Goal: Task Accomplishment & Management: Use online tool/utility

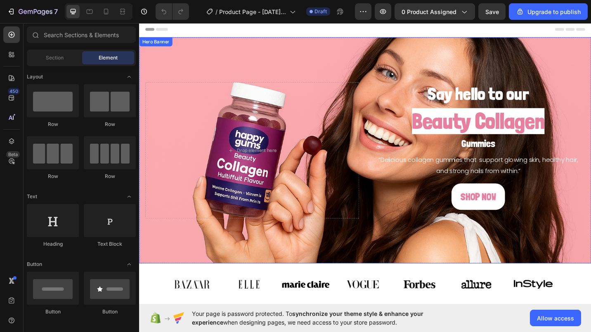
click at [387, 49] on div "Background Image" at bounding box center [386, 163] width 495 height 248
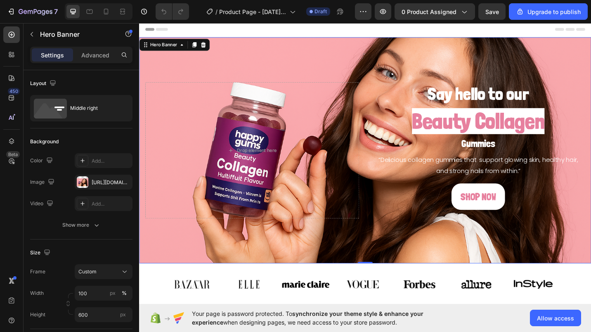
click at [129, 183] on div "[URL][DOMAIN_NAME]" at bounding box center [104, 182] width 58 height 15
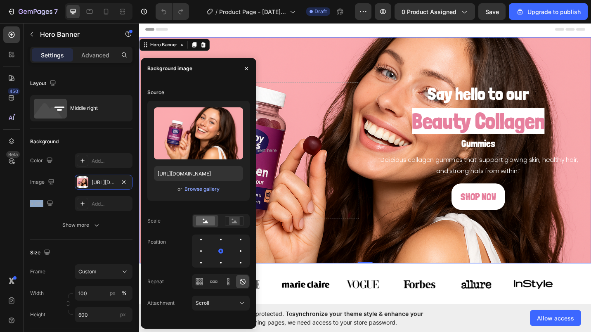
click at [127, 183] on div "[URL][DOMAIN_NAME]" at bounding box center [104, 182] width 58 height 15
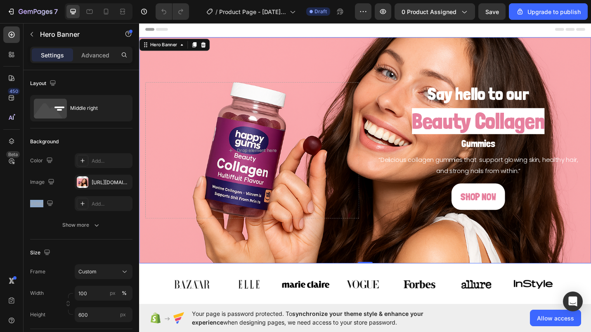
drag, startPoint x: 127, startPoint y: 183, endPoint x: 122, endPoint y: 182, distance: 5.0
click at [122, 182] on div "[URL][DOMAIN_NAME]" at bounding box center [104, 182] width 58 height 15
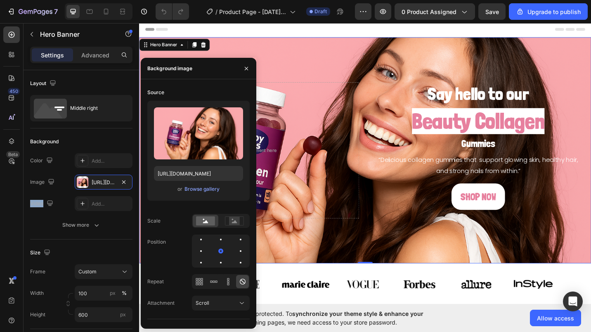
click at [128, 180] on button "button" at bounding box center [124, 182] width 10 height 10
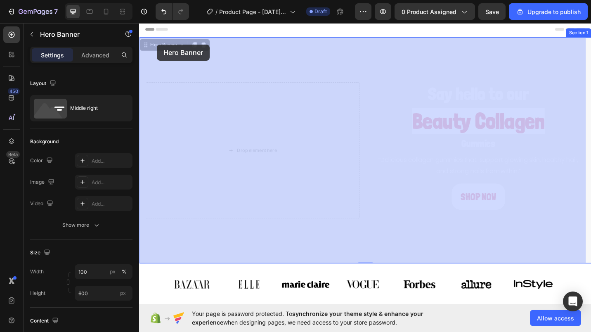
drag, startPoint x: 162, startPoint y: 52, endPoint x: 158, endPoint y: 46, distance: 7.8
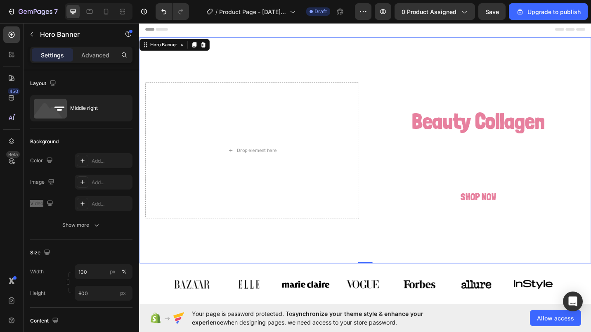
click at [157, 48] on div "Hero Banner" at bounding box center [165, 46] width 33 height 7
click at [148, 50] on icon at bounding box center [146, 47] width 7 height 7
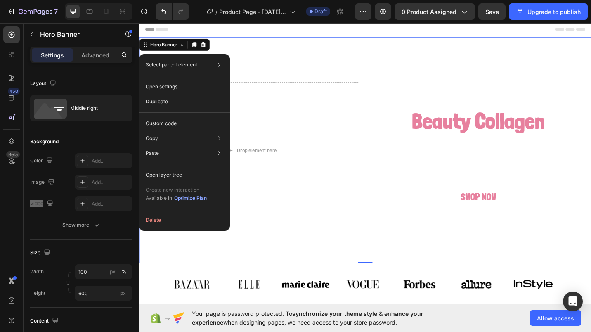
click at [168, 46] on div "Hero Banner" at bounding box center [165, 46] width 33 height 7
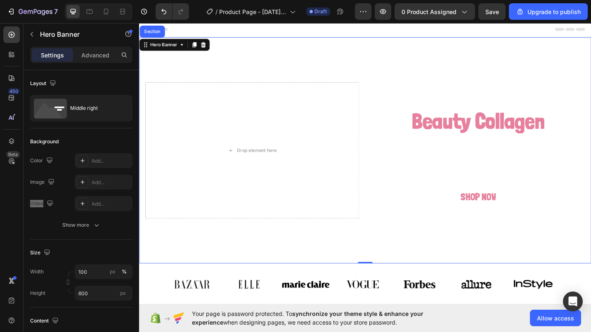
click at [177, 46] on div "Hero Banner" at bounding box center [165, 46] width 33 height 7
click at [187, 51] on div "Hero Banner" at bounding box center [166, 47] width 50 height 10
click at [492, 88] on h2 "Say hello to our" at bounding box center [510, 101] width 234 height 26
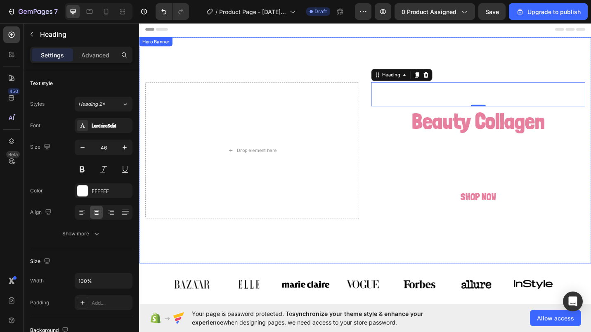
click at [227, 71] on div "Background Image" at bounding box center [386, 163] width 495 height 248
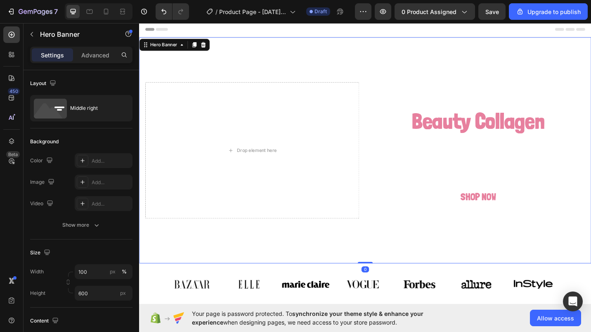
click at [100, 185] on div "Add..." at bounding box center [111, 182] width 39 height 7
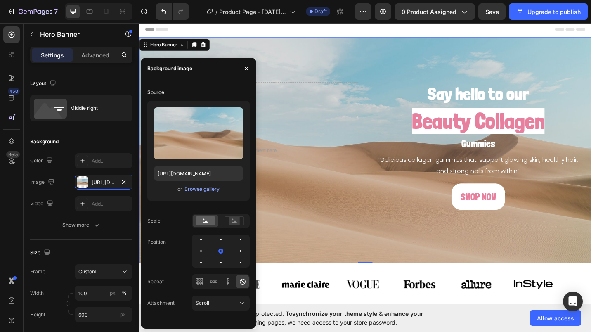
click at [197, 189] on div "Browse gallery" at bounding box center [201, 188] width 35 height 7
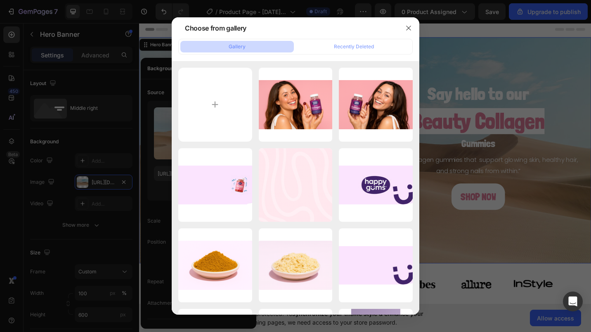
click at [221, 108] on input "file" at bounding box center [215, 105] width 74 height 74
type input "C:\fakepath\13d9541d-3e9b-452c-8a8c-615006ba3c70.png"
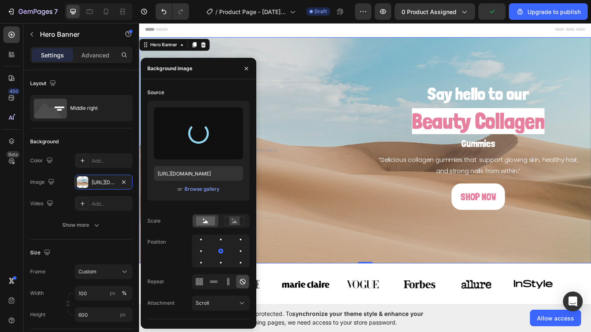
type input "[URL][DOMAIN_NAME]"
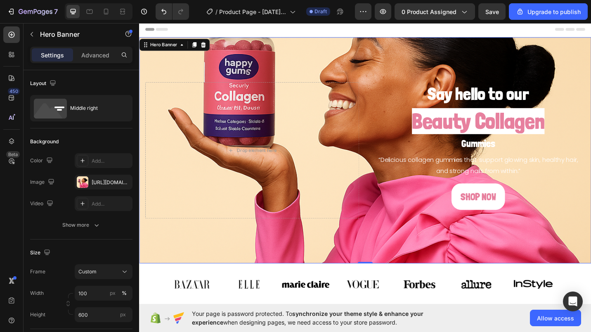
click at [383, 183] on div "Say hello to our Heading Beauty Collagen Heading Gummies Heading “Delicious col…" at bounding box center [386, 162] width 495 height 153
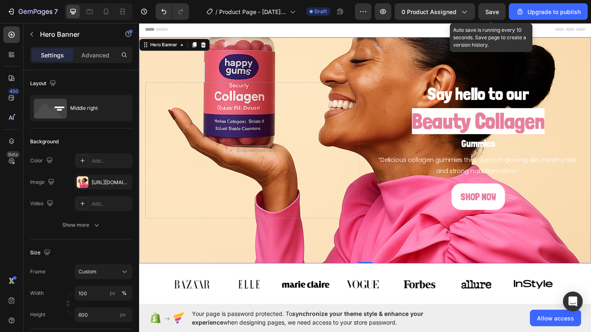
click at [494, 12] on span "Save" at bounding box center [492, 11] width 14 height 7
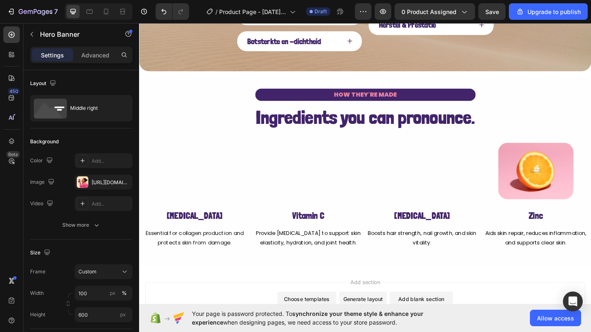
scroll to position [579, 0]
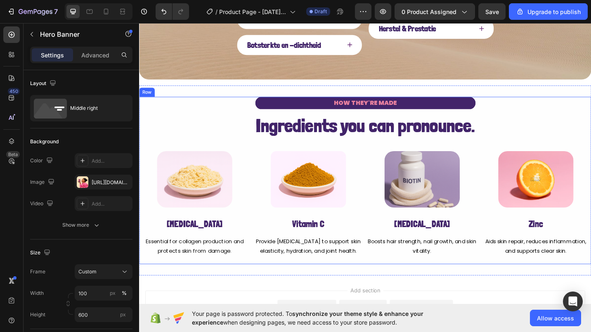
click at [206, 104] on div "HOW THEY'RE MADE Text Block Ingredients you can pronounce. Heading Row Image [M…" at bounding box center [386, 195] width 495 height 183
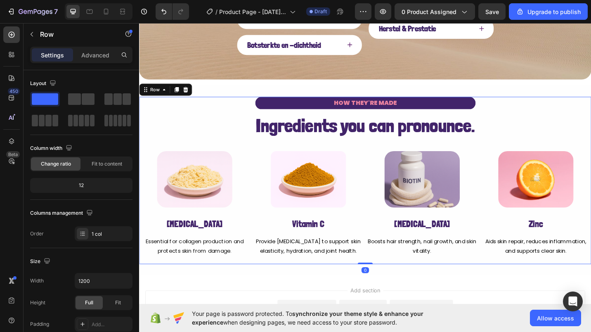
click at [104, 167] on span "Fit to content" at bounding box center [107, 163] width 31 height 7
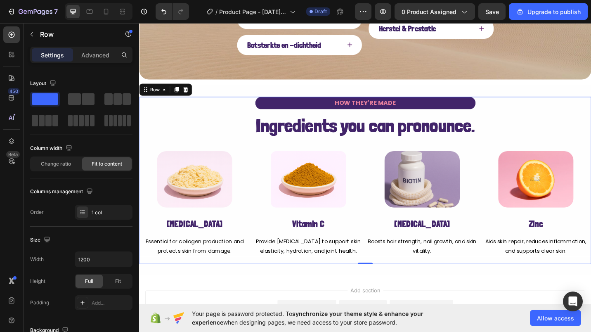
click at [61, 168] on div "Change ratio" at bounding box center [56, 163] width 50 height 13
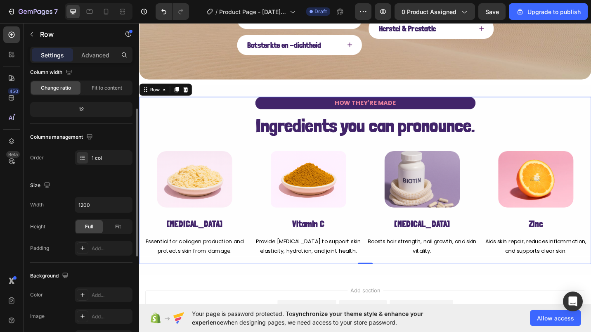
scroll to position [76, 0]
click at [115, 229] on span "Fit" at bounding box center [118, 226] width 6 height 7
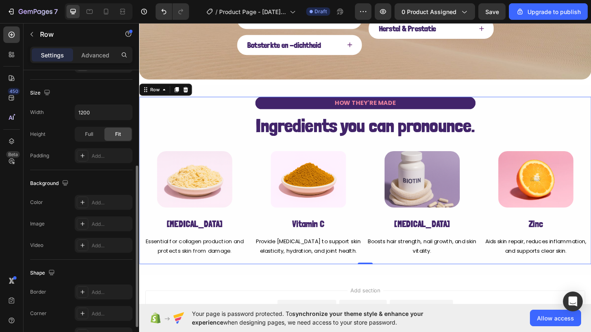
scroll to position [169, 0]
click at [91, 16] on div at bounding box center [89, 11] width 13 height 13
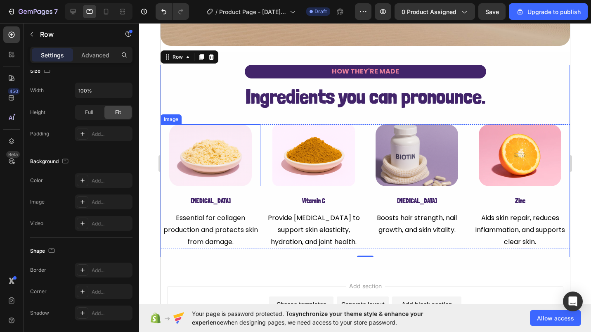
scroll to position [650, 0]
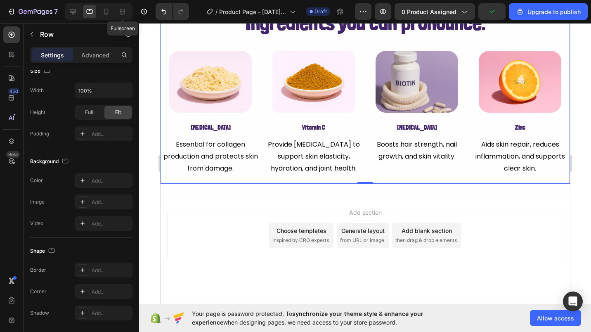
click at [123, 12] on icon at bounding box center [122, 11] width 8 height 8
type input "1200"
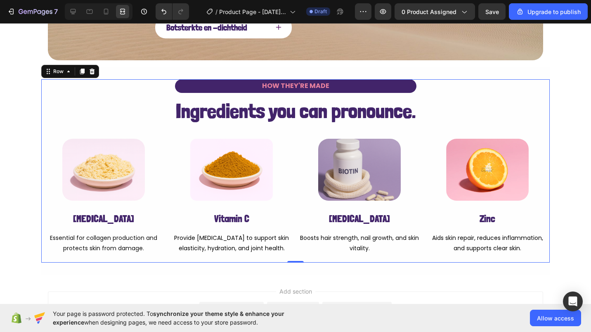
scroll to position [601, 0]
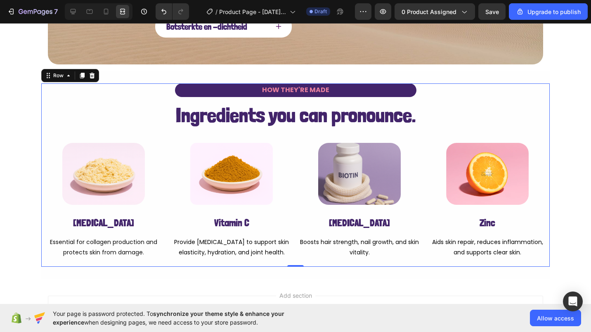
click at [92, 71] on div at bounding box center [92, 76] width 10 height 10
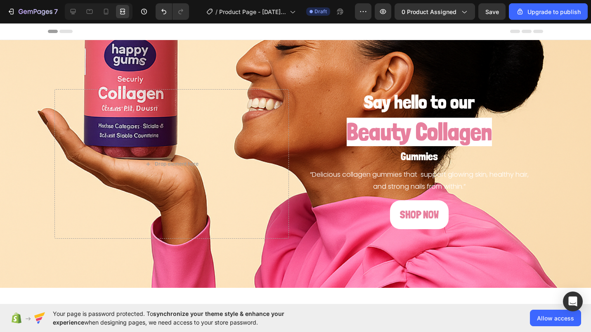
scroll to position [115, 0]
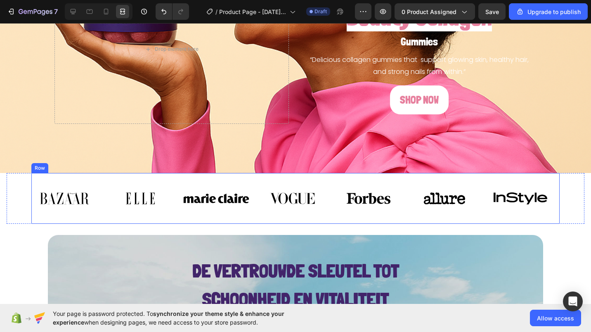
click at [93, 178] on div "Image Image Image Image Image Image Image Carousel" at bounding box center [295, 198] width 528 height 51
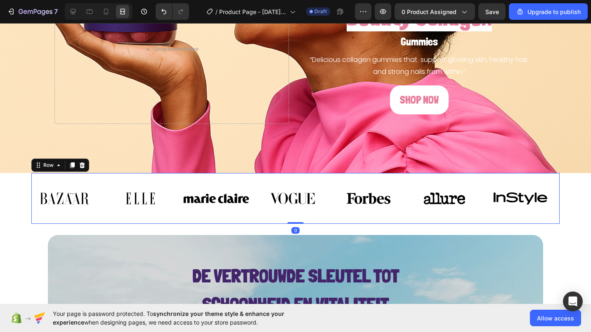
click at [81, 169] on div at bounding box center [82, 165] width 10 height 10
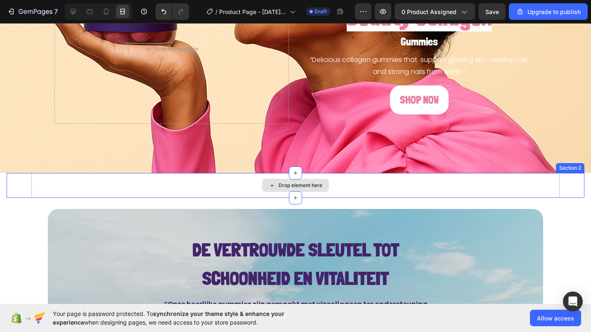
click at [85, 186] on div "Drop element here" at bounding box center [295, 185] width 528 height 25
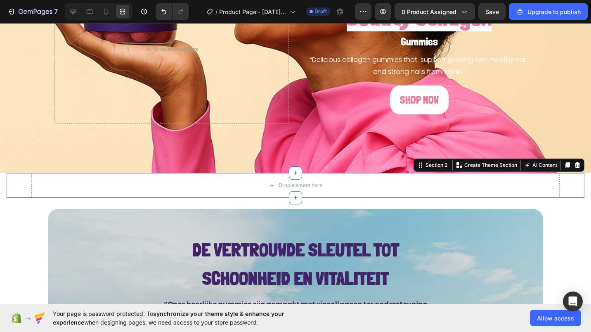
click at [573, 169] on div at bounding box center [577, 165] width 10 height 10
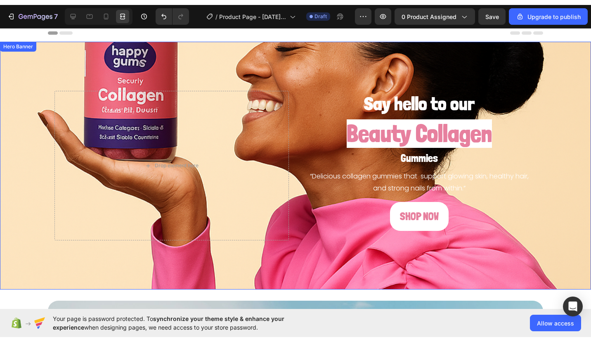
scroll to position [0, 0]
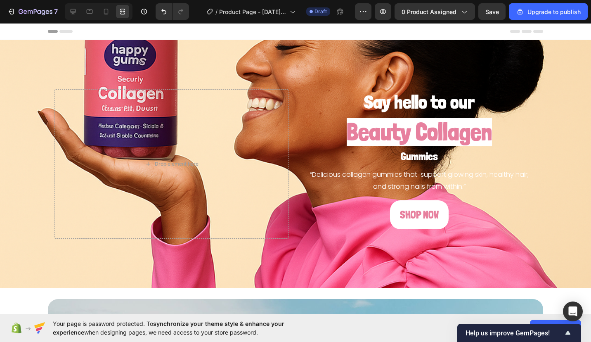
click at [72, 13] on icon at bounding box center [73, 11] width 5 height 5
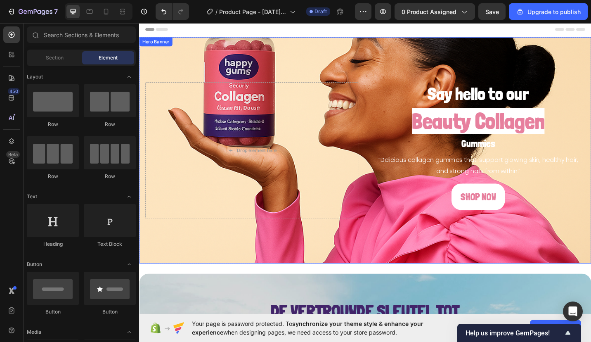
click at [177, 67] on div "Background Image" at bounding box center [386, 163] width 495 height 248
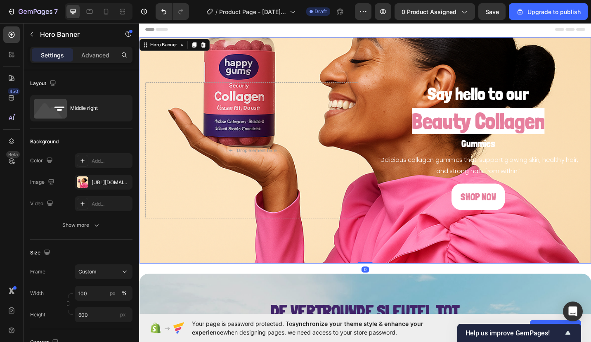
click at [100, 177] on div "[URL][DOMAIN_NAME]" at bounding box center [104, 182] width 58 height 15
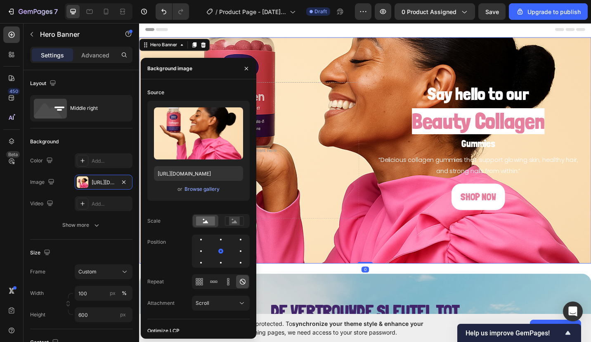
click at [191, 186] on div "Browse gallery" at bounding box center [201, 188] width 35 height 7
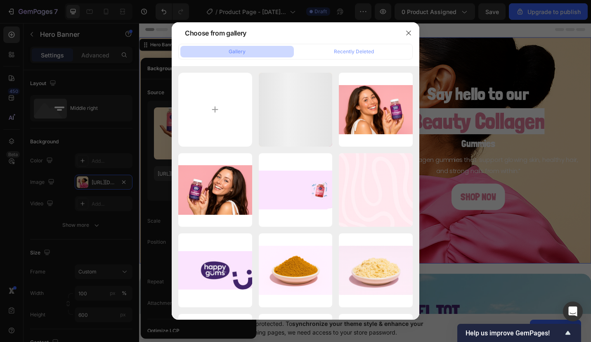
click at [207, 116] on input "file" at bounding box center [215, 110] width 74 height 74
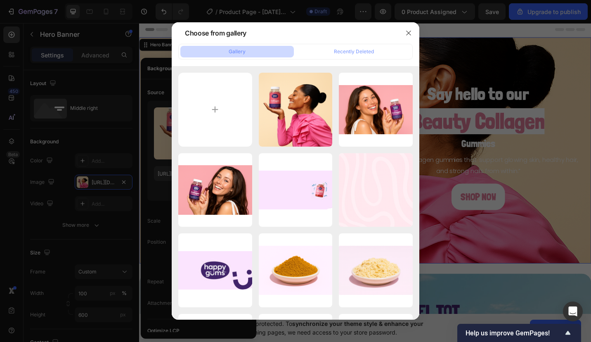
type input "C:\fakepath\981bfc16-db63-40dd-adae-21d81223cacb.png"
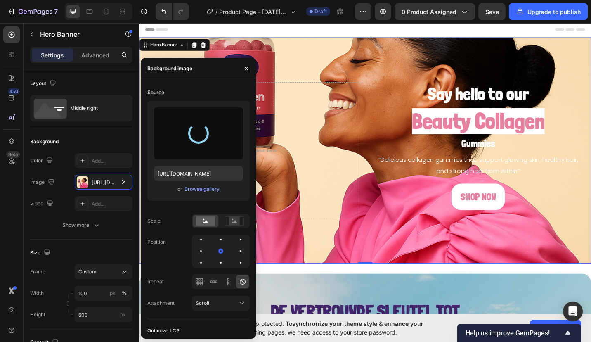
type input "[URL][DOMAIN_NAME]"
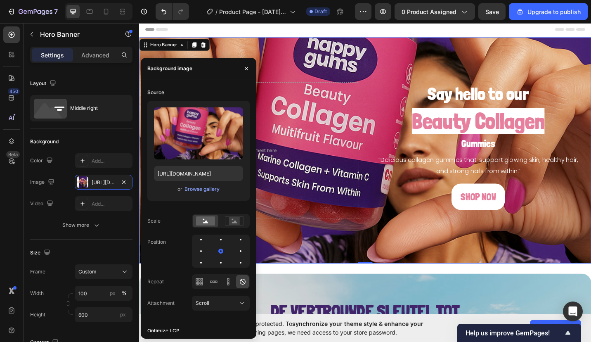
click at [203, 192] on div "Browse gallery" at bounding box center [201, 188] width 35 height 7
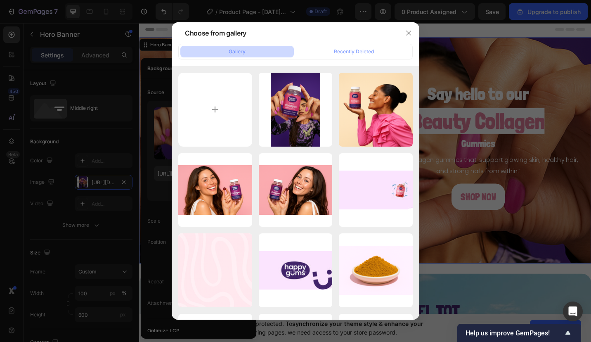
click at [219, 116] on input "file" at bounding box center [215, 110] width 74 height 74
type input "C:\fakepath\981bfc16-db63-40dd-adae-21d81223cacb.jpg"
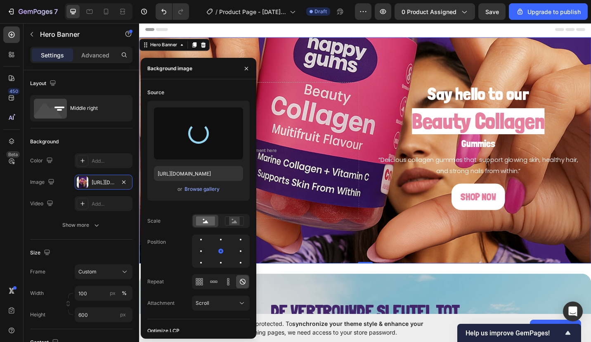
type input "[URL][DOMAIN_NAME]"
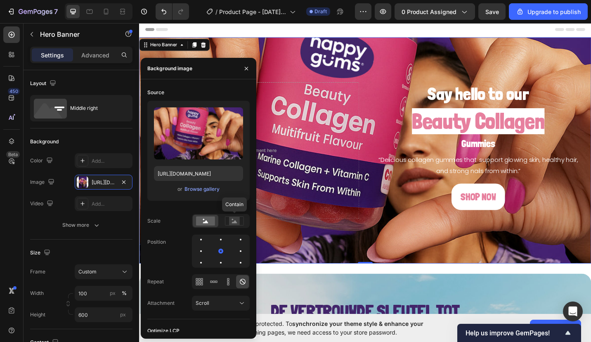
click at [232, 222] on icon at bounding box center [234, 221] width 5 height 3
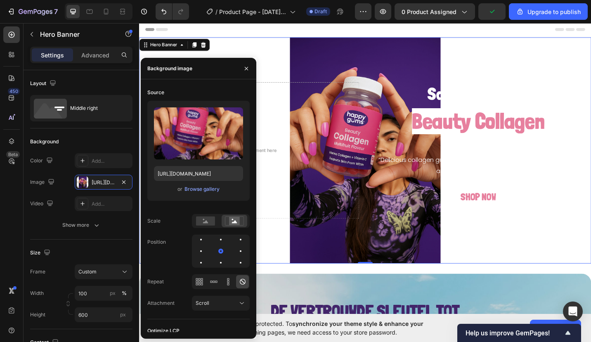
click at [239, 253] on div at bounding box center [241, 251] width 10 height 10
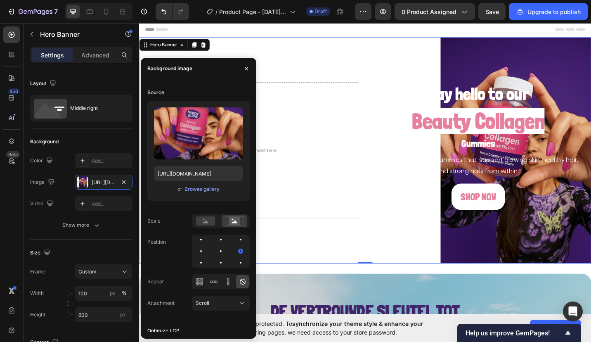
click at [200, 253] on div at bounding box center [201, 251] width 10 height 10
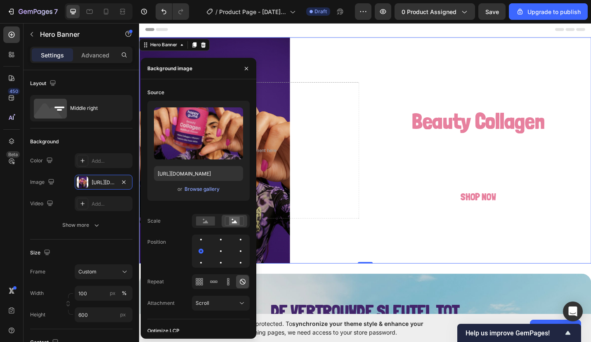
click at [245, 72] on button "button" at bounding box center [246, 68] width 13 height 13
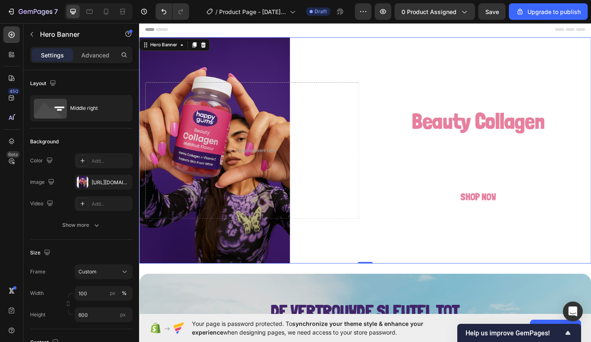
click at [333, 59] on div "Background Image" at bounding box center [386, 163] width 495 height 248
click at [99, 160] on div "Add..." at bounding box center [111, 160] width 39 height 7
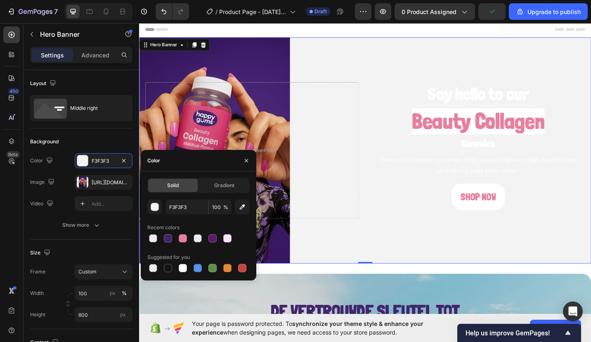
click at [168, 239] on div at bounding box center [168, 238] width 8 height 8
type input "42246A"
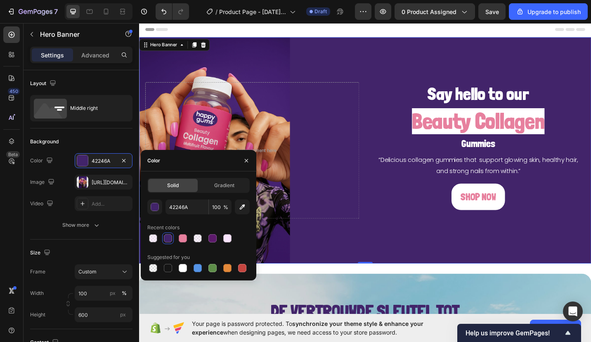
click at [388, 59] on div "Background Image" at bounding box center [386, 163] width 495 height 248
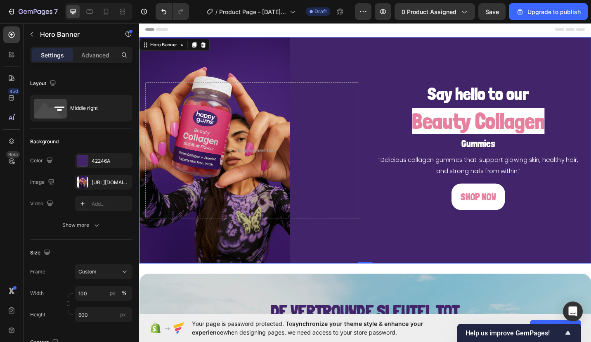
click at [116, 174] on div "The changes might be hidden by the image and the video. Color 42246A Image [URL…" at bounding box center [81, 182] width 102 height 58
click at [111, 179] on div "[URL][DOMAIN_NAME]" at bounding box center [111, 182] width 39 height 7
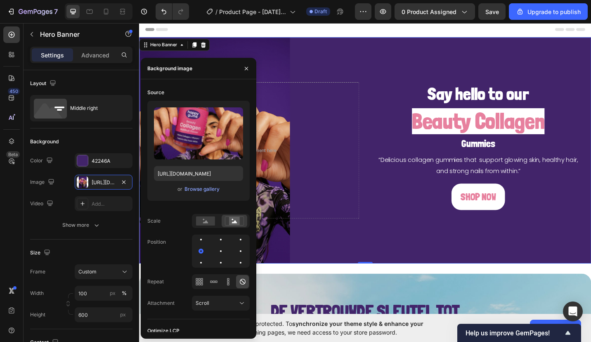
click at [210, 189] on div "Browse gallery" at bounding box center [201, 188] width 35 height 7
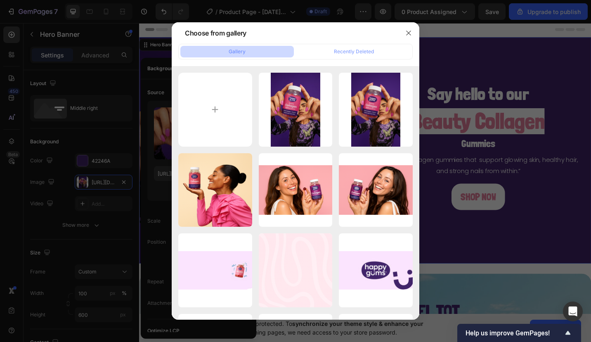
click at [225, 98] on input "file" at bounding box center [215, 110] width 74 height 74
type input "C:\fakepath\Nieuw project - 2025-09-27T084604.689.jpg"
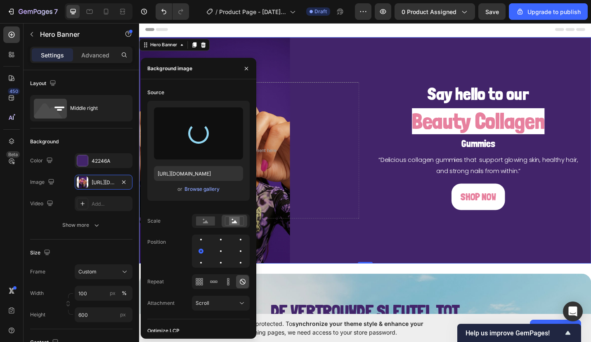
type input "[URL][DOMAIN_NAME]"
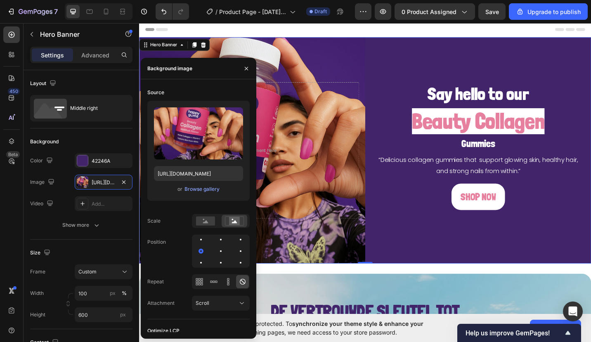
click at [420, 59] on div "Background Image" at bounding box center [386, 163] width 495 height 248
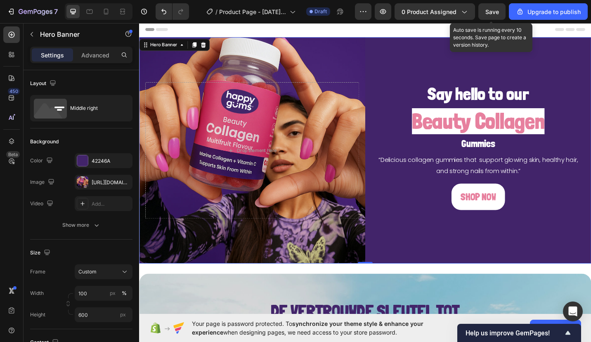
click at [501, 17] on button "Save" at bounding box center [491, 11] width 27 height 17
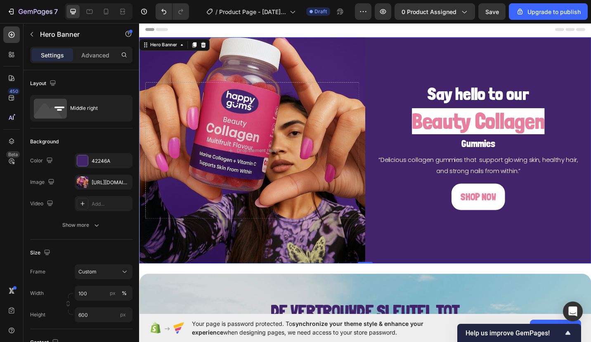
click at [365, 66] on div "Background Image" at bounding box center [386, 163] width 495 height 248
click at [104, 120] on div "Middle right" at bounding box center [81, 108] width 102 height 26
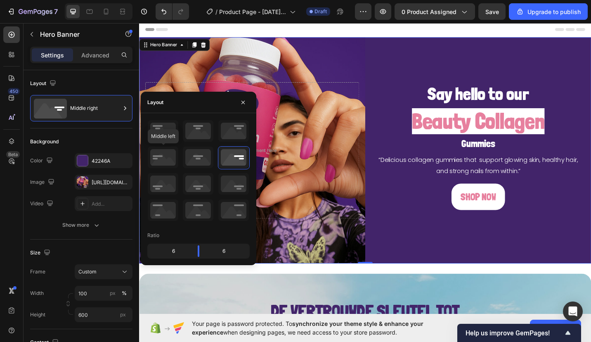
click at [154, 155] on icon at bounding box center [163, 157] width 31 height 21
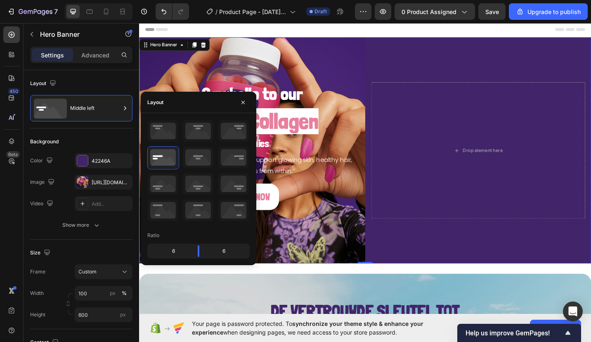
click at [0, 0] on icon "button" at bounding box center [0, 0] width 0 height 0
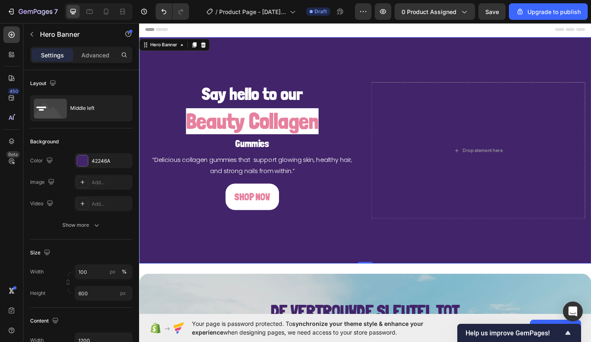
click at [104, 183] on div "Add..." at bounding box center [111, 182] width 39 height 7
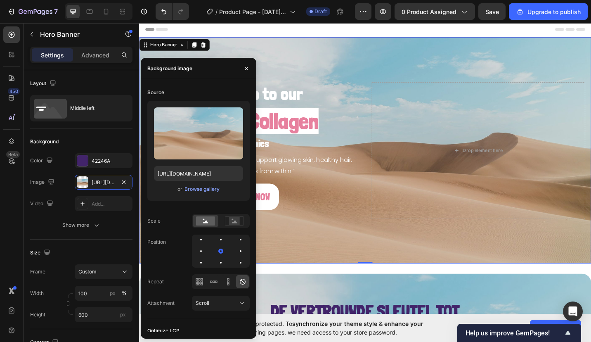
click at [191, 189] on div "Browse gallery" at bounding box center [201, 188] width 35 height 7
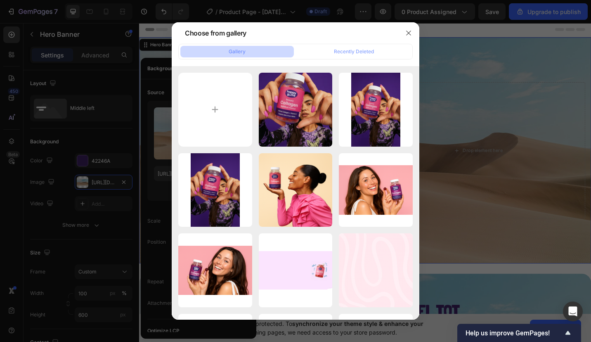
click at [0, 0] on div "Nieuw project - 2025-...89.jpg 1213.19 kb" at bounding box center [0, 0] width 0 height 0
type input "[URL][DOMAIN_NAME]"
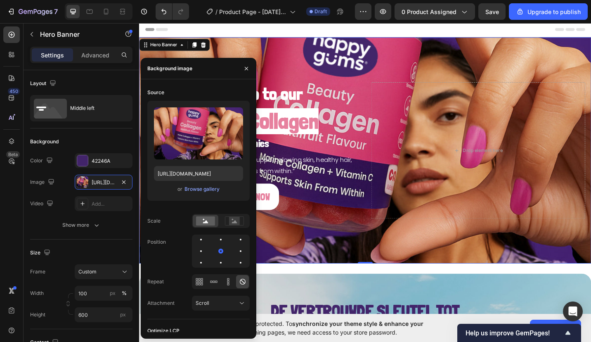
click at [241, 250] on div at bounding box center [241, 251] width 10 height 10
click at [239, 219] on rect at bounding box center [234, 221] width 11 height 8
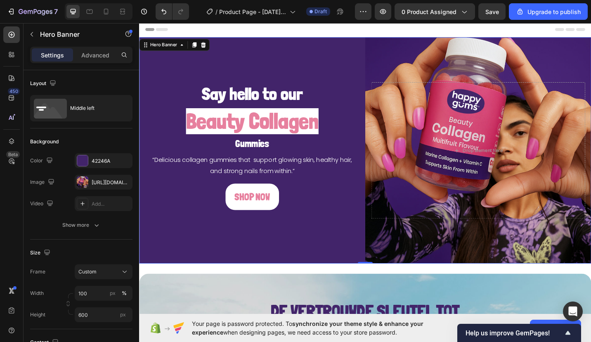
click at [337, 277] on div "Background Image" at bounding box center [386, 163] width 495 height 248
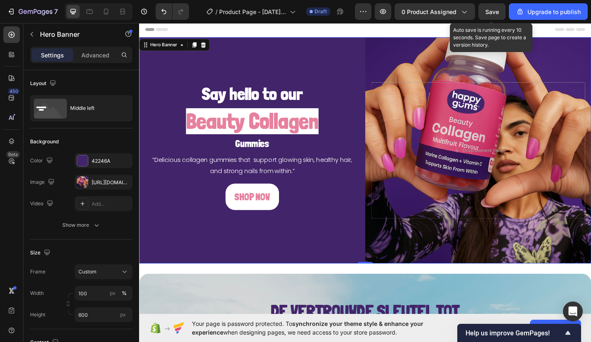
click at [490, 14] on span "Save" at bounding box center [492, 11] width 14 height 7
click at [121, 8] on icon at bounding box center [122, 11] width 8 height 8
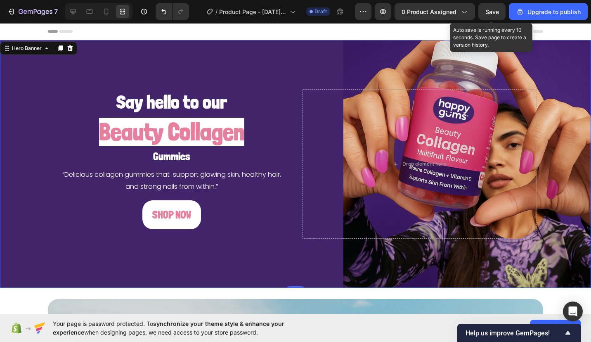
click at [347, 70] on div "Background Image" at bounding box center [295, 164] width 591 height 248
click at [68, 10] on div at bounding box center [72, 11] width 13 height 13
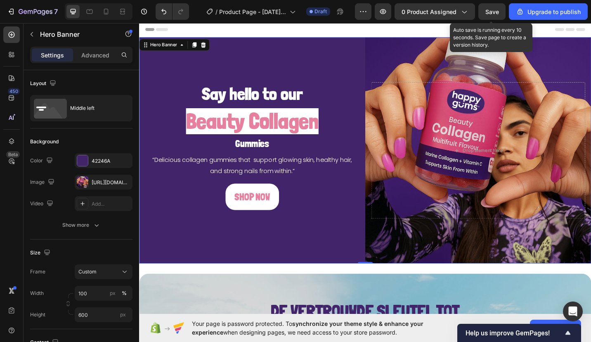
click at [107, 177] on div "[URL][DOMAIN_NAME]" at bounding box center [104, 182] width 58 height 15
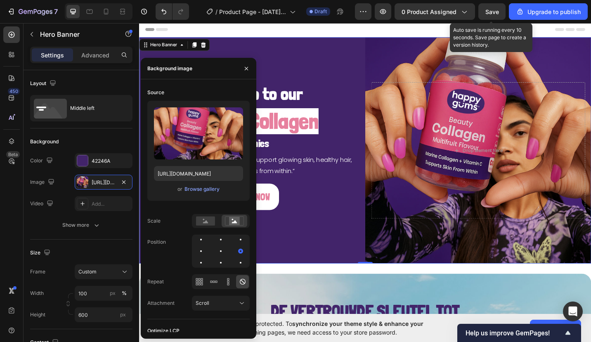
click at [204, 193] on div "or Browse gallery" at bounding box center [198, 189] width 89 height 10
click at [205, 187] on div "Browse gallery" at bounding box center [201, 188] width 35 height 7
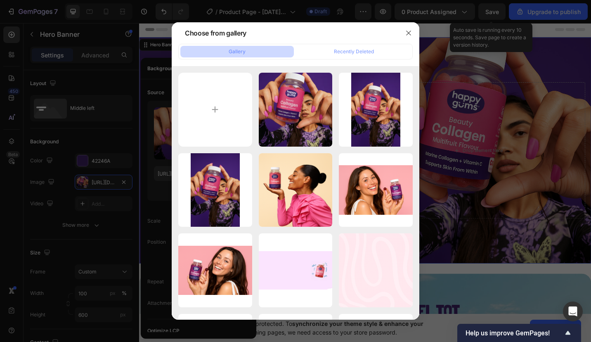
click at [214, 119] on input "file" at bounding box center [215, 110] width 74 height 74
type input "C:\fakepath\Nieuw project - 2025-09-27T084816.949.jpg"
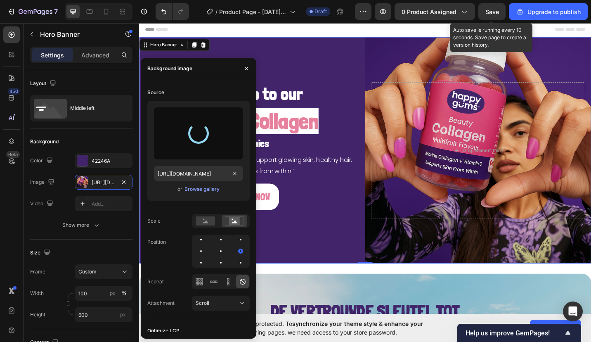
type input "[URL][DOMAIN_NAME]"
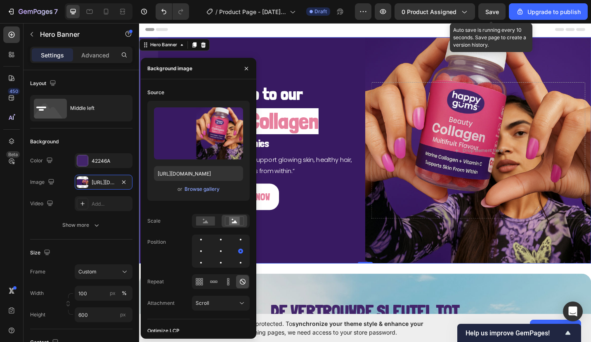
click at [495, 13] on span "Save" at bounding box center [492, 11] width 14 height 7
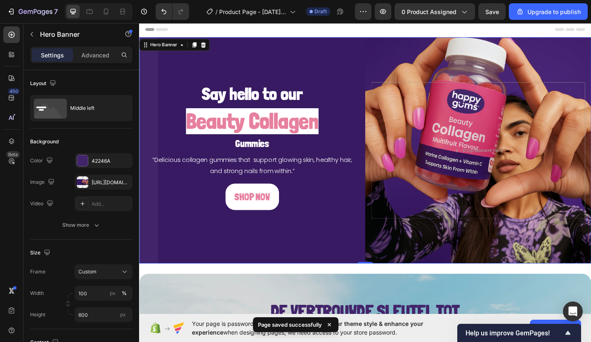
click at [107, 166] on div "42246A" at bounding box center [104, 160] width 58 height 15
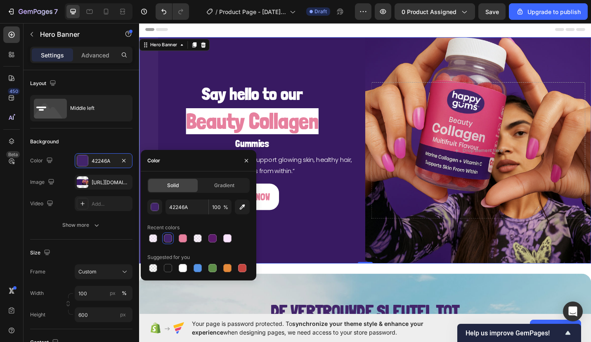
click at [242, 206] on icon "button" at bounding box center [242, 206] width 5 height 5
type input "361C60"
click at [190, 78] on div "Background Image" at bounding box center [386, 163] width 495 height 248
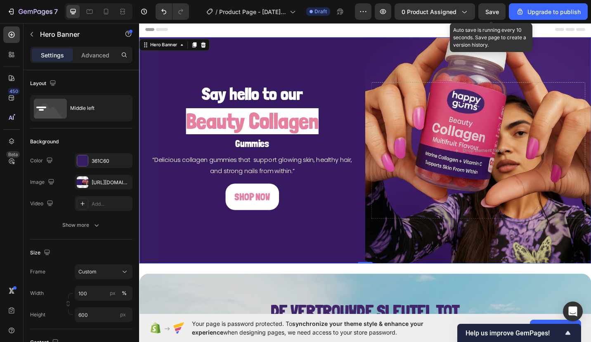
click at [501, 7] on button "Save" at bounding box center [491, 11] width 27 height 17
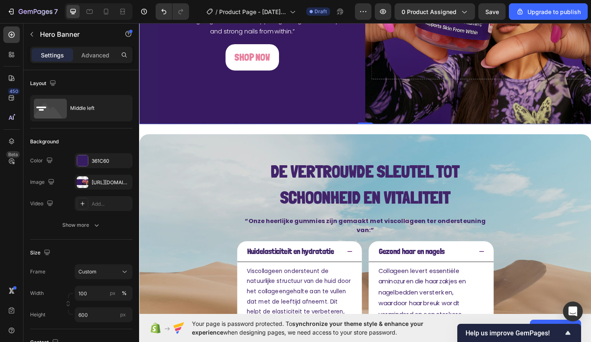
scroll to position [153, 0]
click at [232, 186] on div "De vertrouwde sleutel tot schoonheid en vitaliteit Text Block “Onze heerlijke g…" at bounding box center [386, 305] width 495 height 322
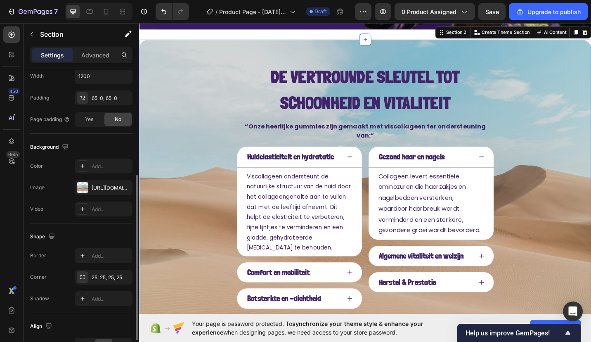
scroll to position [185, 0]
click at [95, 185] on div "[URL][DOMAIN_NAME]" at bounding box center [111, 185] width 39 height 7
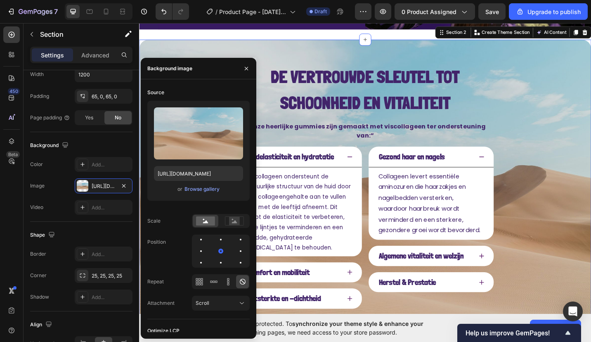
click at [200, 187] on div "Browse gallery" at bounding box center [201, 188] width 35 height 7
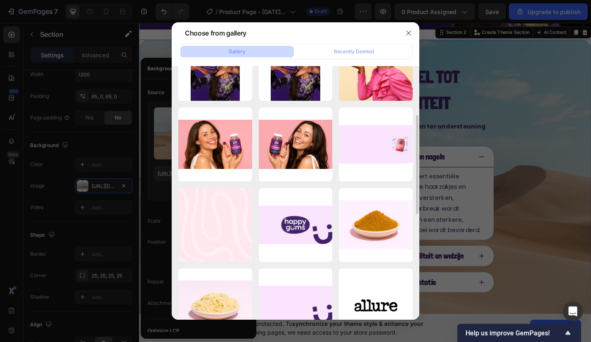
scroll to position [198, 0]
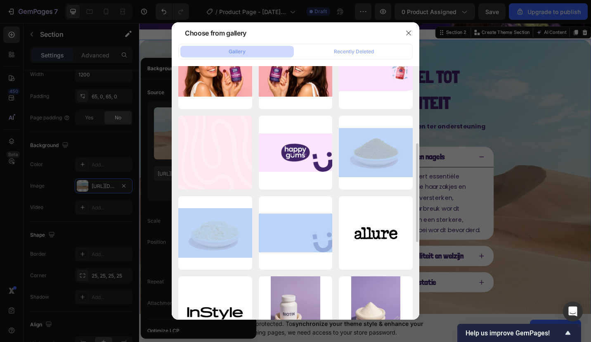
drag, startPoint x: 308, startPoint y: 158, endPoint x: 300, endPoint y: 229, distance: 71.5
click at [300, 229] on div "Nieuw project - 2025-...49.jpg 821.10 kb Nieuw project - 2025-...89.jpg 1213.19…" at bounding box center [295, 193] width 234 height 636
click at [300, 231] on div "Nieuw project - 2025-...51.jpg 42.83 kb" at bounding box center [296, 233] width 74 height 74
type input "[URL][DOMAIN_NAME]"
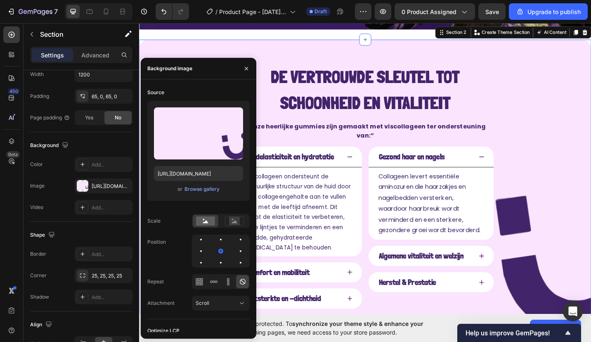
click at [530, 92] on div "De vertrouwde sleutel tot schoonheid en vitaliteit Text Block “Onze heerlijke g…" at bounding box center [386, 202] width 495 height 322
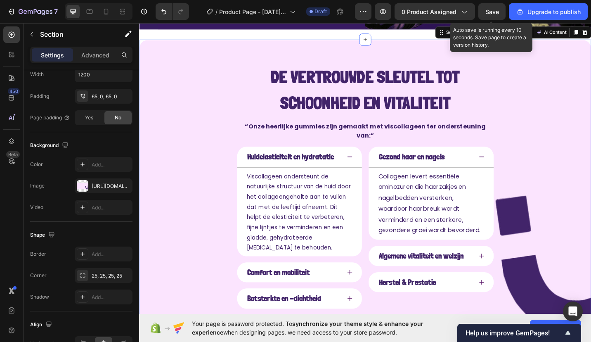
click at [487, 6] on button "Save" at bounding box center [491, 11] width 27 height 17
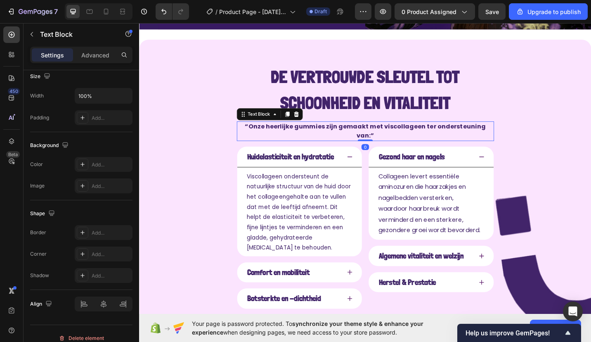
click at [331, 135] on strong "“Onze heerlijke gummies zijn gemaakt met viscollageen ter ondersteuning van:”" at bounding box center [387, 141] width 264 height 19
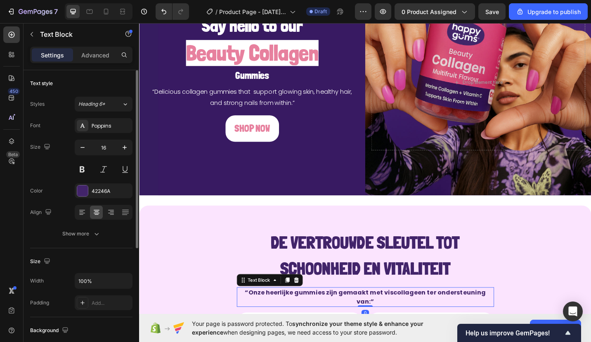
scroll to position [0, 0]
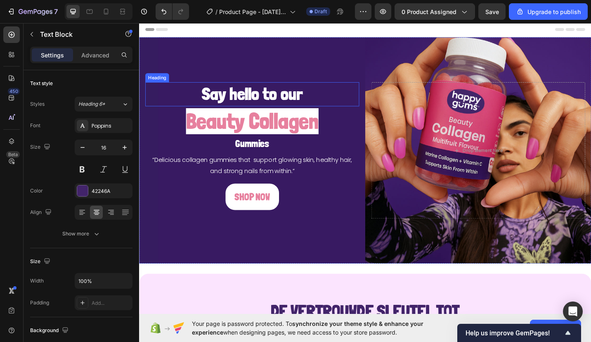
click at [277, 98] on h2 "Say hello to our" at bounding box center [263, 101] width 234 height 26
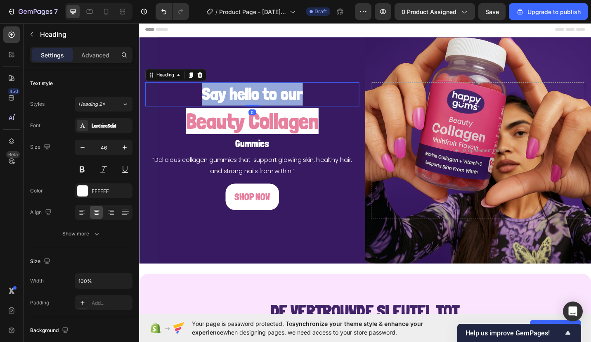
click at [277, 98] on p "Say hello to our" at bounding box center [263, 101] width 233 height 25
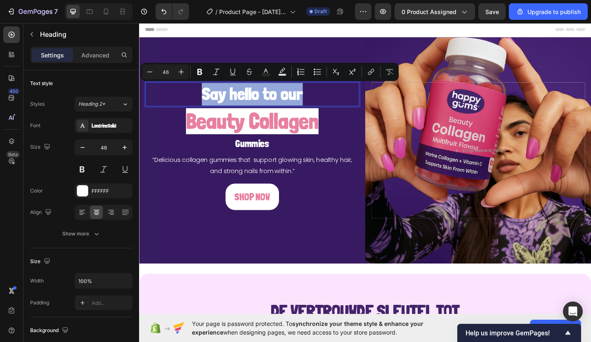
copy p "Say hello to our"
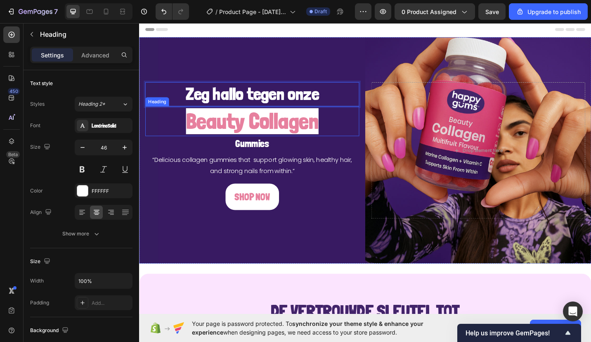
click at [251, 128] on span "Beauty Collagen" at bounding box center [262, 130] width 145 height 28
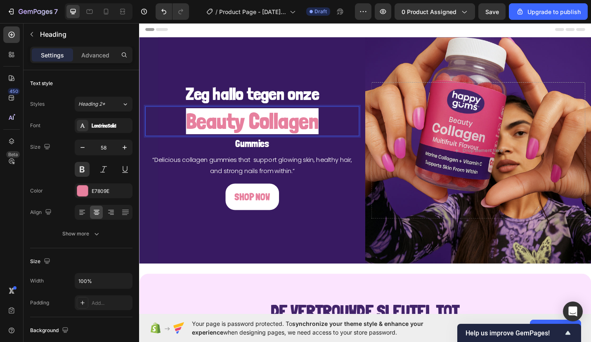
click at [241, 129] on span "Beauty Collagen" at bounding box center [262, 130] width 145 height 28
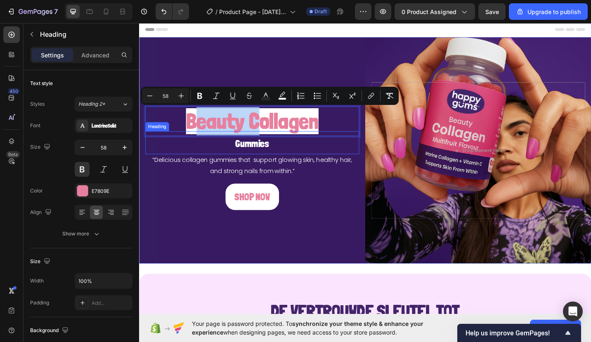
click at [254, 159] on span "Gummies" at bounding box center [262, 155] width 37 height 13
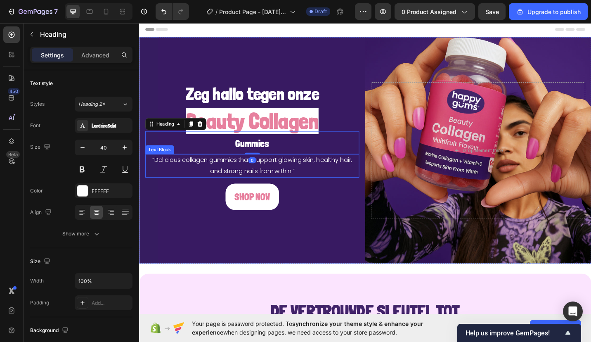
click at [251, 177] on p "“Delicious collagen gummies that support glowing skin, healthy hair, and strong…" at bounding box center [263, 180] width 233 height 24
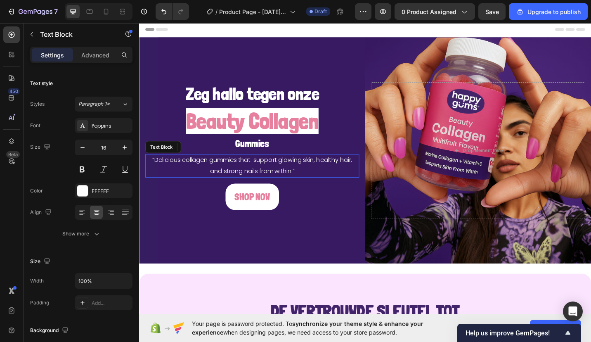
click at [251, 177] on p "“Delicious collagen gummies that support glowing skin, healthy hair, and strong…" at bounding box center [263, 180] width 233 height 24
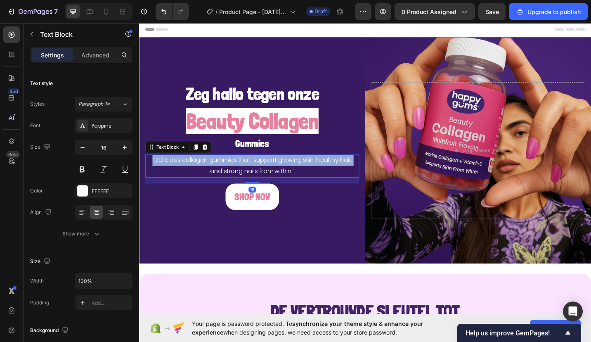
click at [251, 177] on p "“Delicious collagen gummies that support glowing skin, healthy hair, and strong…" at bounding box center [263, 180] width 233 height 24
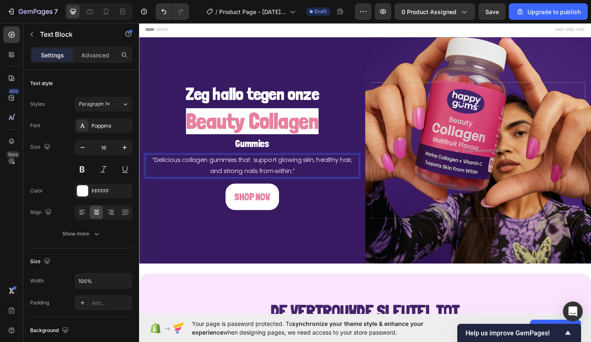
click at [255, 184] on p "“Delicious collagen gummies that support glowing skin, healthy hair, and strong…" at bounding box center [263, 180] width 233 height 24
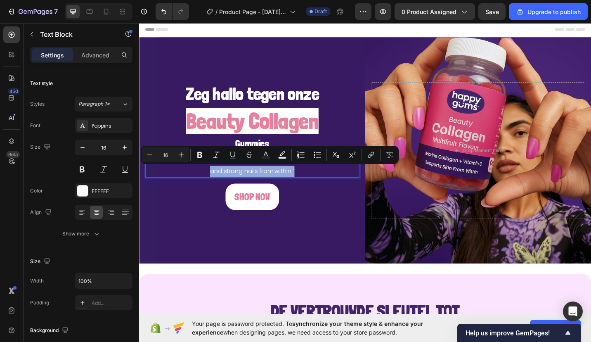
click at [255, 184] on p "“Delicious collagen gummies that support glowing skin, healthy hair, and strong…" at bounding box center [263, 180] width 233 height 24
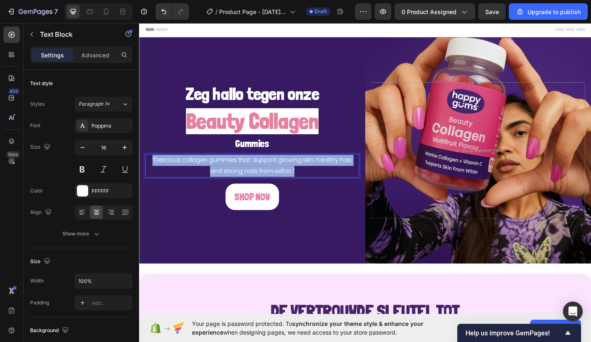
drag, startPoint x: 320, startPoint y: 187, endPoint x: 133, endPoint y: 161, distance: 188.9
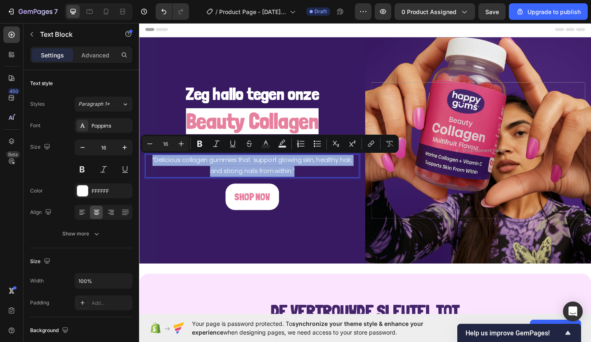
copy p "“Delicious collagen gummies that support glowing skin, healthy hair, and strong…"
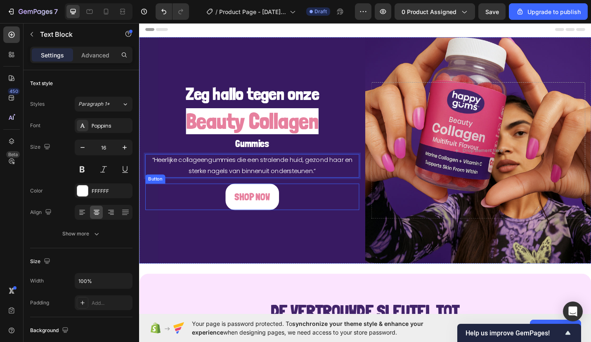
click at [330, 222] on div "SHOP NOW Button" at bounding box center [263, 213] width 234 height 29
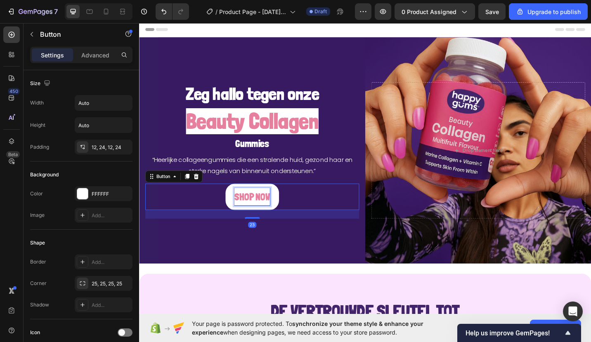
click at [272, 214] on p "SHOP NOW" at bounding box center [263, 213] width 39 height 19
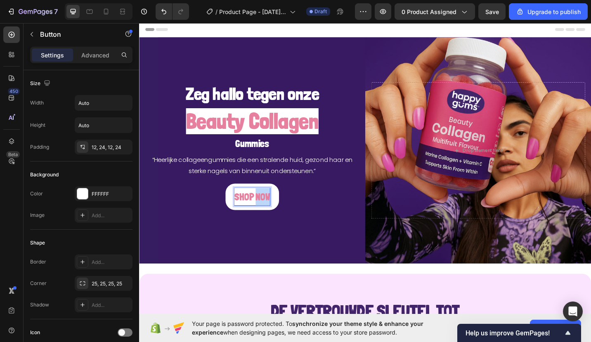
click at [272, 214] on p "SHOP NOW" at bounding box center [263, 213] width 39 height 19
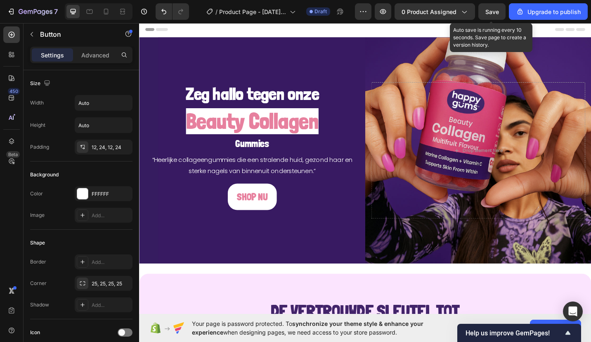
click at [487, 13] on span "Save" at bounding box center [492, 11] width 14 height 7
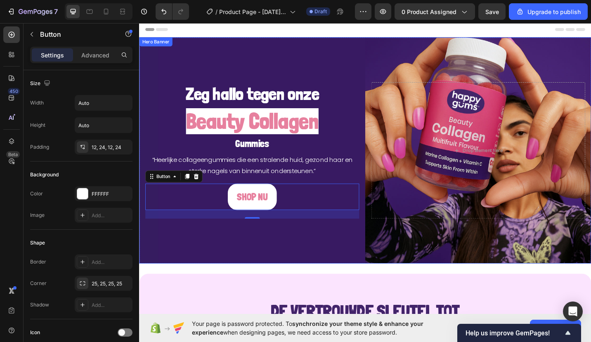
click at [333, 54] on div "Background Image" at bounding box center [386, 163] width 495 height 248
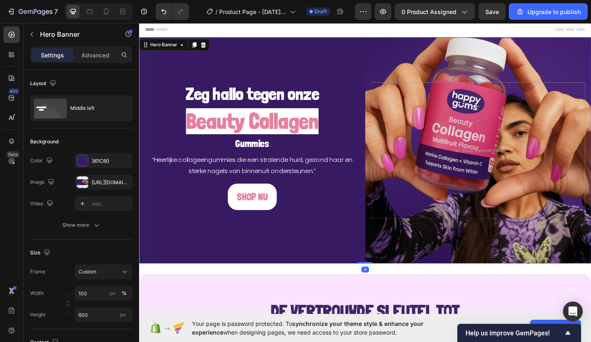
click at [101, 188] on div "[URL][DOMAIN_NAME]" at bounding box center [104, 182] width 58 height 15
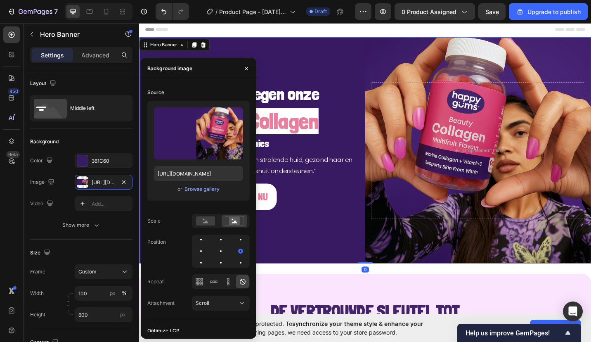
click at [184, 189] on div "Browse gallery" at bounding box center [201, 188] width 35 height 7
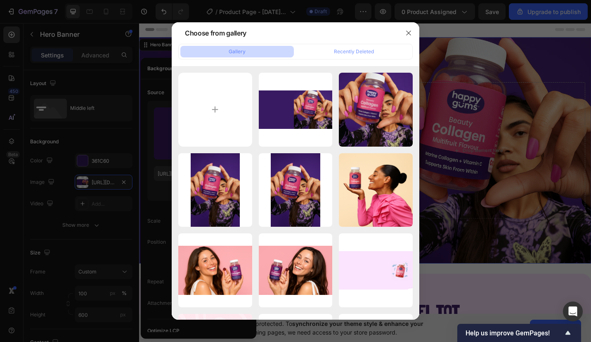
click at [234, 113] on input "file" at bounding box center [215, 110] width 74 height 74
type input "C:\fakepath\261c5c67-f75c-4d61-aac8-550c15437578.png"
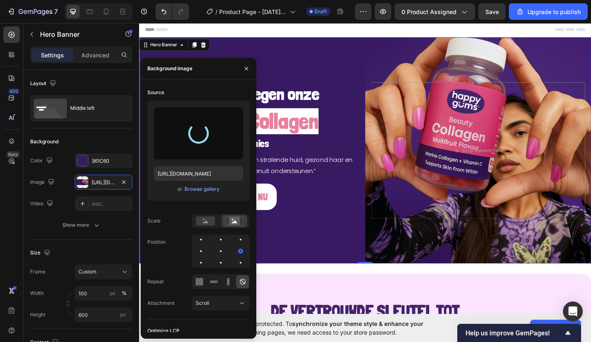
type input "[URL][DOMAIN_NAME]"
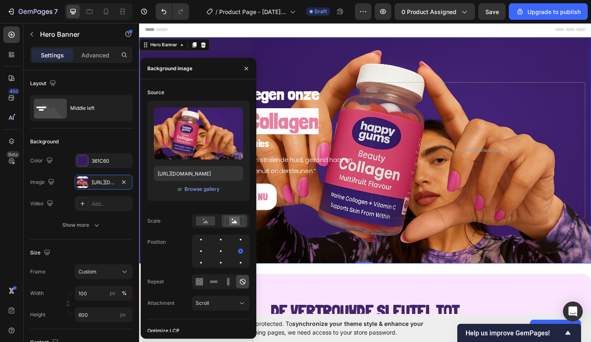
click at [244, 68] on icon "button" at bounding box center [246, 68] width 7 height 7
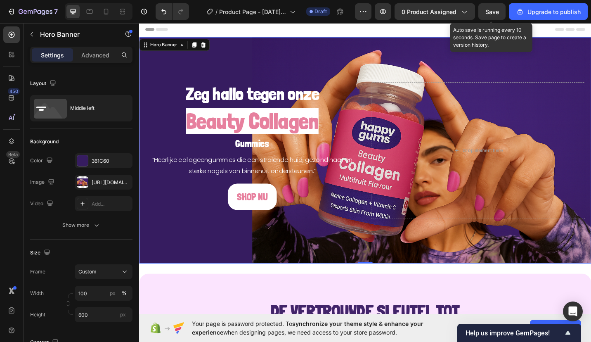
click at [486, 6] on button "Save" at bounding box center [491, 11] width 27 height 17
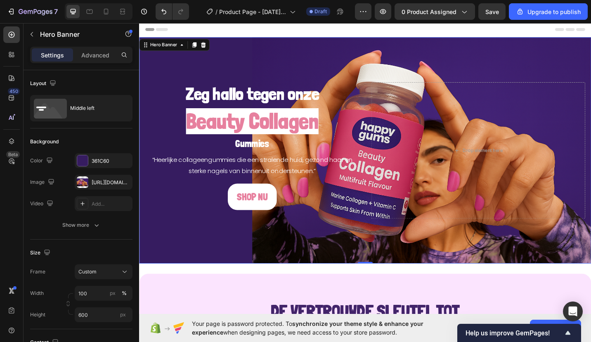
click at [421, 51] on div "Background Image" at bounding box center [386, 163] width 495 height 248
click at [175, 46] on div "Hero Banner" at bounding box center [165, 46] width 33 height 7
click at [114, 177] on div "[URL][DOMAIN_NAME]" at bounding box center [104, 182] width 58 height 15
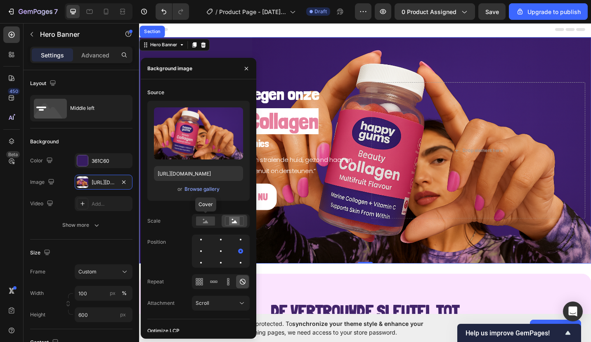
click at [207, 224] on rect at bounding box center [205, 220] width 19 height 9
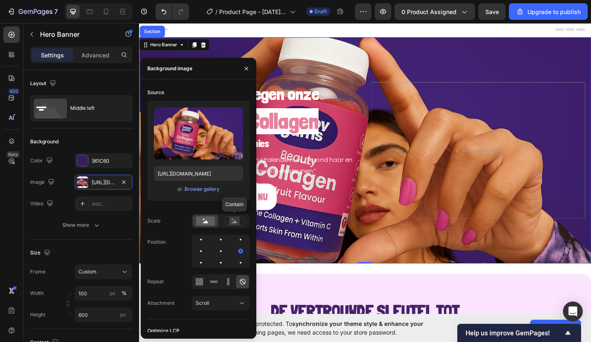
click at [230, 225] on rect at bounding box center [234, 221] width 11 height 8
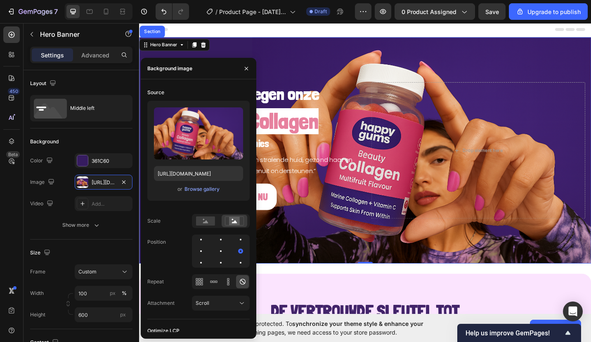
click at [202, 252] on div at bounding box center [201, 251] width 10 height 10
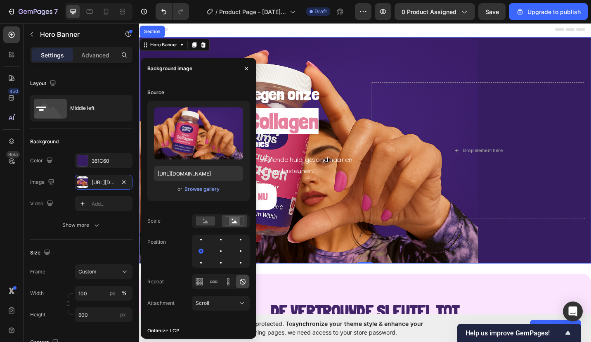
click at [78, 114] on div "Middle left" at bounding box center [95, 108] width 50 height 19
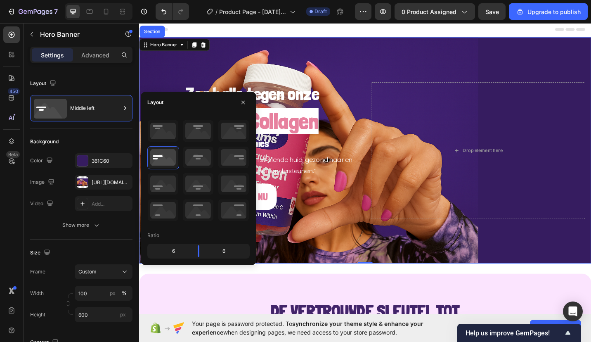
click at [218, 161] on icon at bounding box center [233, 157] width 31 height 21
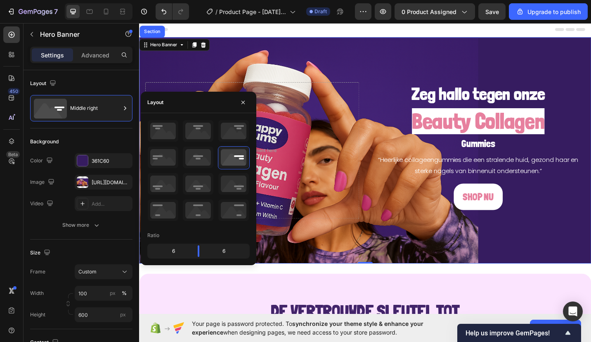
click at [398, 71] on div "Background Image" at bounding box center [386, 163] width 495 height 248
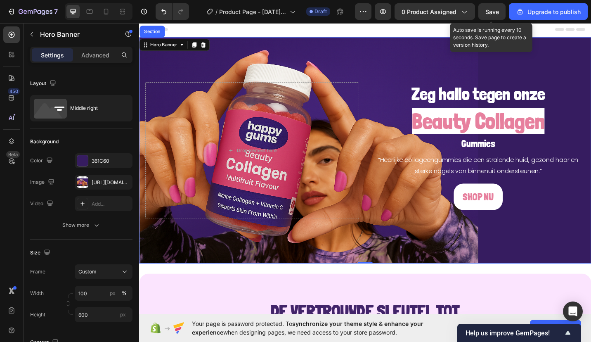
click at [497, 12] on span "Save" at bounding box center [492, 11] width 14 height 7
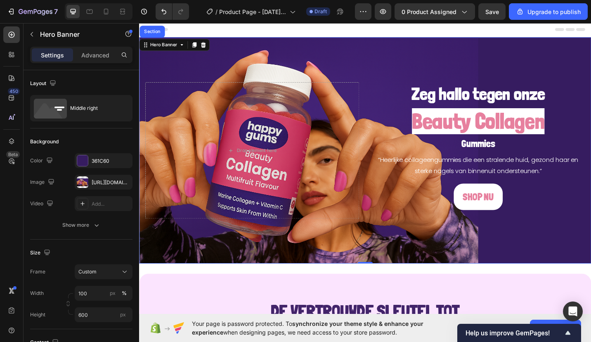
click at [96, 161] on div "361C60" at bounding box center [111, 160] width 39 height 7
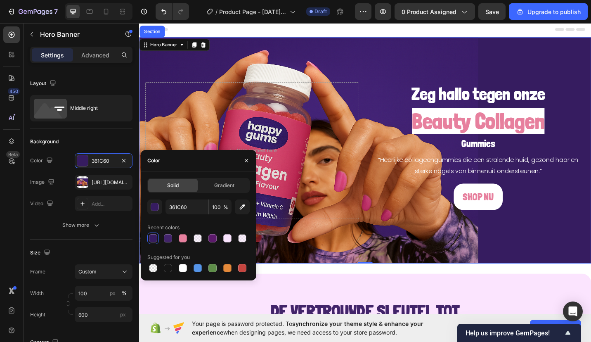
click at [243, 202] on button "button" at bounding box center [242, 206] width 15 height 15
type input "392168"
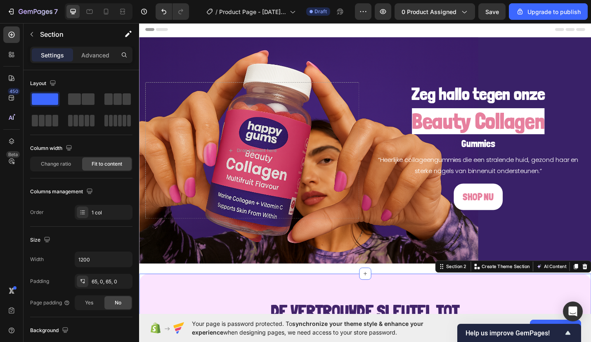
click at [497, 12] on span "Save" at bounding box center [492, 11] width 14 height 7
click at [209, 39] on div "Background Image" at bounding box center [386, 163] width 495 height 248
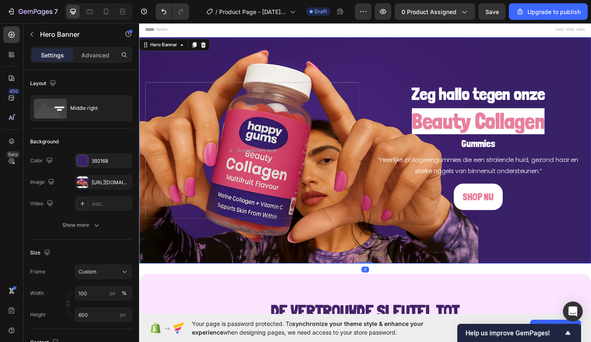
click at [99, 182] on div "[URL][DOMAIN_NAME]" at bounding box center [111, 182] width 39 height 7
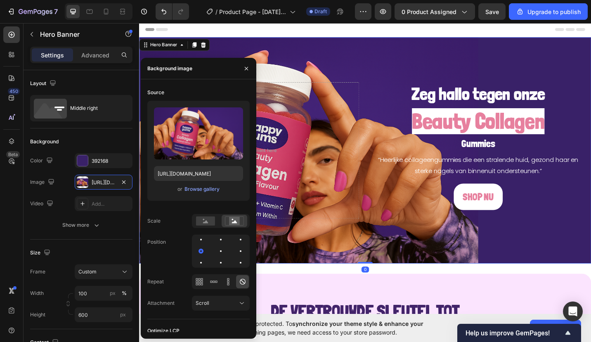
click at [200, 190] on div "Browse gallery" at bounding box center [201, 188] width 35 height 7
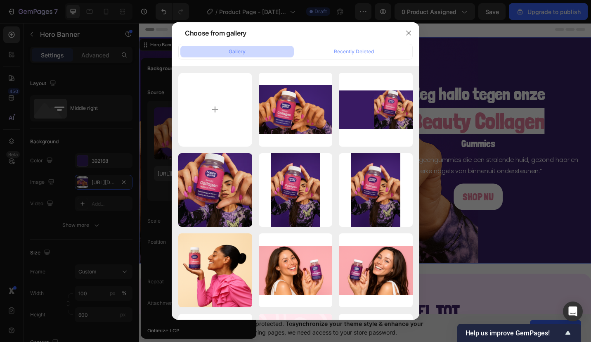
click at [215, 91] on input "file" at bounding box center [215, 110] width 74 height 74
type input "C:\fakepath\261c5c67-f75c-4d61-aac8-550c15437578.jpg"
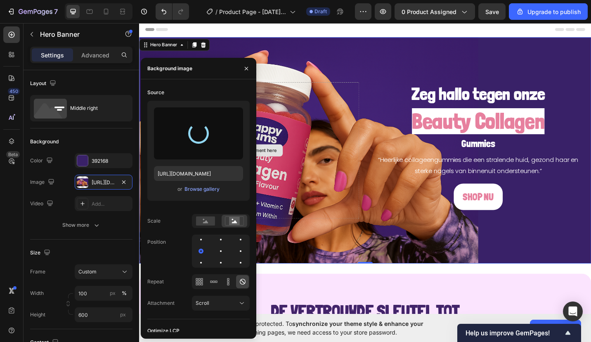
type input "[URL][DOMAIN_NAME]"
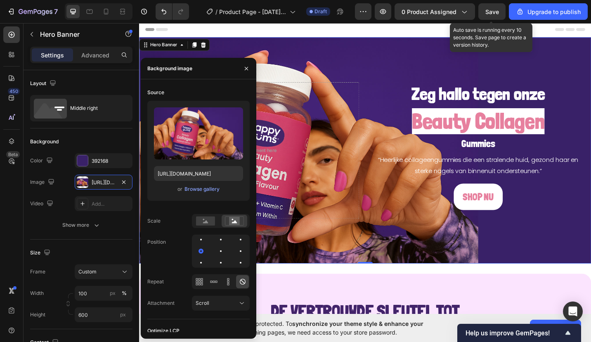
click at [490, 15] on div "Save" at bounding box center [492, 11] width 14 height 9
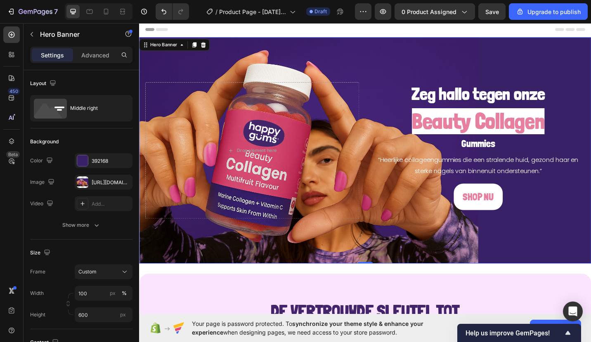
click at [108, 108] on div "Middle right" at bounding box center [95, 108] width 50 height 19
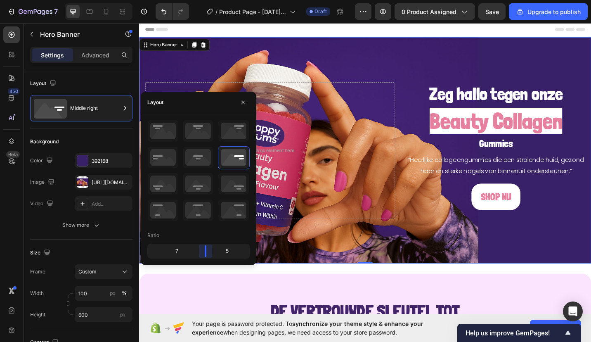
drag, startPoint x: 198, startPoint y: 248, endPoint x: 383, endPoint y: 6, distance: 304.7
click at [207, 0] on body "7 / Product Page - [DATE] 15:39:38 Draft Preview 0 product assigned Save Upgrad…" at bounding box center [295, 0] width 591 height 0
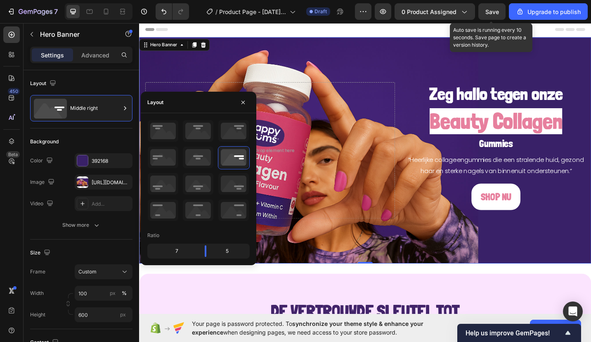
click at [491, 17] on button "Save" at bounding box center [491, 11] width 27 height 17
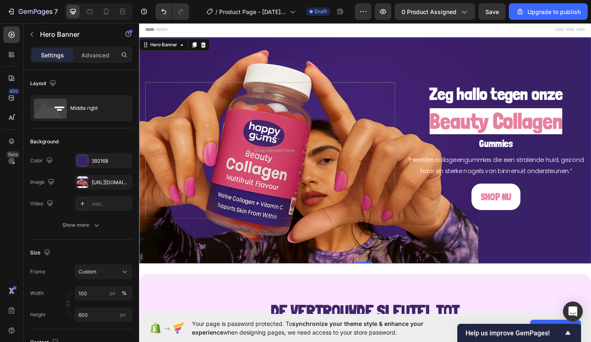
click at [170, 50] on div "Hero Banner" at bounding box center [165, 46] width 33 height 7
click at [78, 112] on div "Middle right" at bounding box center [95, 108] width 50 height 19
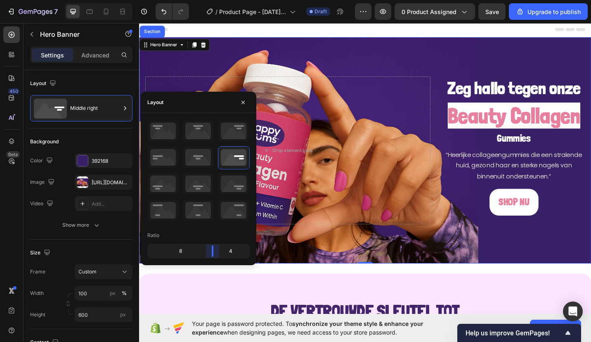
drag, startPoint x: 207, startPoint y: 252, endPoint x: 385, endPoint y: 6, distance: 304.1
click at [218, 0] on body "7 / Product Page - [DATE] 15:39:38 Draft Preview 0 product assigned Save Upgrad…" at bounding box center [295, 0] width 591 height 0
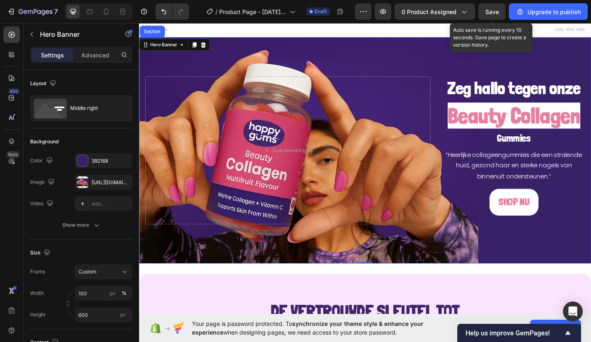
click at [501, 8] on button "Save" at bounding box center [491, 11] width 27 height 17
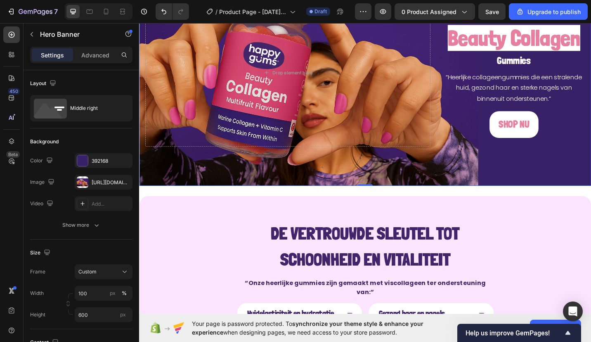
scroll to position [85, 0]
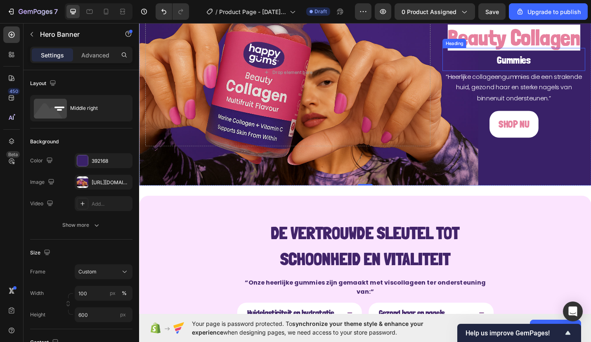
click at [516, 53] on span "Beauty Collagen" at bounding box center [549, 39] width 145 height 28
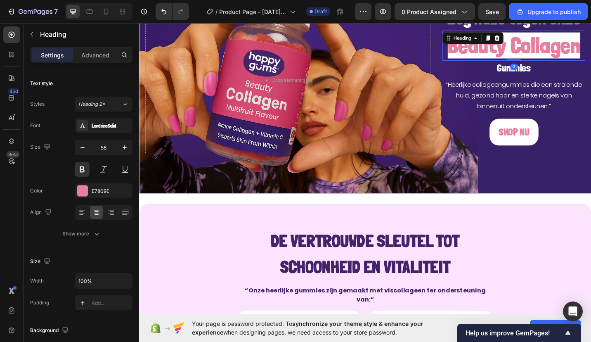
click at [516, 58] on span "Beauty Collagen" at bounding box center [549, 47] width 145 height 28
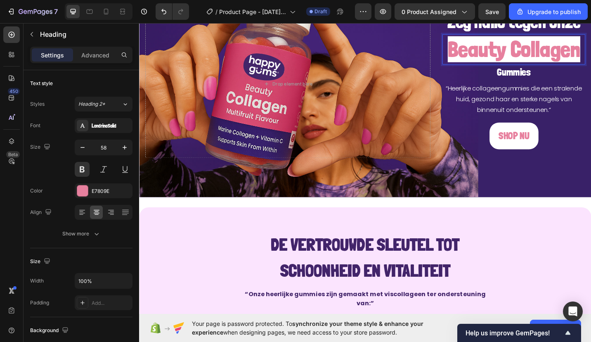
click at [516, 58] on span "Beauty Collagen" at bounding box center [549, 52] width 145 height 28
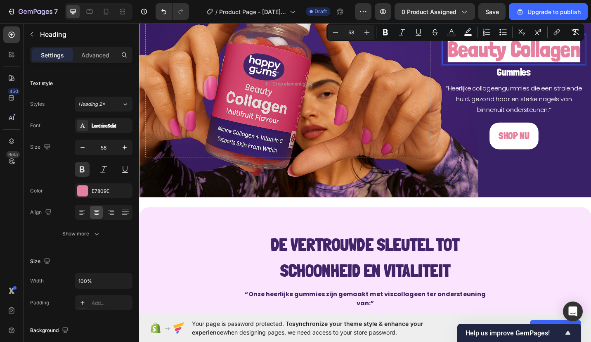
click at [401, 33] on icon "Editor contextual toolbar" at bounding box center [402, 32] width 8 height 8
click at [496, 67] on p "Beauty Collagen" at bounding box center [549, 51] width 155 height 31
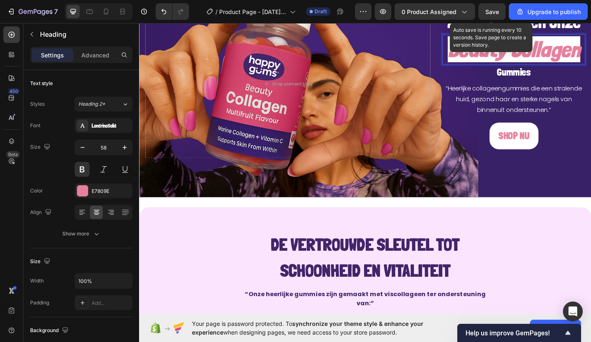
click at [489, 16] on button "Save" at bounding box center [491, 11] width 27 height 17
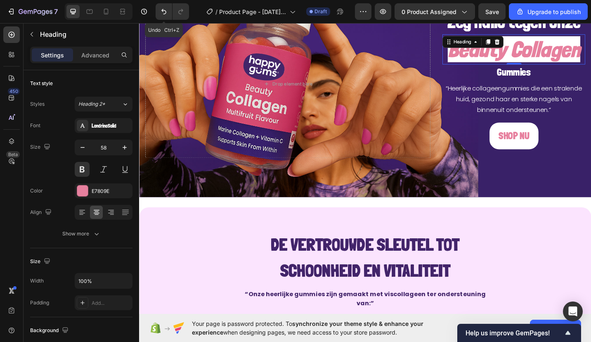
click at [160, 13] on icon "Undo/Redo" at bounding box center [164, 11] width 8 height 8
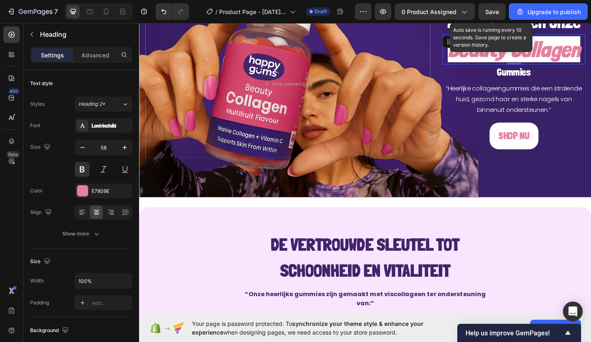
click at [491, 12] on span "Save" at bounding box center [492, 11] width 14 height 7
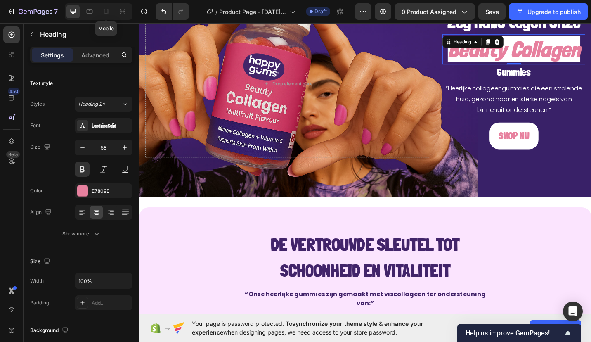
click at [104, 13] on icon at bounding box center [106, 11] width 8 height 8
type input "41"
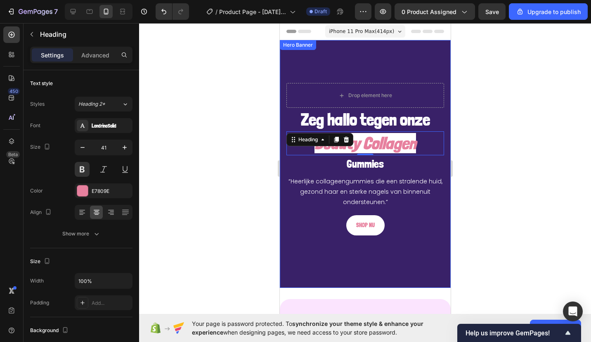
click at [303, 92] on div "Drop element here" at bounding box center [365, 95] width 158 height 25
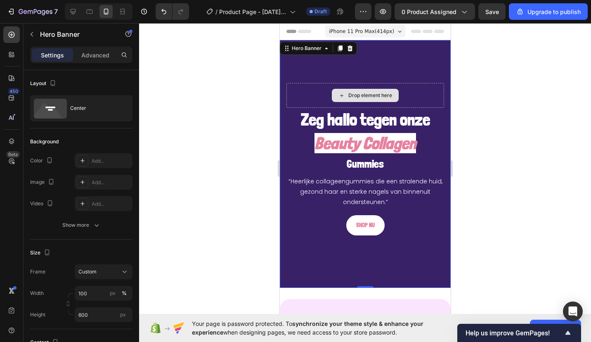
click at [369, 92] on div "Drop element here" at bounding box center [370, 95] width 44 height 7
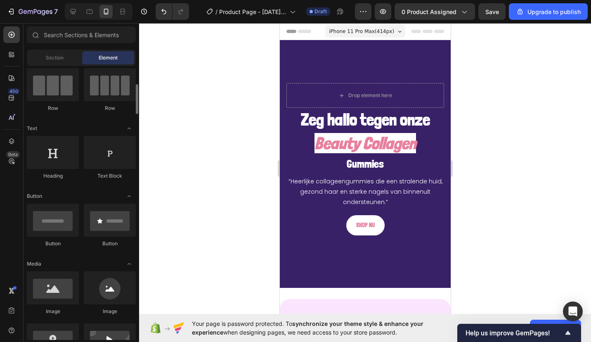
scroll to position [79, 0]
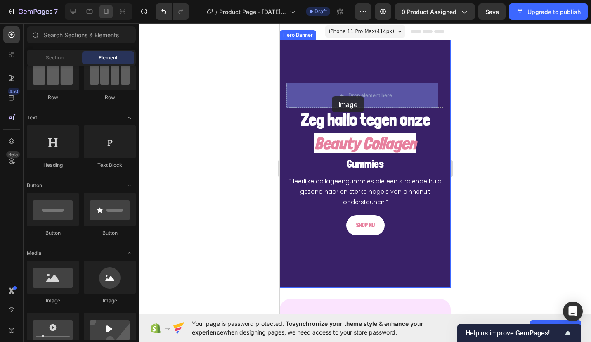
drag, startPoint x: 338, startPoint y: 293, endPoint x: 330, endPoint y: 99, distance: 195.0
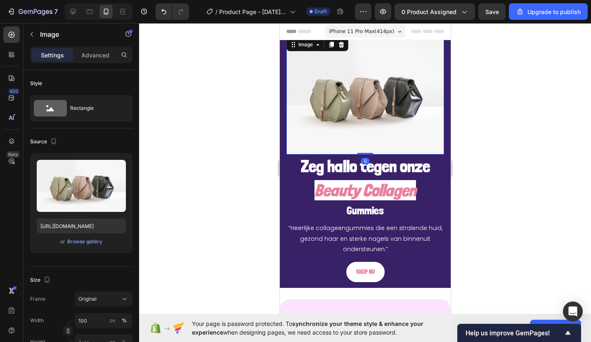
click at [80, 240] on div "Browse gallery" at bounding box center [84, 241] width 35 height 7
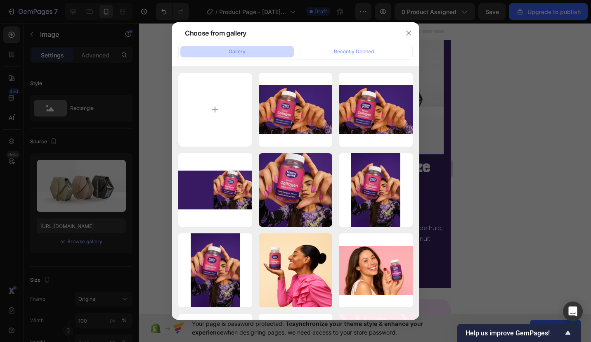
click at [0, 0] on div "Nieuw project - 2025-...89.jpg 1213.19 kb" at bounding box center [0, 0] width 0 height 0
type input "[URL][DOMAIN_NAME]"
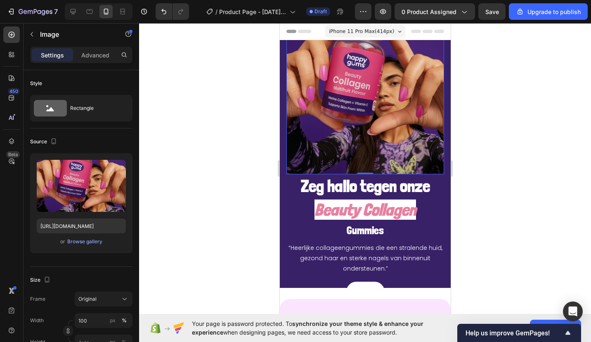
click at [248, 161] on div at bounding box center [365, 182] width 452 height 319
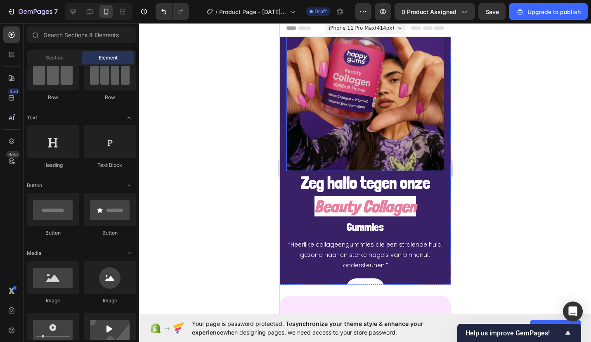
scroll to position [0, 0]
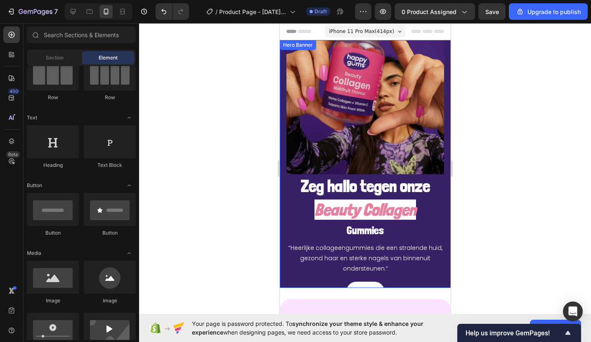
click at [283, 45] on div "Hero Banner" at bounding box center [297, 44] width 33 height 7
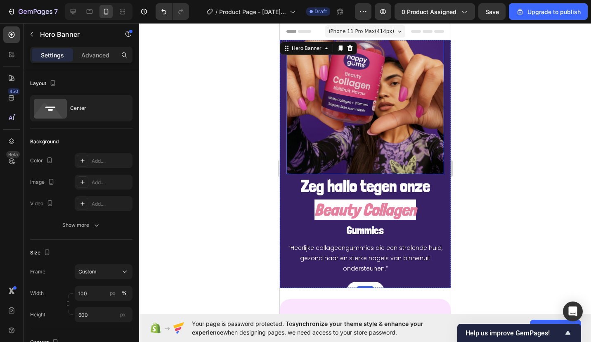
click at [311, 90] on img at bounding box center [365, 96] width 158 height 158
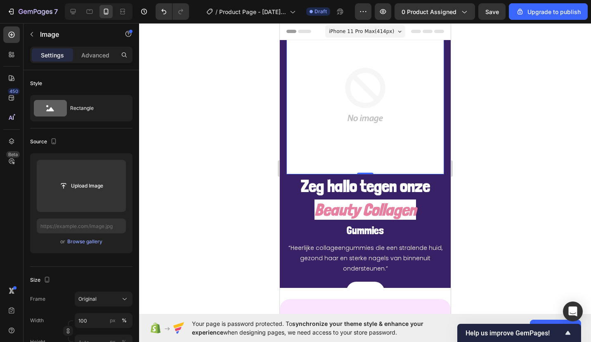
click at [336, 26] on div "iPhone 11 Pro Max ( 414 px)" at bounding box center [365, 31] width 80 height 12
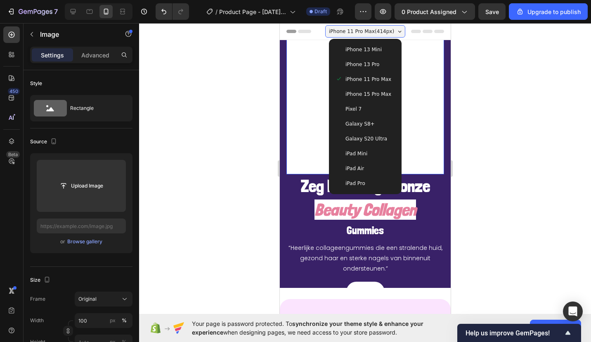
click at [347, 91] on span "iPhone 15 Pro Max" at bounding box center [368, 94] width 46 height 8
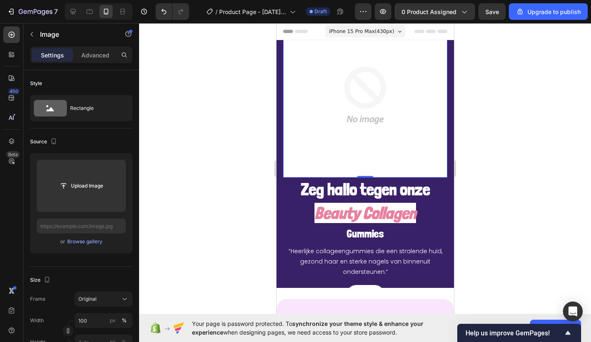
click at [308, 91] on img at bounding box center [365, 95] width 164 height 164
click at [169, 6] on button "Undo/Redo" at bounding box center [164, 11] width 17 height 17
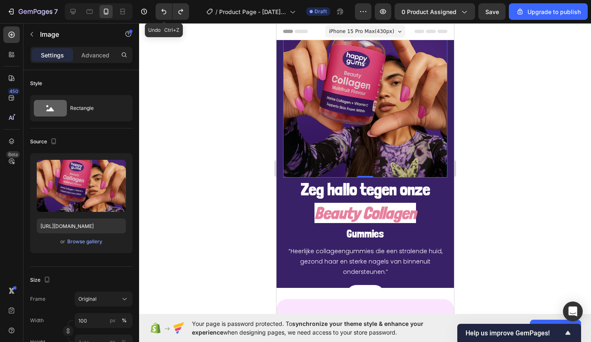
click at [169, 6] on button "Undo/Redo" at bounding box center [164, 11] width 17 height 17
type input "[URL][DOMAIN_NAME]"
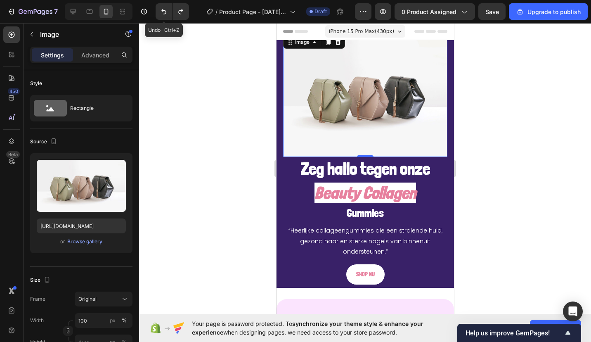
click at [169, 6] on button "Undo/Redo" at bounding box center [164, 11] width 17 height 17
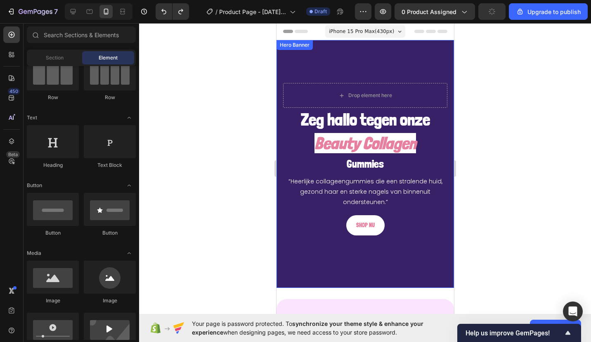
click at [291, 47] on div "Hero Banner" at bounding box center [294, 44] width 33 height 7
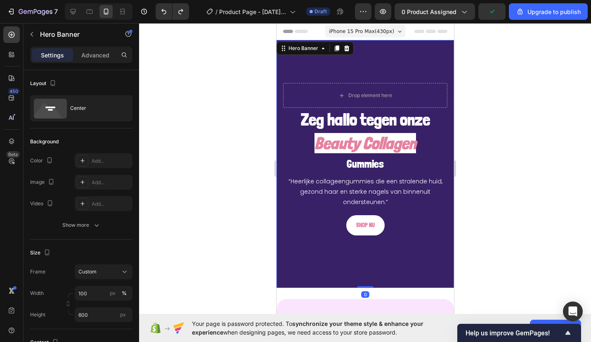
click at [75, 117] on div "Center" at bounding box center [95, 108] width 50 height 19
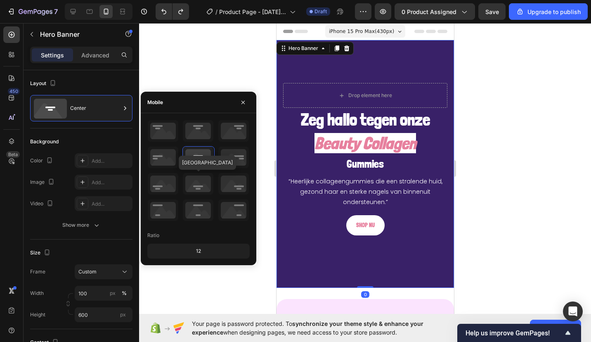
click at [198, 187] on icon at bounding box center [198, 183] width 31 height 21
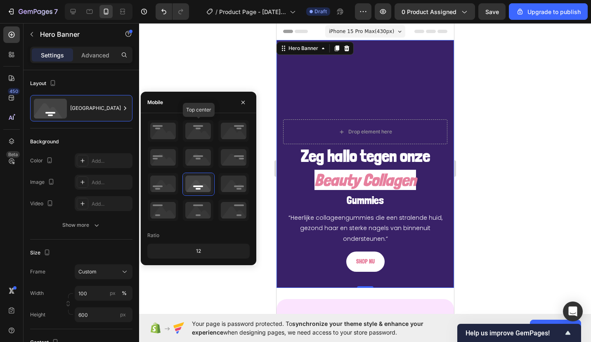
click at [195, 136] on icon at bounding box center [198, 130] width 31 height 21
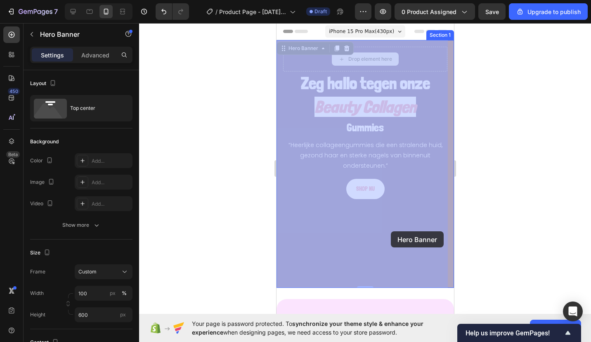
drag, startPoint x: 411, startPoint y: 54, endPoint x: 395, endPoint y: 116, distance: 64.3
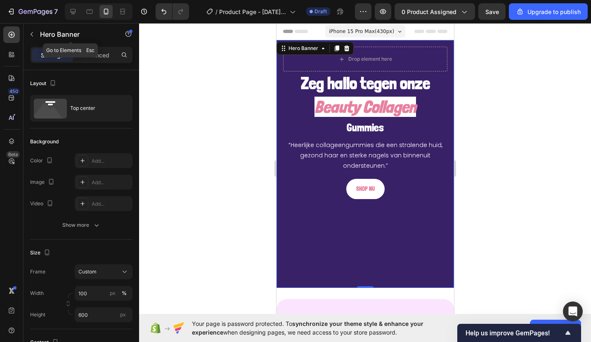
click at [33, 33] on icon "button" at bounding box center [31, 34] width 7 height 7
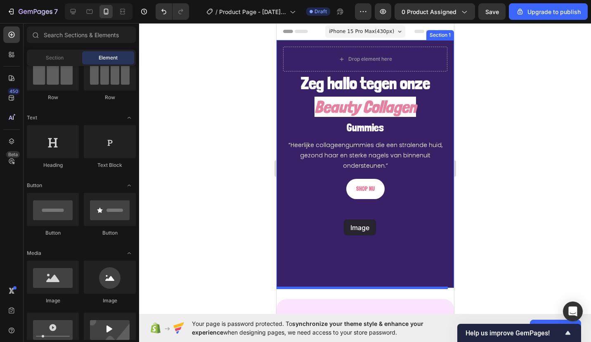
drag, startPoint x: 320, startPoint y: 302, endPoint x: 343, endPoint y: 219, distance: 86.1
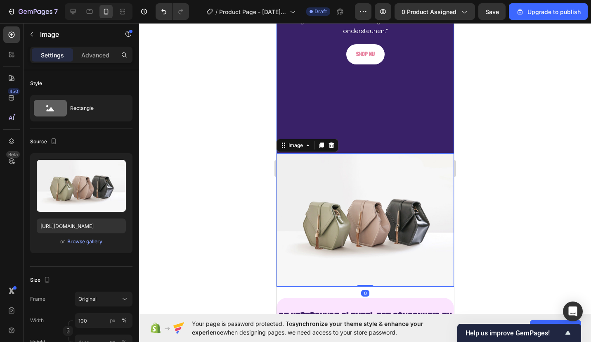
scroll to position [135, 0]
click at [86, 241] on div "Browse gallery" at bounding box center [84, 241] width 35 height 7
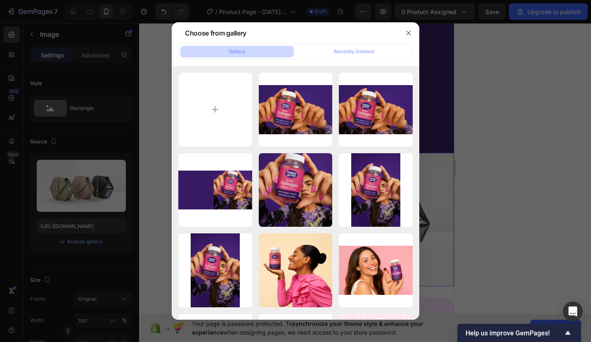
click at [0, 0] on div "261c5c67-f75c-4d61-aa...78.jpg 1645.06 kb" at bounding box center [0, 0] width 0 height 0
type input "[URL][DOMAIN_NAME]"
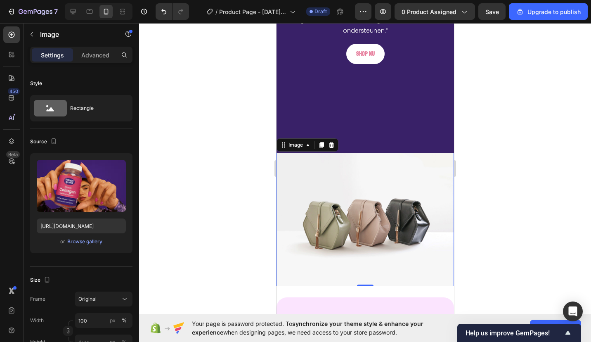
click at [254, 161] on div at bounding box center [365, 182] width 452 height 319
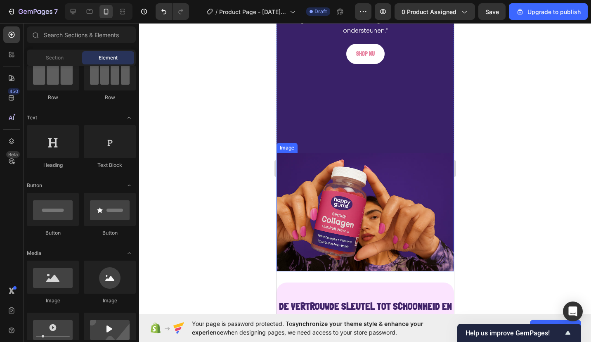
click at [305, 208] on img at bounding box center [364, 212] width 177 height 118
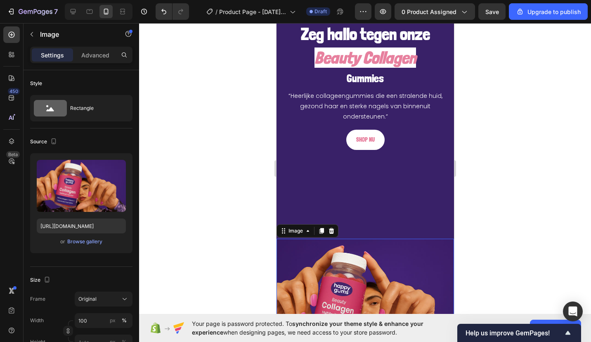
scroll to position [74, 0]
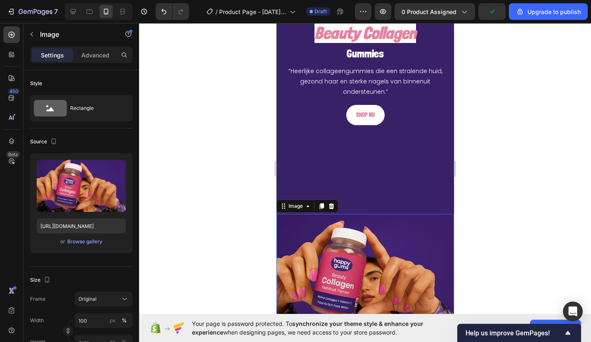
click at [85, 52] on p "Advanced" at bounding box center [95, 55] width 28 height 9
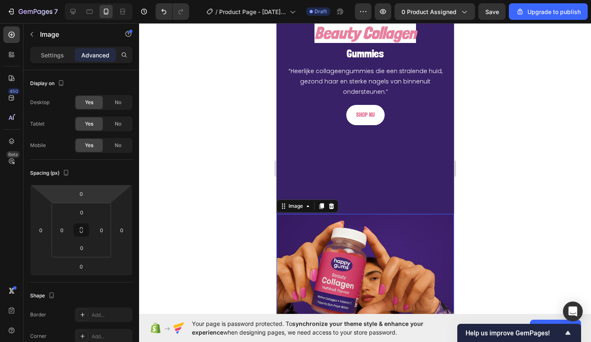
click at [77, 190] on input "0" at bounding box center [81, 193] width 17 height 12
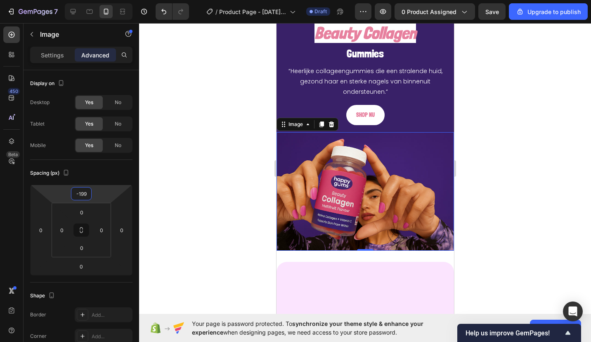
type input "-200"
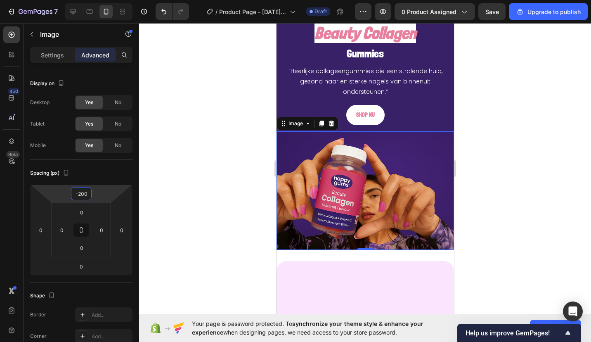
click at [220, 155] on div at bounding box center [365, 182] width 452 height 319
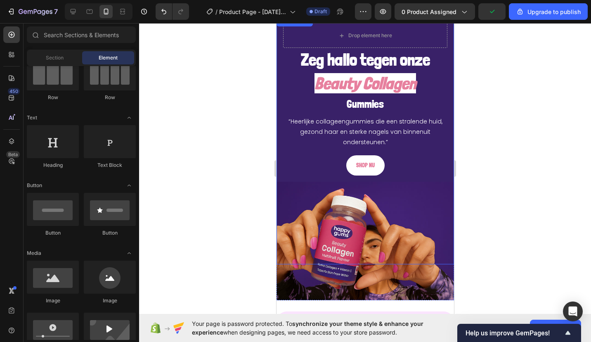
scroll to position [23, 0]
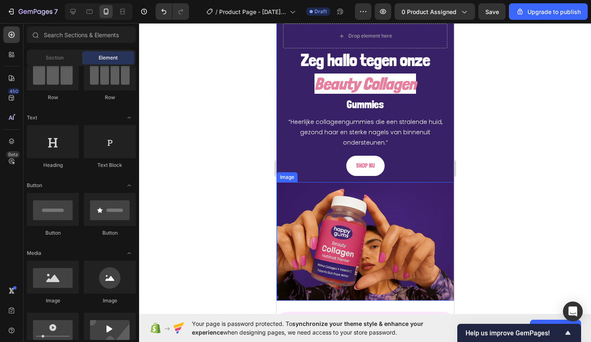
click at [414, 213] on img at bounding box center [364, 241] width 177 height 118
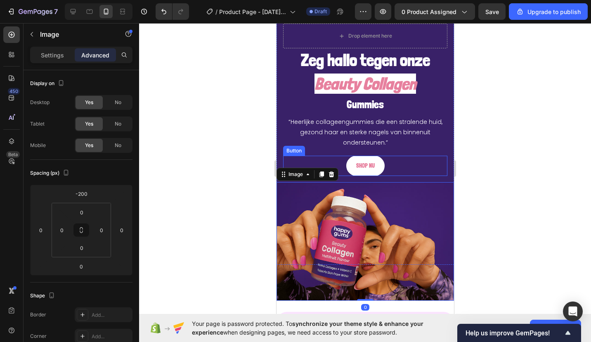
click at [415, 157] on div "SHOP NU Button" at bounding box center [365, 166] width 164 height 20
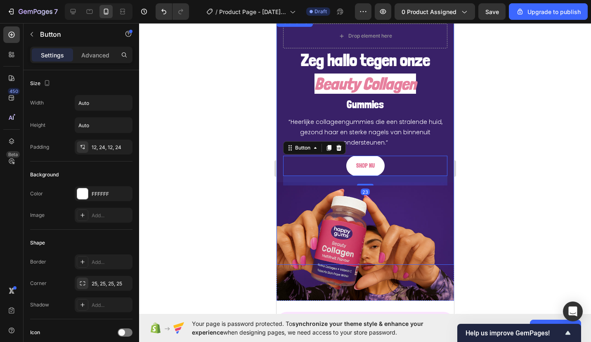
click at [429, 148] on div "“Heerlijke collageengummies die een stralende huid, gezond haar en sterke nagel…" at bounding box center [365, 132] width 164 height 33
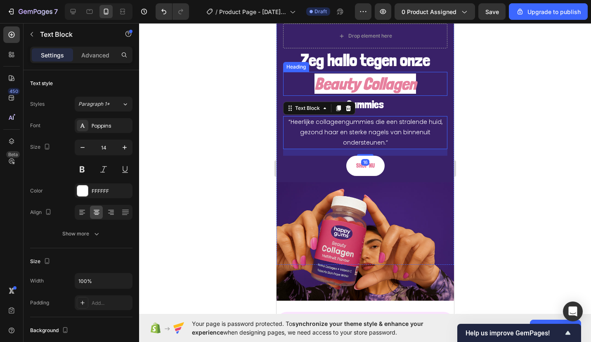
scroll to position [0, 0]
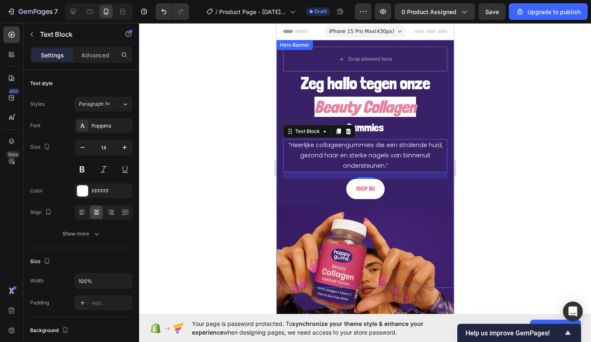
click at [282, 47] on div "Hero Banner" at bounding box center [294, 44] width 33 height 7
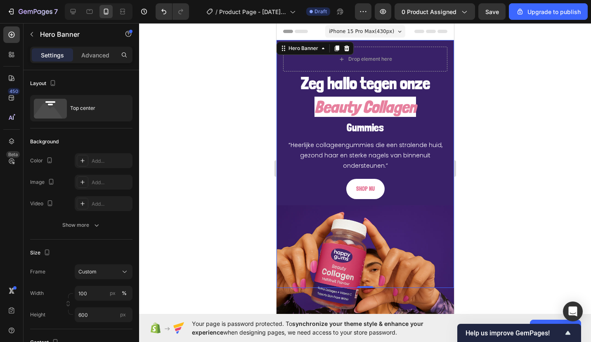
click at [91, 166] on div "Add..." at bounding box center [104, 160] width 58 height 15
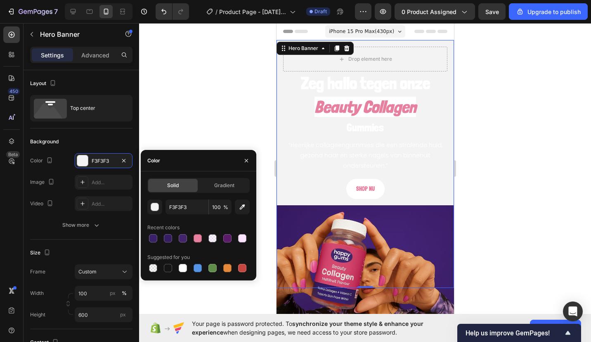
click at [244, 206] on icon "button" at bounding box center [242, 207] width 8 height 8
type input "3D226C"
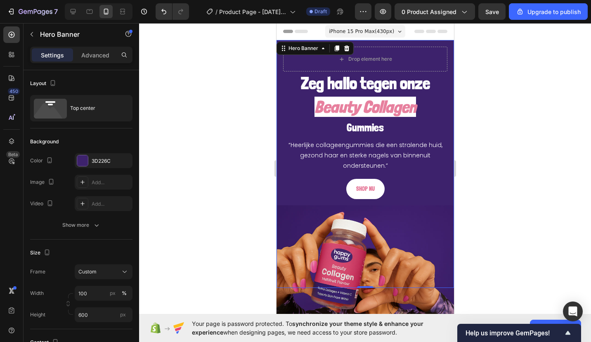
click at [487, 156] on div at bounding box center [365, 182] width 452 height 319
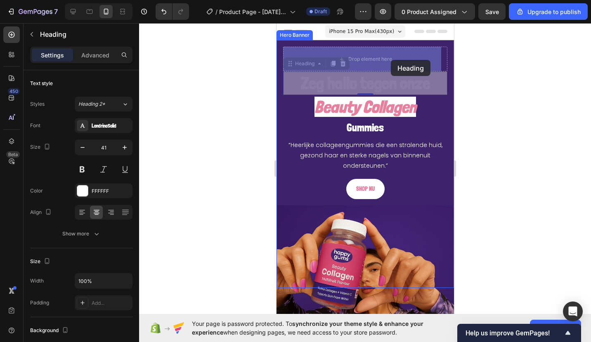
drag, startPoint x: 388, startPoint y: 81, endPoint x: 390, endPoint y: 60, distance: 20.7
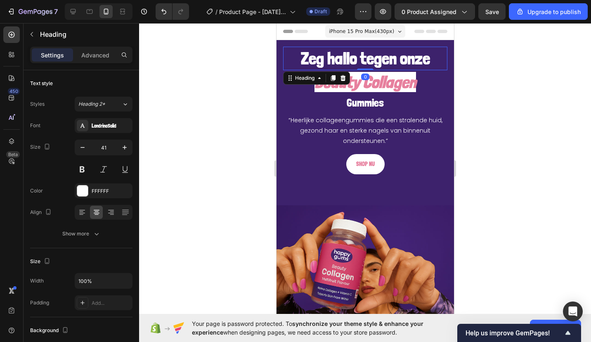
click at [237, 124] on div at bounding box center [365, 182] width 452 height 319
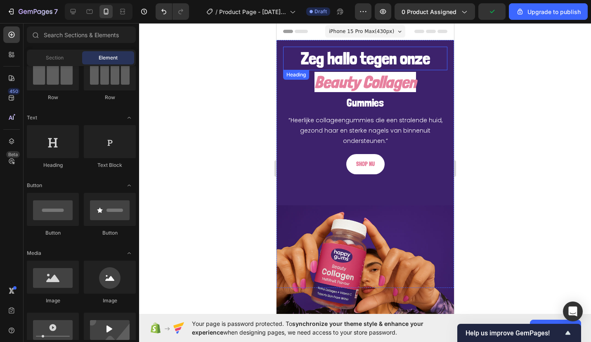
click at [320, 49] on h2 "Zeg hallo tegen onze" at bounding box center [365, 59] width 164 height 24
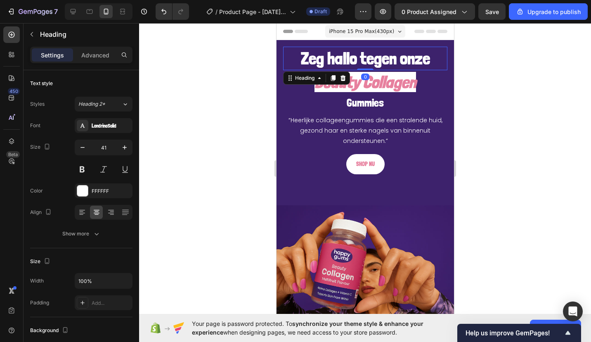
click at [214, 153] on div at bounding box center [365, 182] width 452 height 319
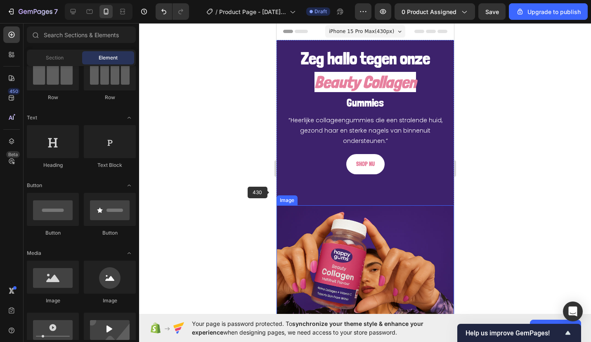
click at [313, 238] on img at bounding box center [364, 264] width 177 height 118
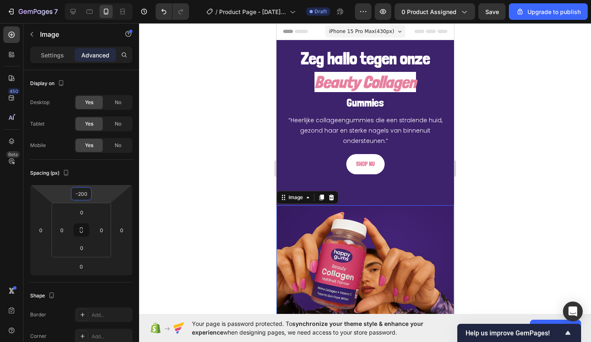
click at [83, 190] on input "-200" at bounding box center [81, 193] width 17 height 12
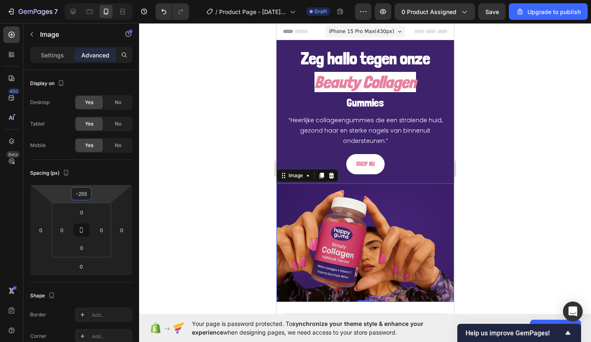
type input "-256"
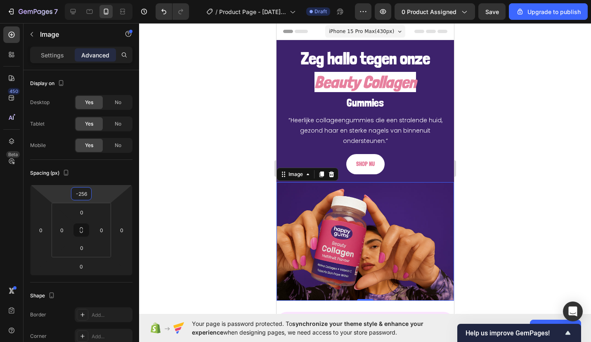
click at [183, 163] on div at bounding box center [365, 182] width 452 height 319
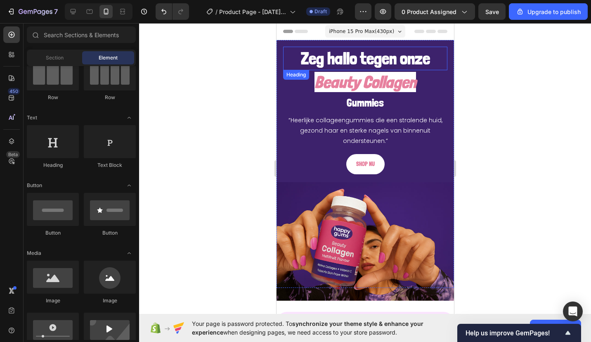
click at [340, 47] on h2 "Zeg hallo tegen onze" at bounding box center [365, 59] width 164 height 24
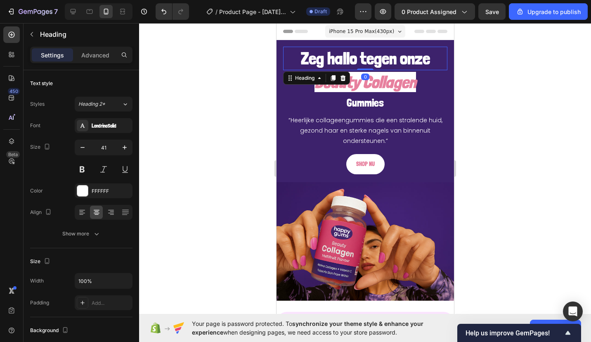
click at [98, 59] on p "Advanced" at bounding box center [95, 55] width 28 height 9
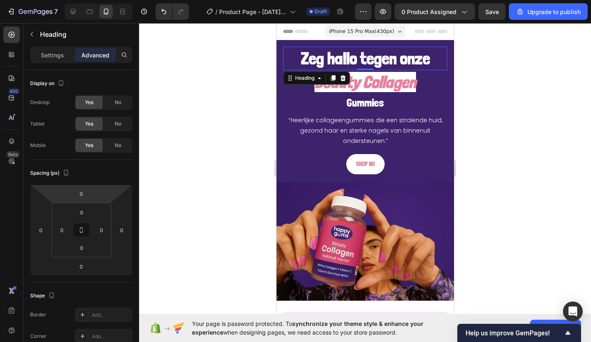
click at [81, 192] on input "0" at bounding box center [81, 193] width 17 height 12
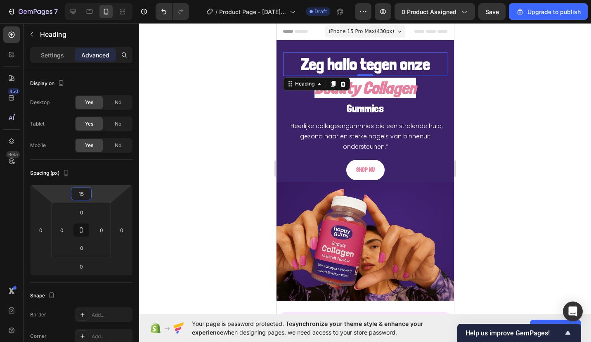
type input "16"
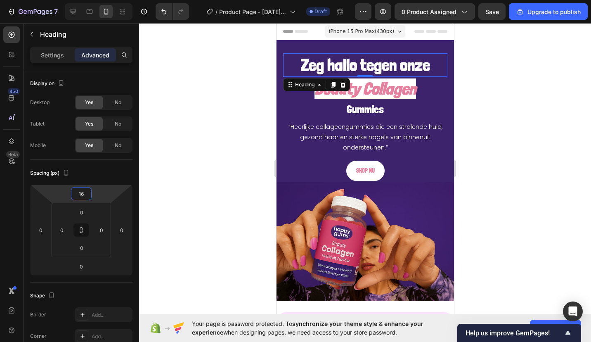
click at [206, 205] on div at bounding box center [365, 182] width 452 height 319
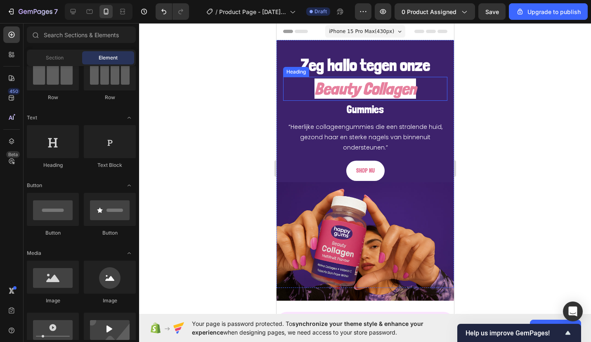
click at [308, 72] on div "Heading" at bounding box center [296, 72] width 26 height 10
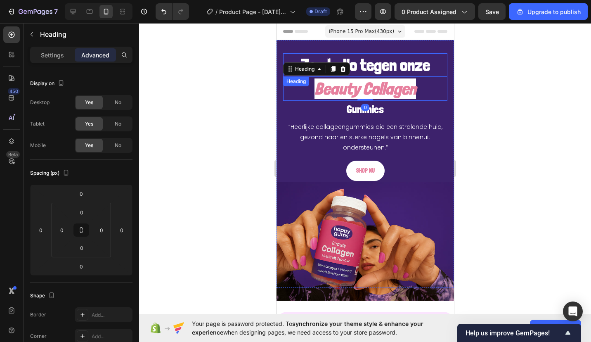
click at [370, 62] on h2 "Zeg hallo tegen onze" at bounding box center [365, 65] width 164 height 24
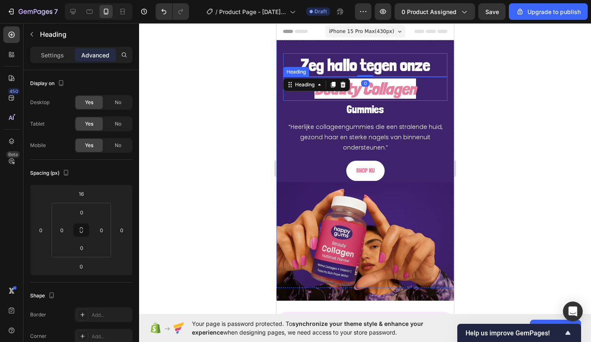
click at [397, 91] on icon "Beauty Collagen" at bounding box center [365, 88] width 102 height 20
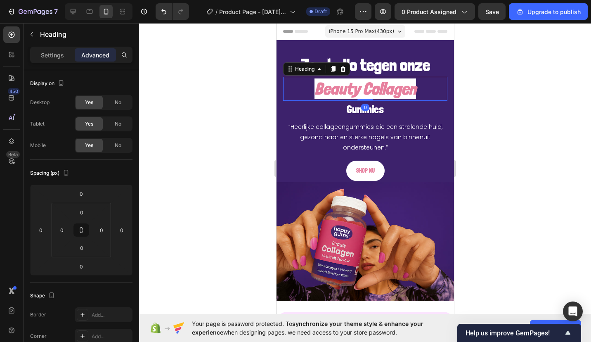
click at [50, 64] on div "Settings Advanced" at bounding box center [82, 59] width 116 height 24
click at [50, 57] on p "Settings" at bounding box center [52, 55] width 23 height 9
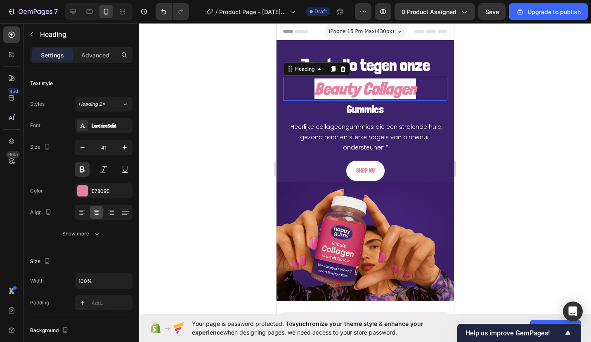
click at [111, 147] on input "41" at bounding box center [103, 147] width 27 height 15
click at [123, 146] on icon "button" at bounding box center [125, 147] width 8 height 8
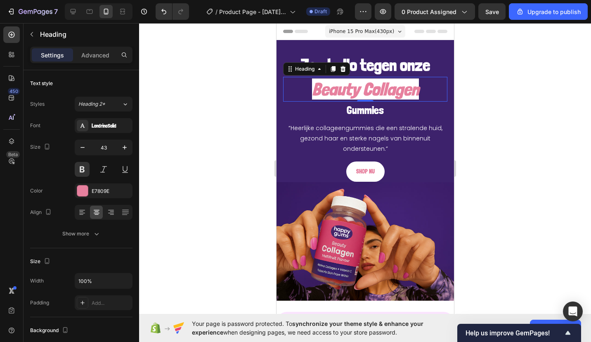
click at [123, 146] on icon "button" at bounding box center [125, 147] width 8 height 8
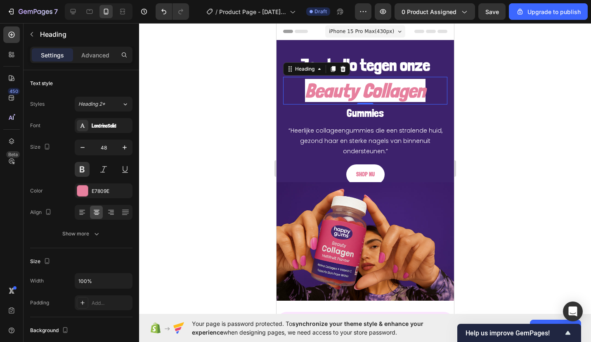
click at [123, 146] on icon "button" at bounding box center [125, 147] width 8 height 8
type input "51"
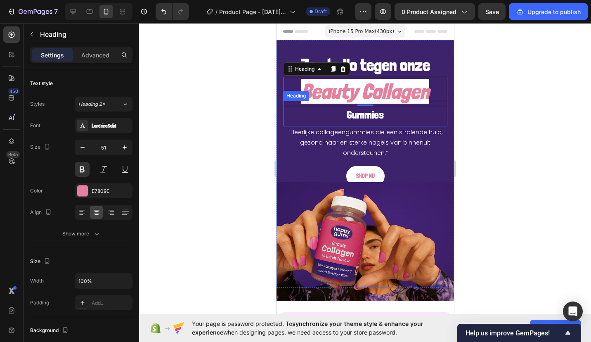
click at [352, 113] on span "Gummies" at bounding box center [364, 114] width 37 height 13
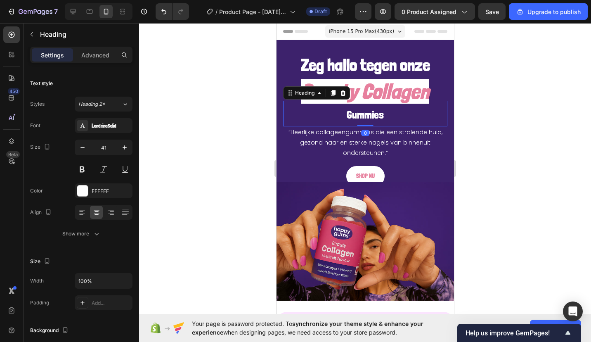
click at [119, 148] on button "button" at bounding box center [124, 147] width 15 height 15
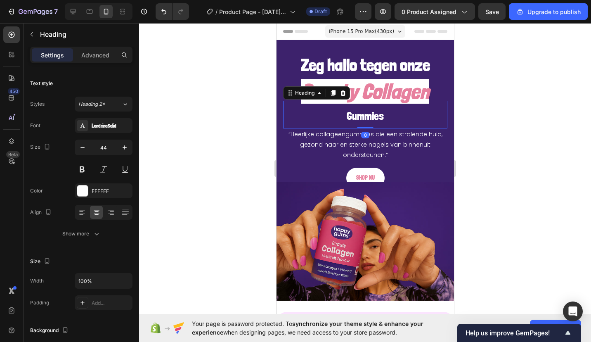
click at [119, 148] on button "button" at bounding box center [124, 147] width 15 height 15
click at [83, 148] on icon "button" at bounding box center [82, 147] width 8 height 8
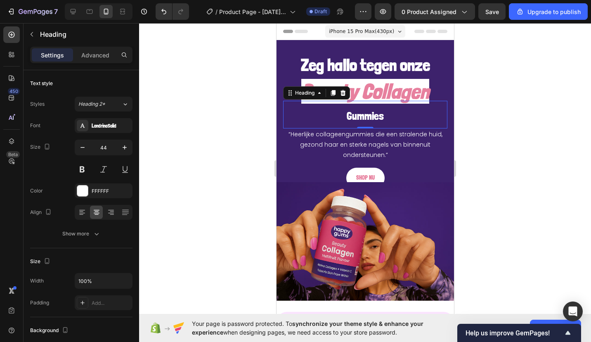
click at [83, 148] on icon "button" at bounding box center [82, 147] width 8 height 8
type input "41"
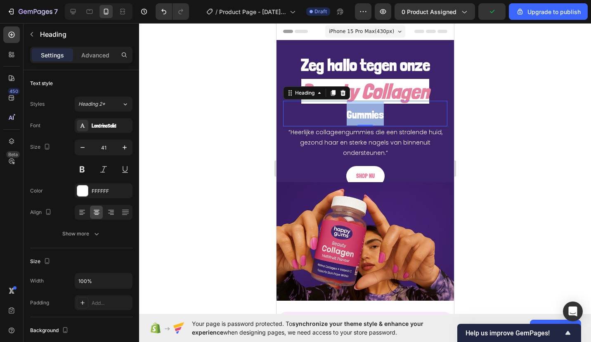
click at [364, 112] on span "Gummies" at bounding box center [364, 114] width 37 height 13
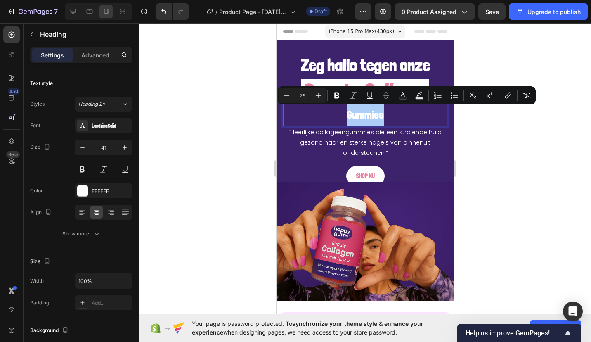
click at [318, 94] on icon "Editor contextual toolbar" at bounding box center [318, 95] width 8 height 8
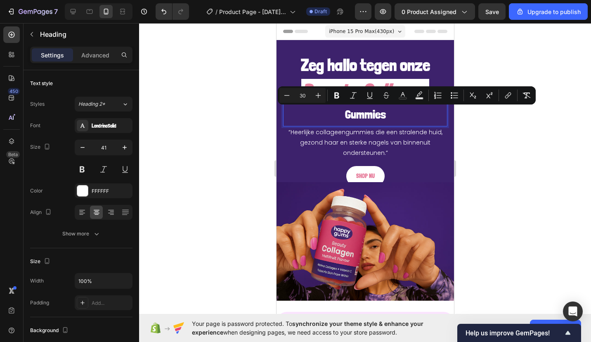
type input "31"
click at [244, 123] on div at bounding box center [365, 182] width 452 height 319
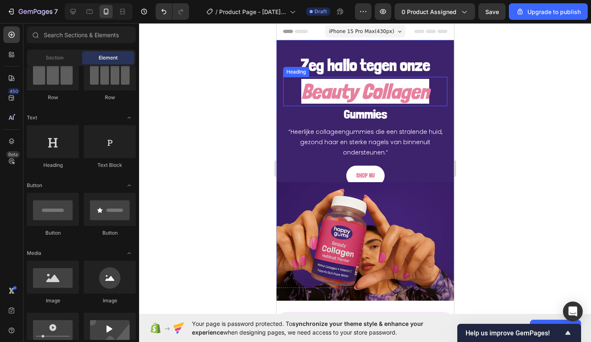
click at [310, 66] on h2 "Zeg hallo tegen onze" at bounding box center [365, 65] width 164 height 24
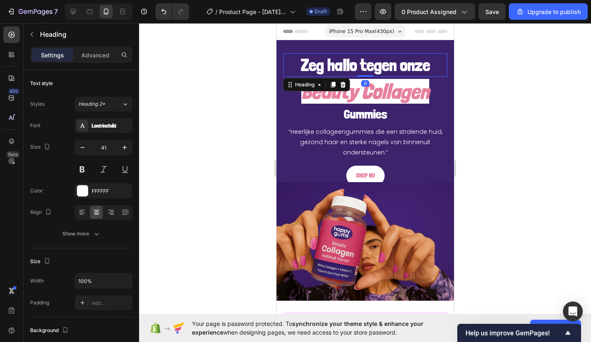
click at [239, 91] on div at bounding box center [365, 182] width 452 height 319
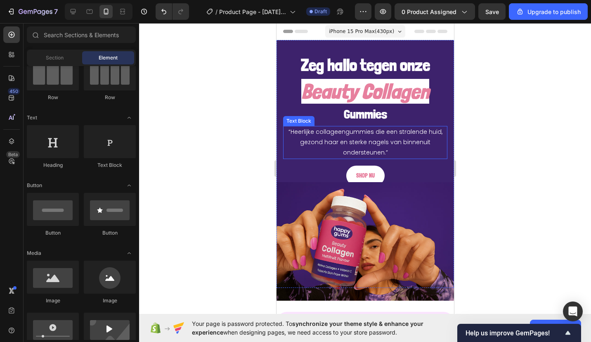
click at [322, 145] on p "“Heerlijke collageengummies die een stralende huid, gezond haar en sterke nagel…" at bounding box center [365, 142] width 163 height 31
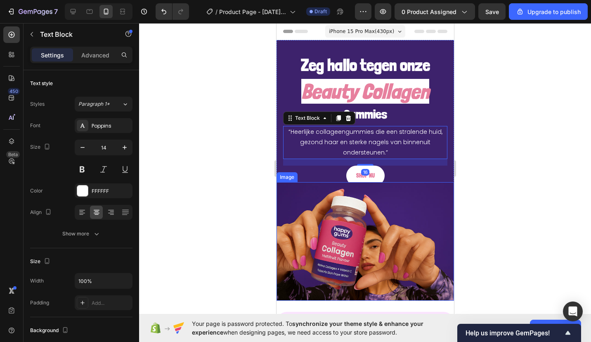
click at [248, 196] on div at bounding box center [365, 182] width 452 height 319
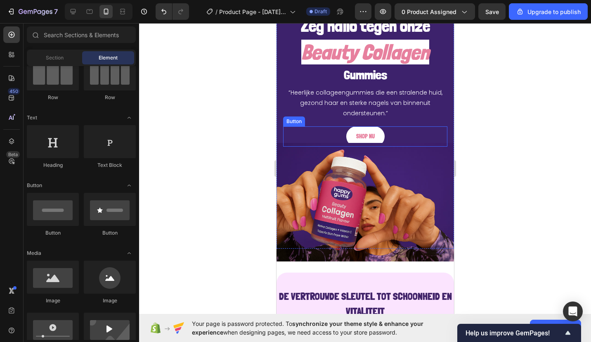
scroll to position [44, 0]
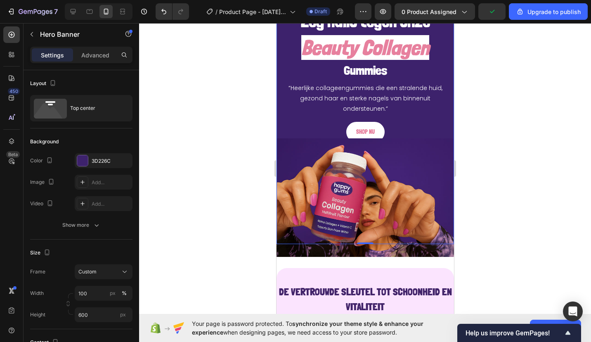
drag, startPoint x: 446, startPoint y: 32, endPoint x: 499, endPoint y: -43, distance: 92.3
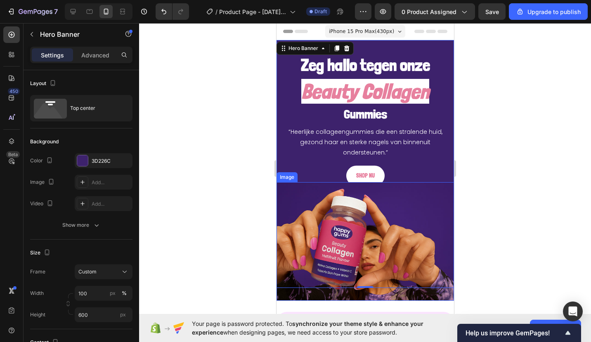
click at [303, 195] on img at bounding box center [364, 241] width 177 height 118
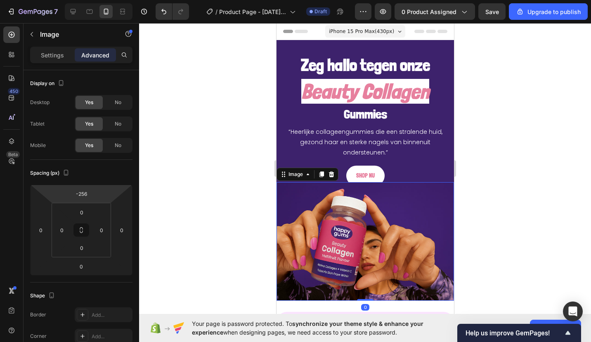
click at [78, 191] on input "-256" at bounding box center [81, 193] width 17 height 12
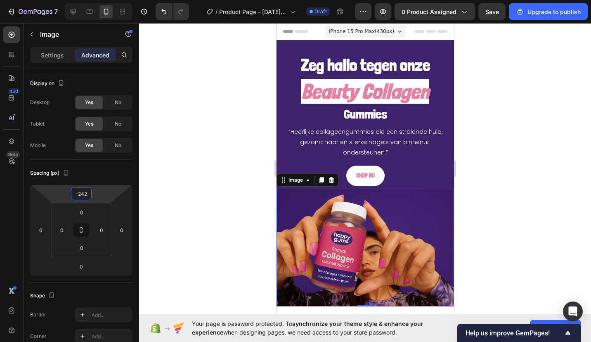
type input "-241"
click at [160, 154] on div at bounding box center [365, 182] width 452 height 319
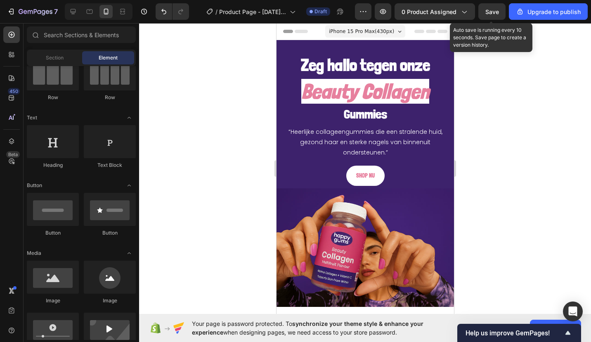
click at [506, 15] on button "Save" at bounding box center [491, 11] width 27 height 17
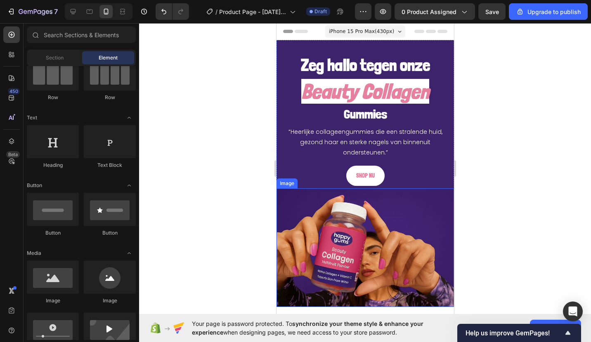
click at [307, 200] on img at bounding box center [364, 247] width 177 height 118
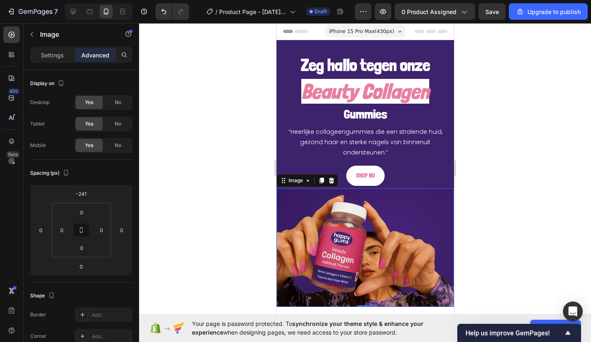
click at [44, 56] on p "Settings" at bounding box center [52, 55] width 23 height 9
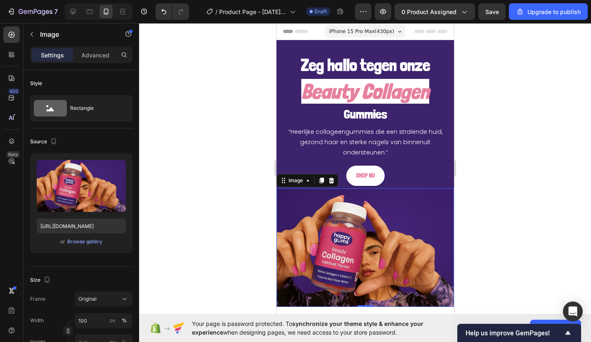
click at [248, 143] on div at bounding box center [365, 182] width 452 height 319
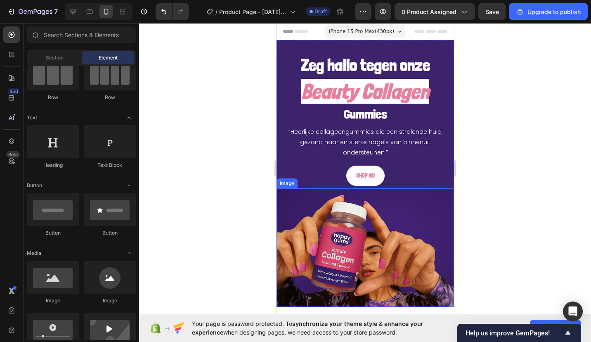
click at [409, 225] on img at bounding box center [364, 247] width 177 height 118
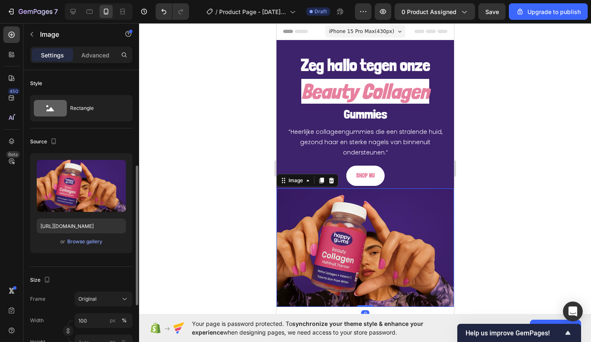
scroll to position [68, 0]
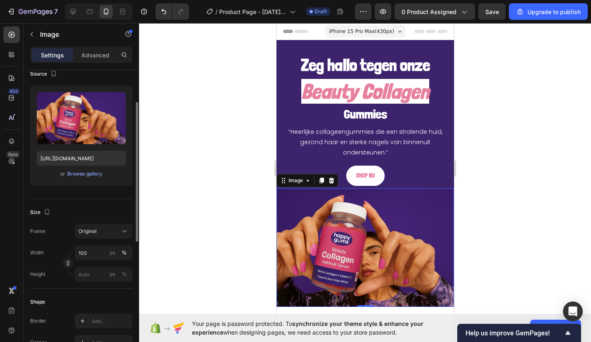
click at [95, 236] on button "Original" at bounding box center [104, 231] width 58 height 15
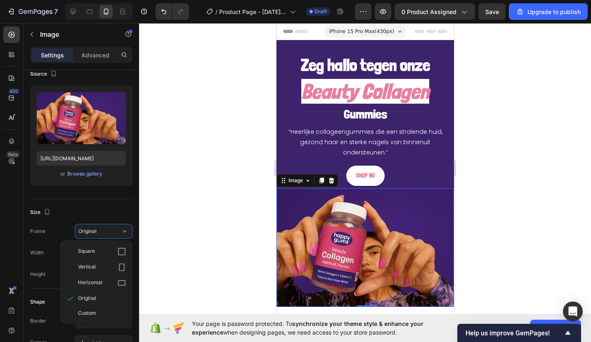
click at [93, 312] on span "Custom" at bounding box center [87, 312] width 18 height 7
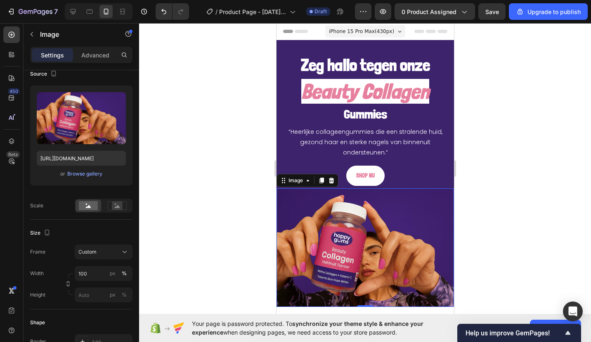
click at [92, 254] on span "Custom" at bounding box center [87, 251] width 18 height 7
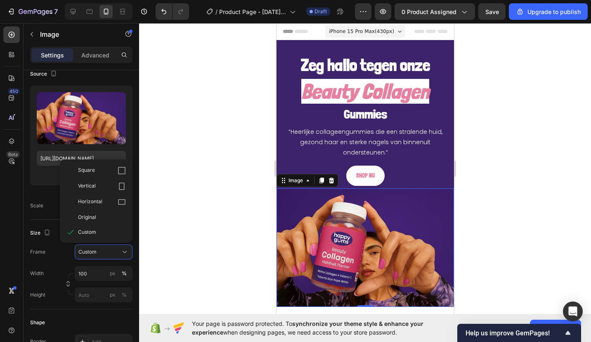
drag, startPoint x: 91, startPoint y: 213, endPoint x: 90, endPoint y: 206, distance: 7.2
click at [90, 206] on div "Square Vertical Horizontal Original Custom" at bounding box center [96, 201] width 73 height 77
click at [90, 206] on div "Horizontal" at bounding box center [96, 202] width 66 height 16
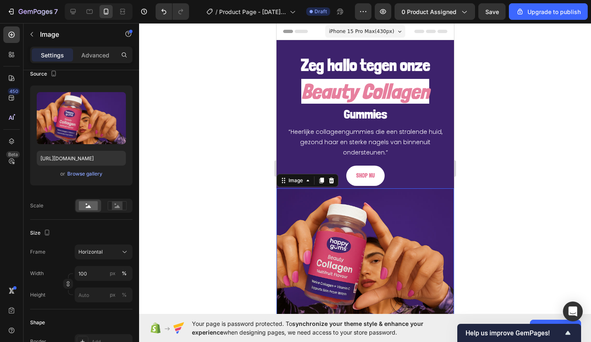
click at [188, 201] on div at bounding box center [365, 182] width 452 height 319
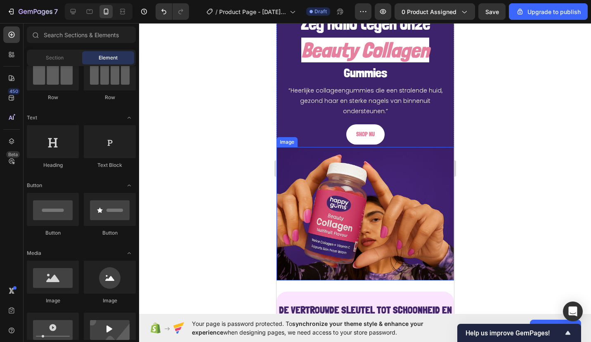
scroll to position [48, 0]
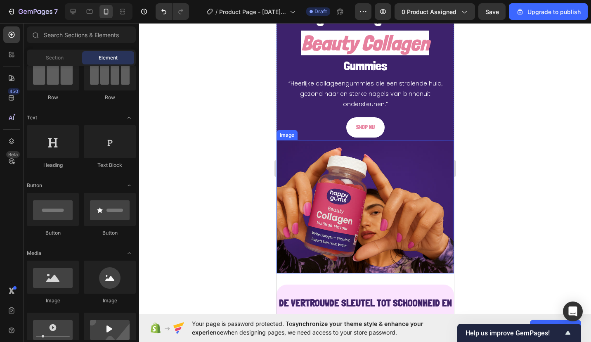
click at [262, 227] on div at bounding box center [365, 182] width 452 height 319
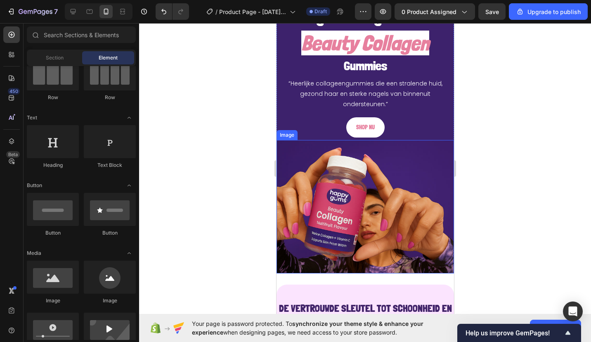
click at [305, 122] on div "SHOP NU Button" at bounding box center [365, 127] width 164 height 20
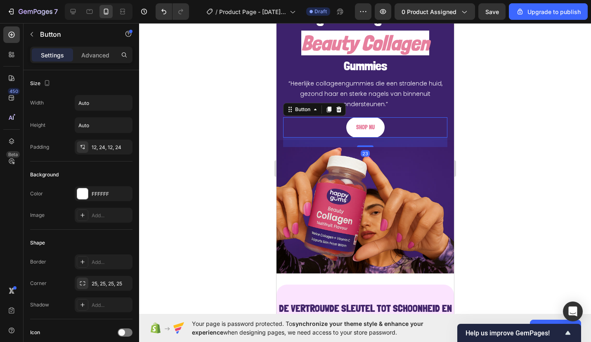
click at [238, 124] on div at bounding box center [365, 182] width 452 height 319
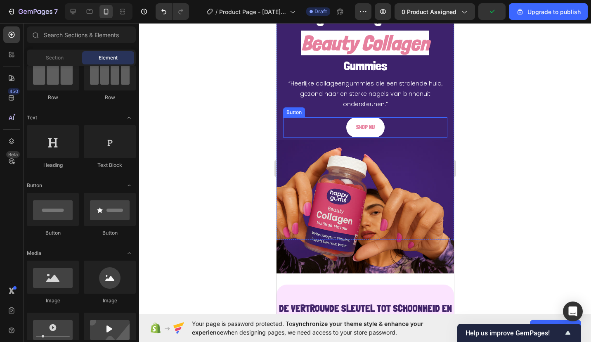
click at [357, 124] on p "SHOP NU" at bounding box center [365, 127] width 19 height 10
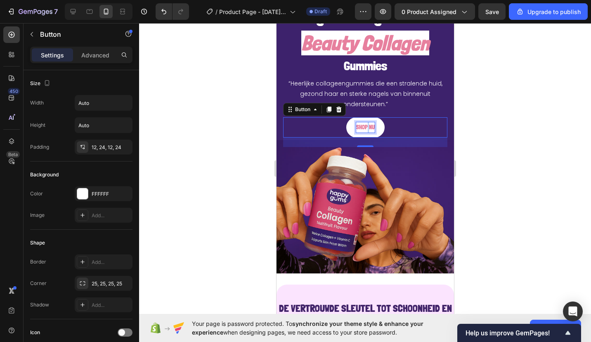
click at [362, 129] on p "SHOP NU" at bounding box center [365, 127] width 19 height 10
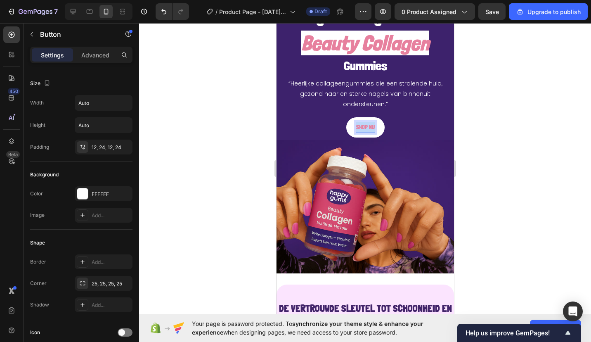
click at [362, 129] on p "SHOP NU" at bounding box center [365, 127] width 19 height 10
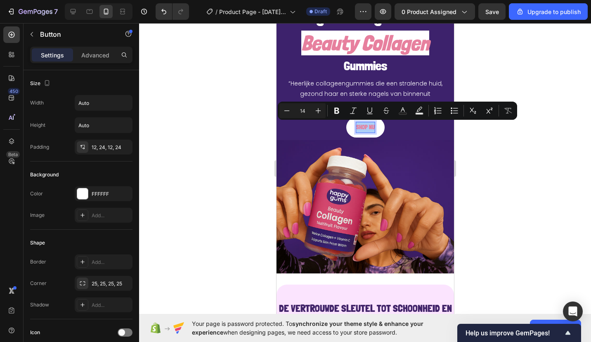
click at [322, 112] on icon "Editor contextual toolbar" at bounding box center [318, 110] width 8 height 8
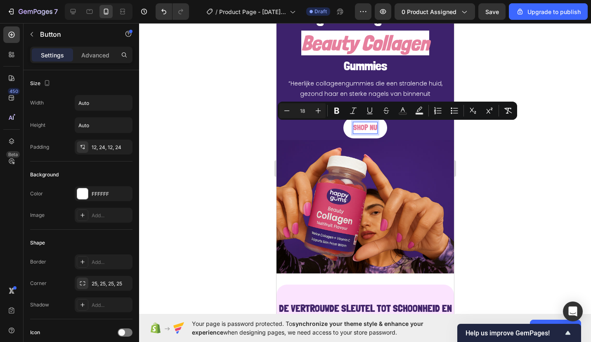
type input "19"
click at [255, 158] on div at bounding box center [365, 182] width 452 height 319
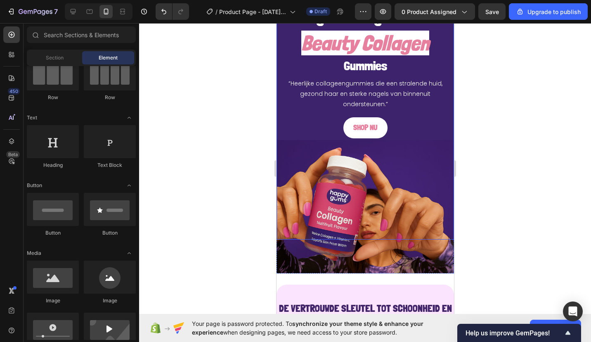
scroll to position [0, 0]
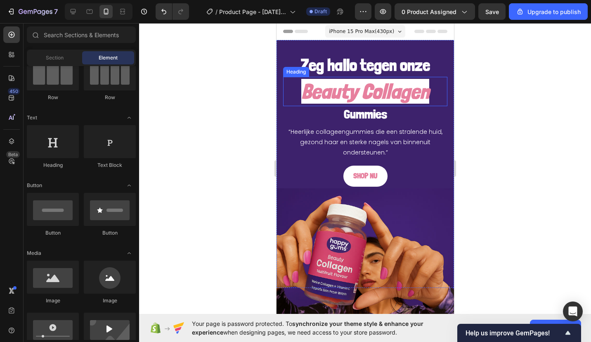
click at [419, 97] on icon "Beauty Collagen" at bounding box center [365, 91] width 128 height 25
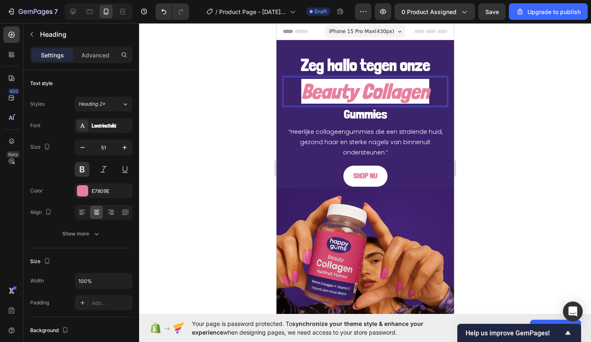
click at [422, 97] on icon "Beauty Collagen" at bounding box center [365, 91] width 128 height 25
click at [241, 125] on div at bounding box center [365, 182] width 452 height 319
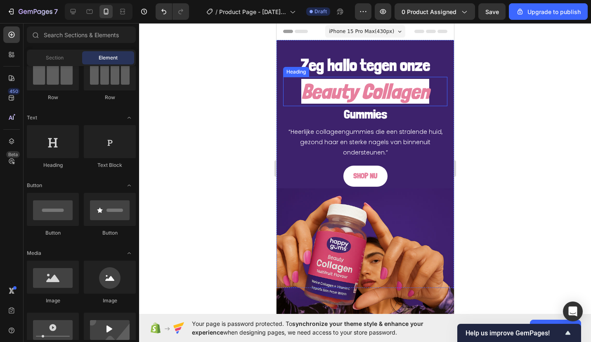
click at [289, 84] on p "⁠⁠⁠⁠⁠⁠⁠ Beauty Collagen" at bounding box center [365, 91] width 163 height 27
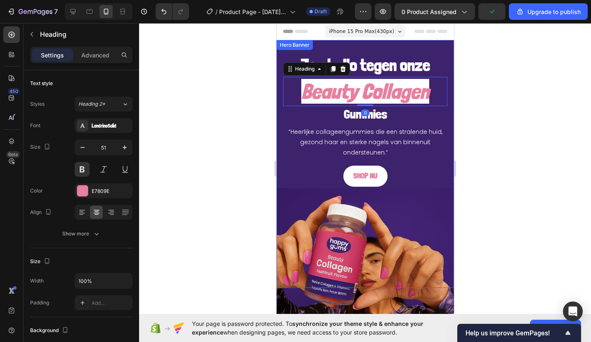
click at [225, 113] on div at bounding box center [365, 182] width 452 height 319
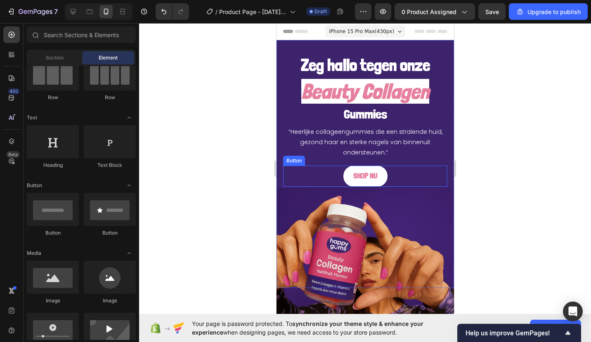
click at [362, 166] on button "SHOP NU" at bounding box center [365, 175] width 44 height 21
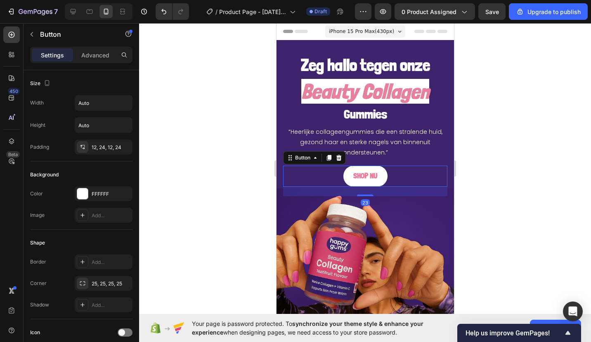
click at [84, 184] on div "Background Color FFFFFF Image Add..." at bounding box center [81, 195] width 102 height 68
click at [89, 193] on div "FFFFFF" at bounding box center [104, 193] width 58 height 15
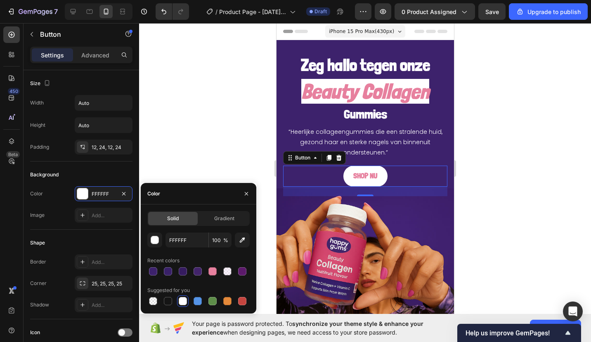
click at [212, 298] on div at bounding box center [212, 301] width 8 height 8
type input "5E8E49"
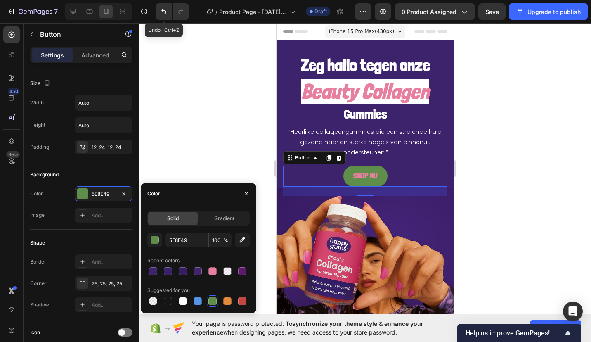
click at [161, 15] on icon "Undo/Redo" at bounding box center [164, 11] width 8 height 8
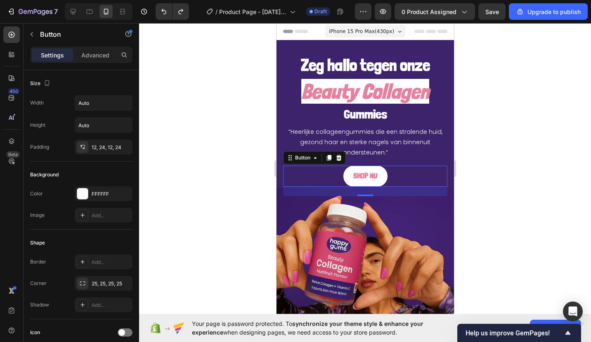
click at [177, 130] on div at bounding box center [365, 182] width 452 height 319
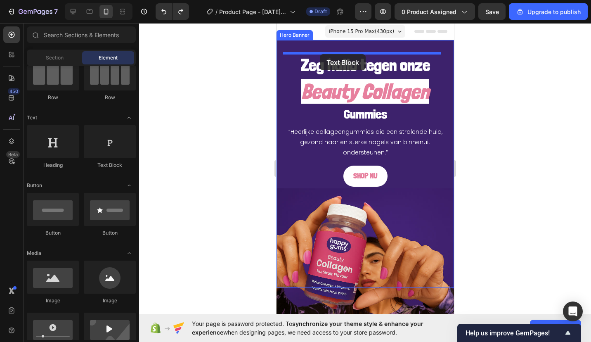
drag, startPoint x: 381, startPoint y: 170, endPoint x: 319, endPoint y: 54, distance: 131.8
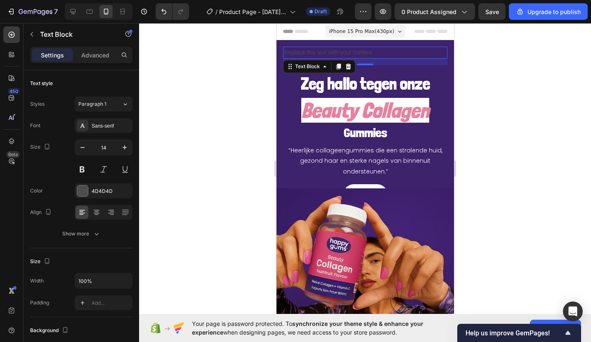
click at [348, 67] on icon at bounding box center [348, 66] width 7 height 7
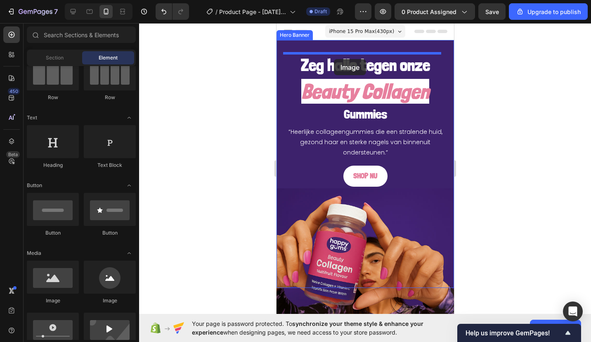
drag, startPoint x: 359, startPoint y: 280, endPoint x: 333, endPoint y: 59, distance: 222.7
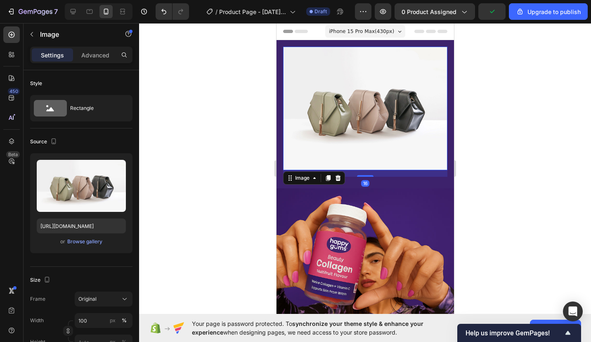
click at [88, 238] on div "Browse gallery" at bounding box center [84, 241] width 35 height 7
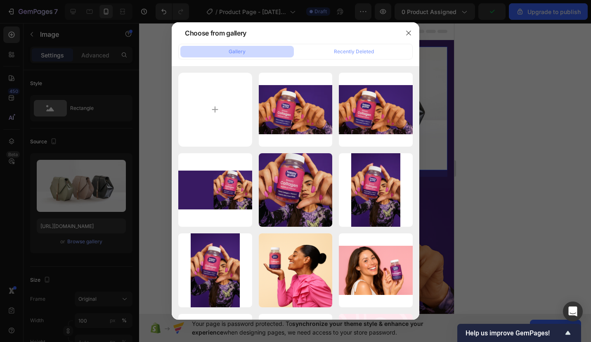
click at [234, 121] on input "file" at bounding box center [215, 110] width 74 height 74
type input "C:\fakepath\Schermafbeelding [DATE] 090906.png"
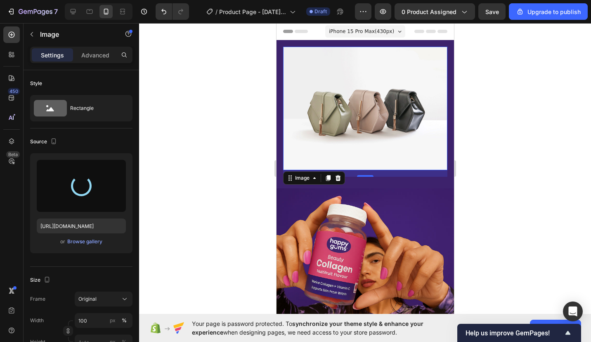
type input "[URL][DOMAIN_NAME]"
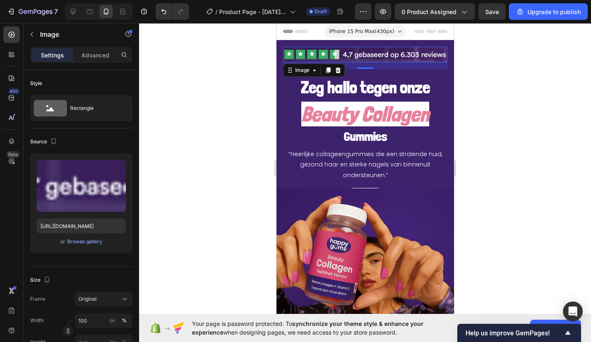
click at [94, 307] on div "Frame Original Width 100 px % Height px %" at bounding box center [81, 320] width 102 height 58
click at [94, 300] on span "Original" at bounding box center [87, 298] width 18 height 7
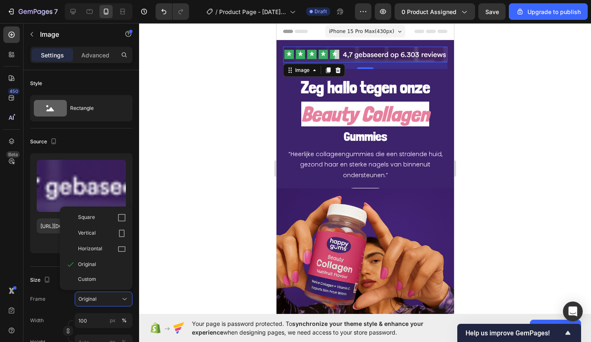
click at [95, 284] on div "Custom" at bounding box center [96, 279] width 66 height 15
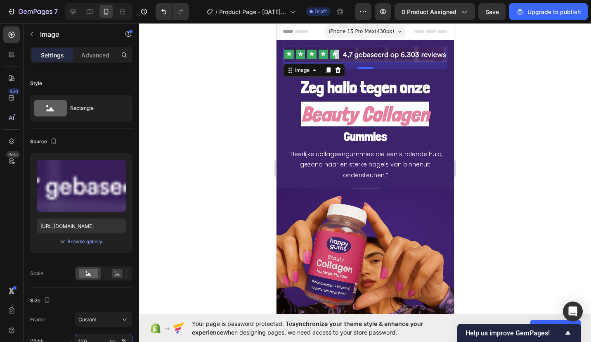
scroll to position [7, 0]
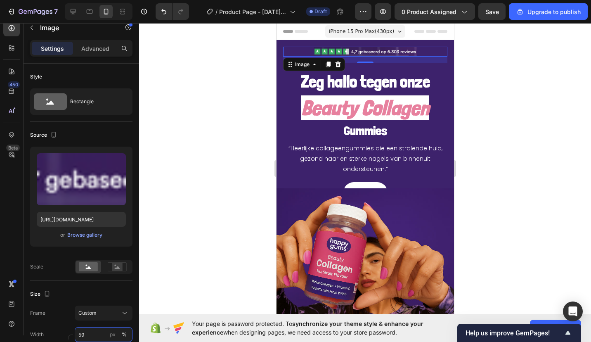
type input "58"
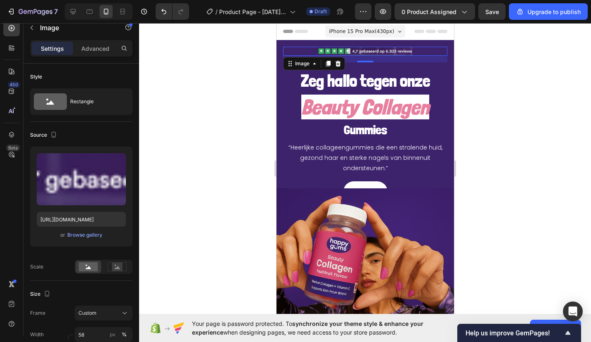
drag, startPoint x: 222, startPoint y: 193, endPoint x: 196, endPoint y: 127, distance: 71.4
click at [196, 127] on div at bounding box center [365, 182] width 452 height 319
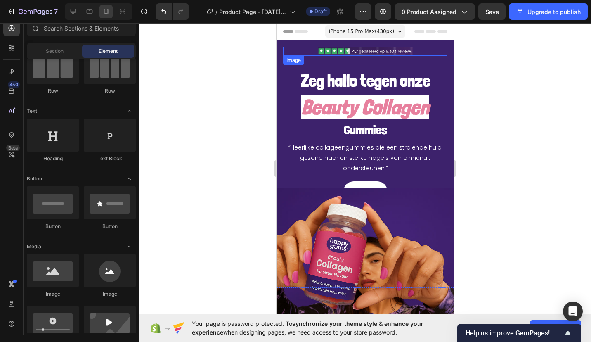
click at [350, 52] on img at bounding box center [364, 51] width 95 height 9
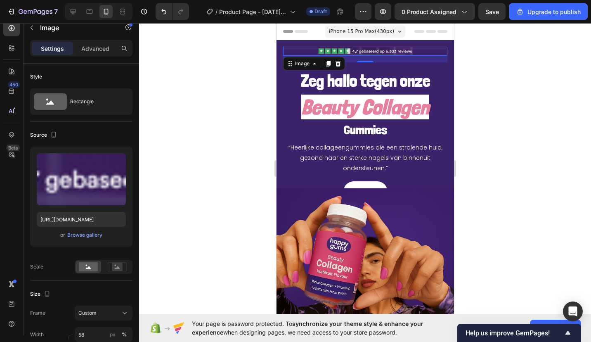
click at [90, 92] on div "Rectangle" at bounding box center [81, 101] width 102 height 26
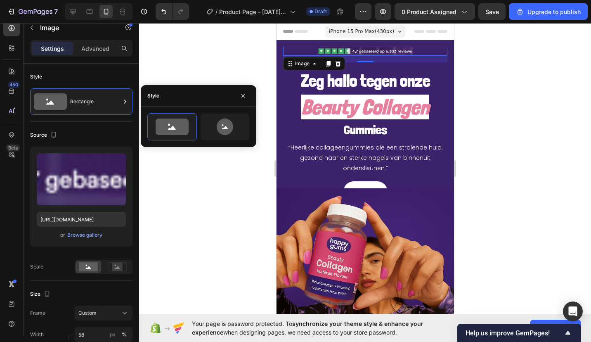
click at [89, 92] on div "Rectangle" at bounding box center [95, 101] width 50 height 19
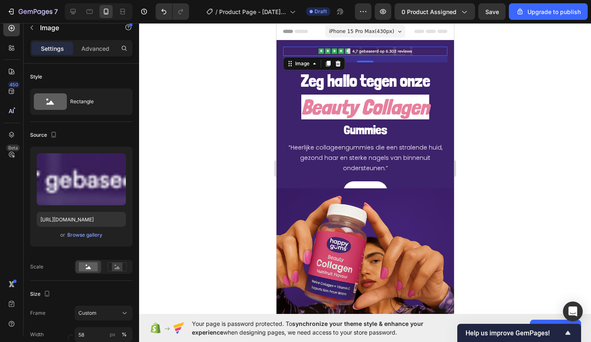
click at [90, 47] on p "Advanced" at bounding box center [95, 48] width 28 height 9
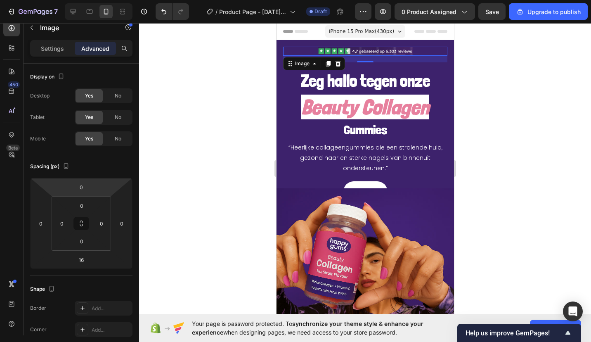
click at [79, 188] on input "0" at bounding box center [81, 187] width 17 height 12
type input "-1"
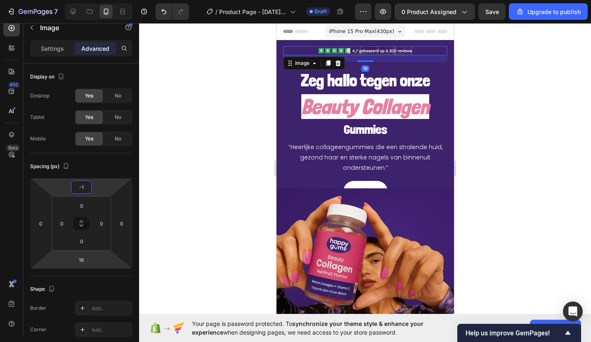
click at [74, 263] on input "16" at bounding box center [81, 259] width 17 height 12
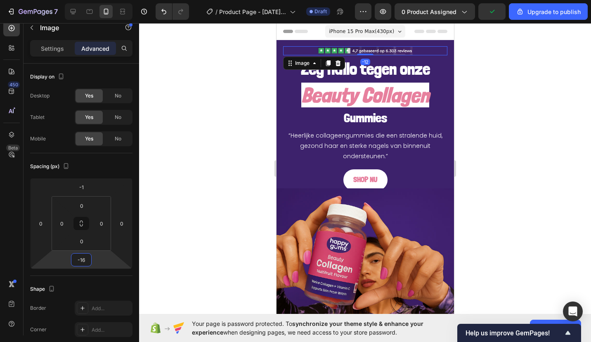
type input "-17"
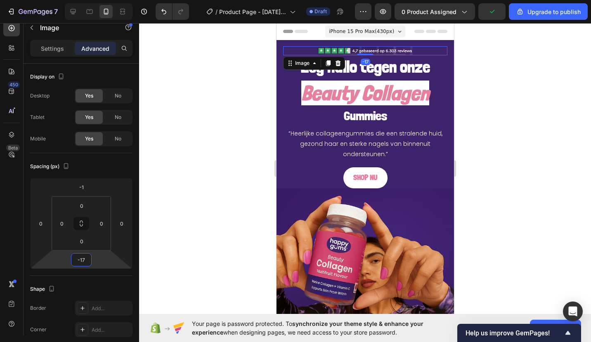
click at [217, 176] on div at bounding box center [365, 182] width 452 height 319
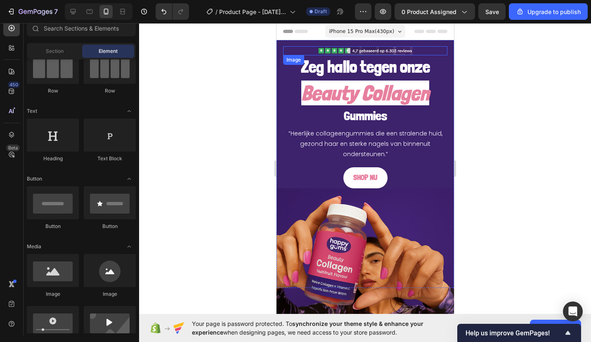
click at [371, 51] on img at bounding box center [364, 50] width 95 height 9
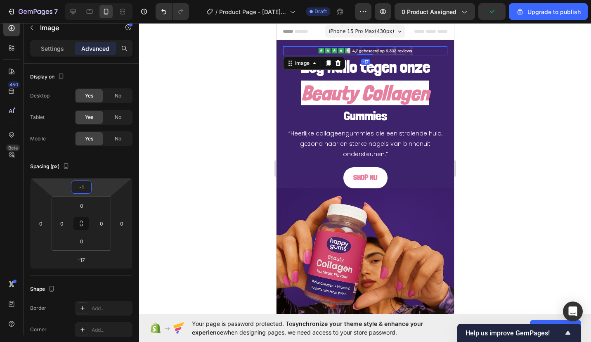
click at [75, 189] on input "-1" at bounding box center [81, 187] width 17 height 12
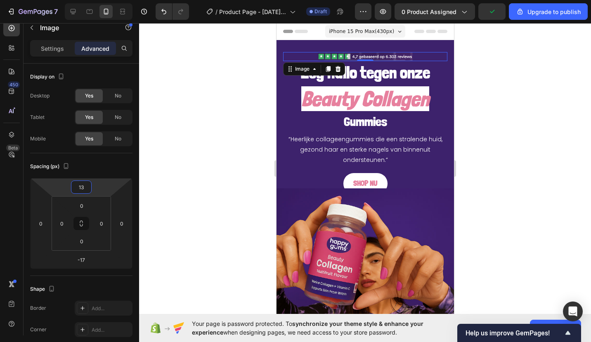
type input "14"
click at [180, 168] on div at bounding box center [365, 182] width 452 height 319
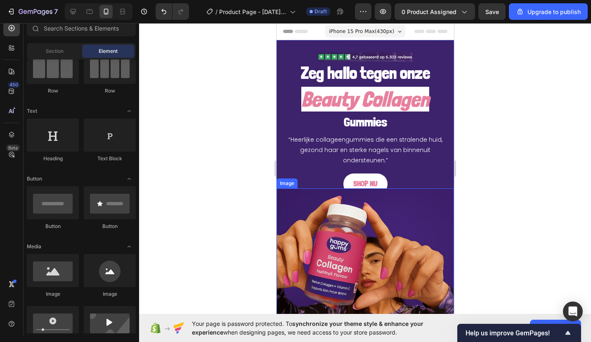
click at [316, 221] on img at bounding box center [364, 254] width 177 height 133
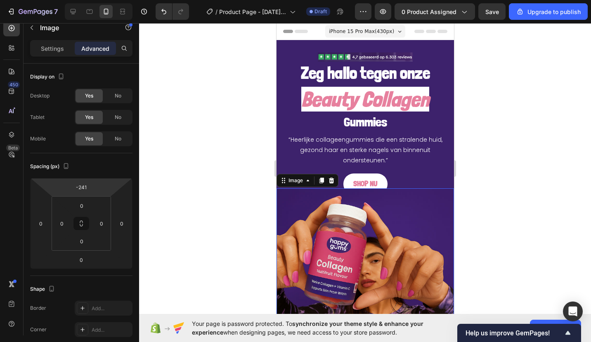
click at [94, 0] on html "7 / Product Page - [DATE] 15:39:38 Draft Preview 0 product assigned Save Upgrad…" at bounding box center [295, 0] width 591 height 0
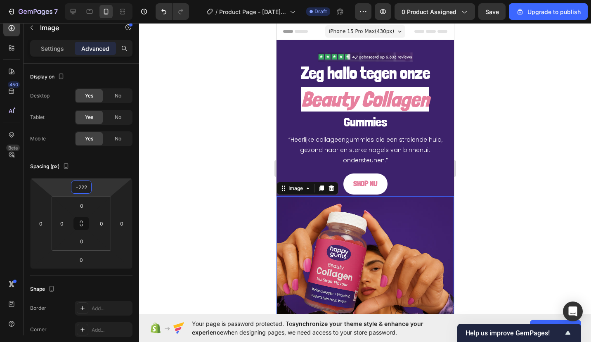
type input "-223"
click at [220, 216] on div at bounding box center [365, 182] width 452 height 319
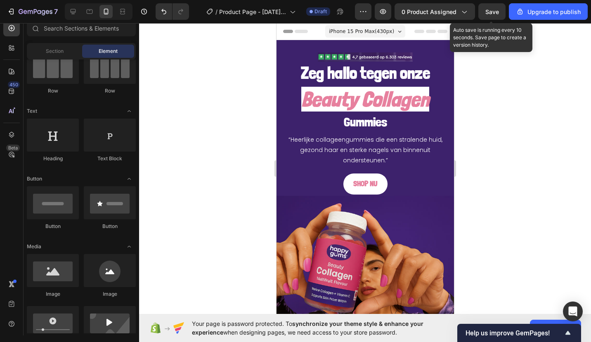
click at [487, 13] on span "Save" at bounding box center [492, 11] width 14 height 7
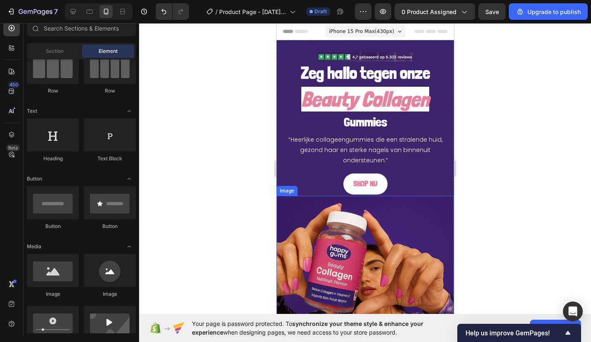
click at [321, 208] on img at bounding box center [364, 262] width 177 height 133
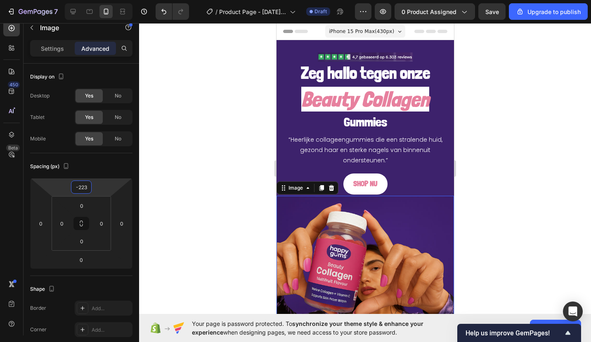
click at [87, 187] on input "-223" at bounding box center [81, 187] width 17 height 12
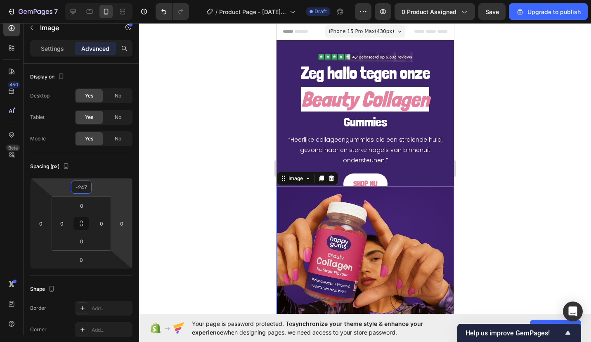
type input "-248"
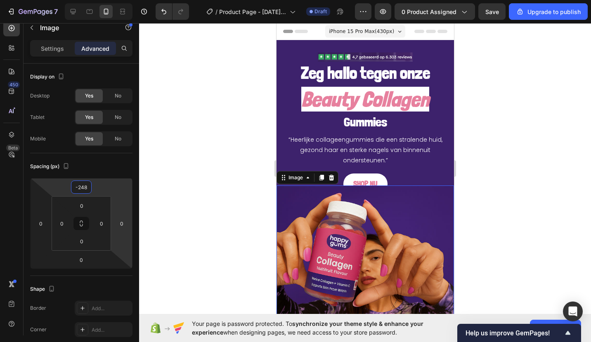
click at [499, 14] on span "Save" at bounding box center [492, 11] width 14 height 7
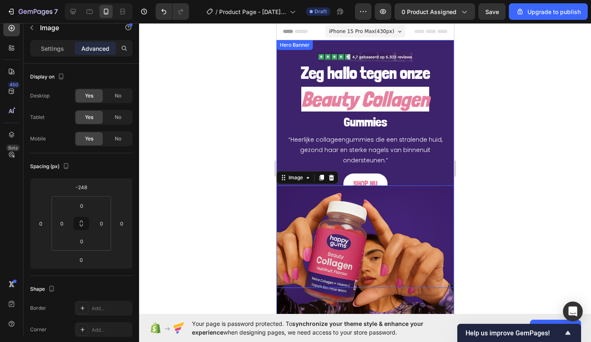
click at [321, 47] on div "Image Zeg hallo tegen onze Heading" at bounding box center [365, 66] width 164 height 38
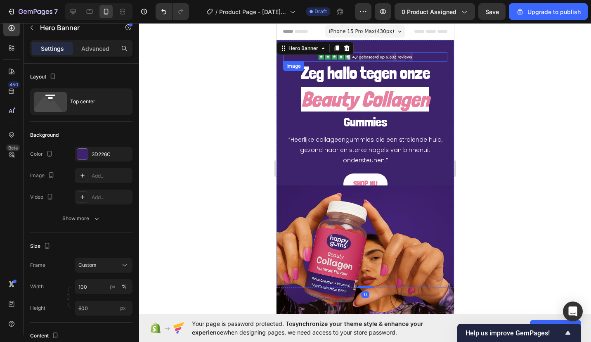
click at [374, 55] on img at bounding box center [364, 56] width 95 height 9
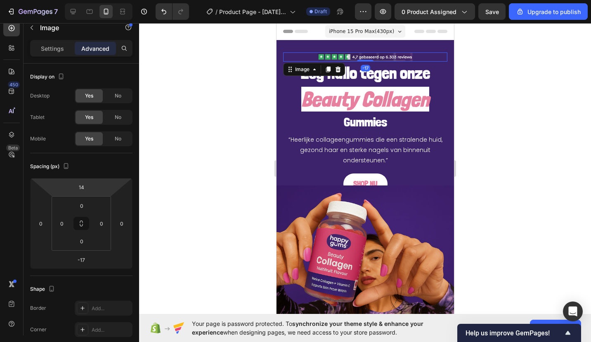
click at [81, 185] on input "14" at bounding box center [81, 187] width 17 height 12
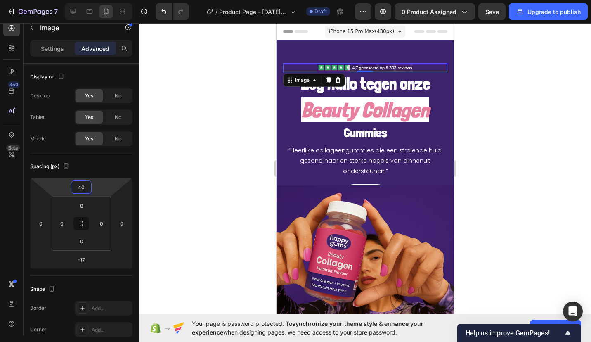
type input "41"
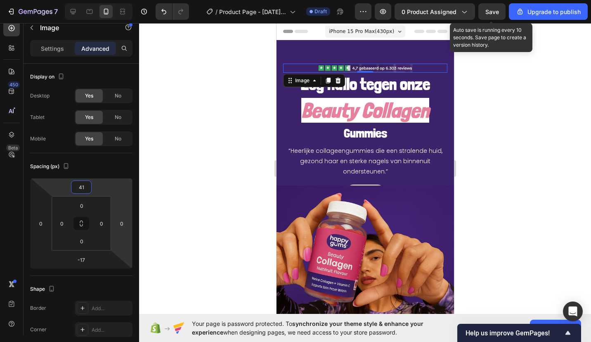
click at [486, 7] on div "Save" at bounding box center [492, 11] width 14 height 9
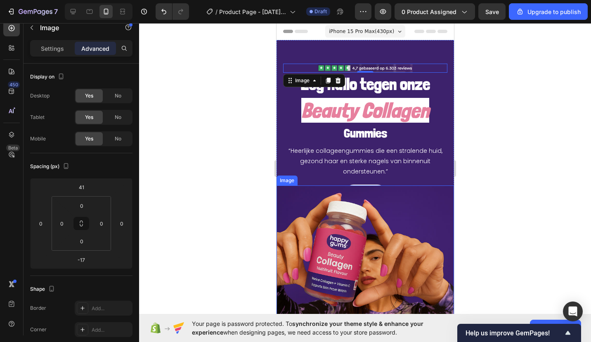
click at [333, 244] on img at bounding box center [364, 251] width 177 height 133
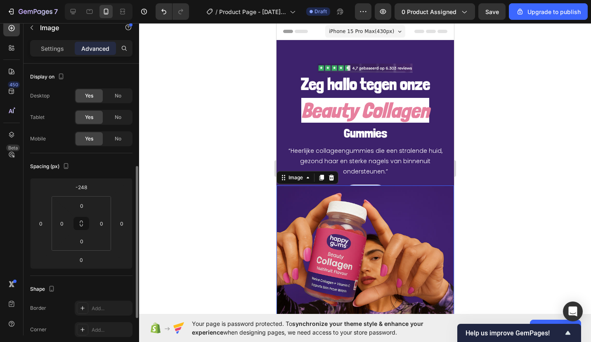
scroll to position [68, 0]
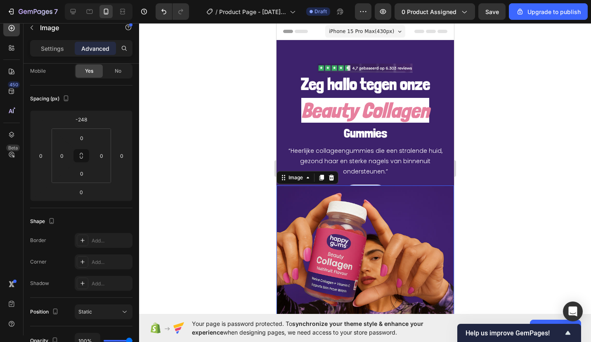
click at [49, 51] on p "Settings" at bounding box center [52, 48] width 23 height 9
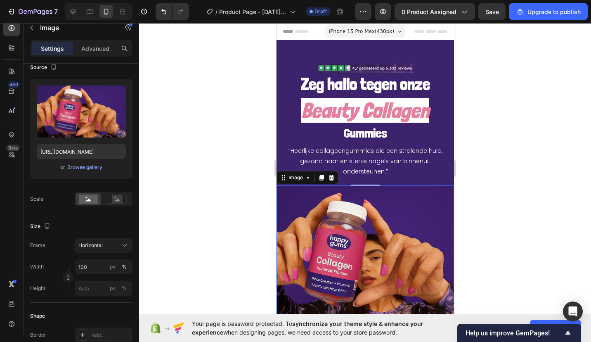
click at [93, 168] on div "Browse gallery" at bounding box center [84, 166] width 35 height 7
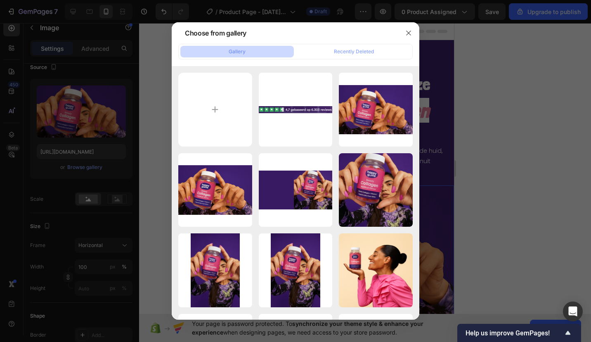
click at [214, 105] on input "file" at bounding box center [215, 110] width 74 height 74
type input "C:\fakepath\261c5c67-f75c-4d61-aac8-550c15437578-removebg-preview.png"
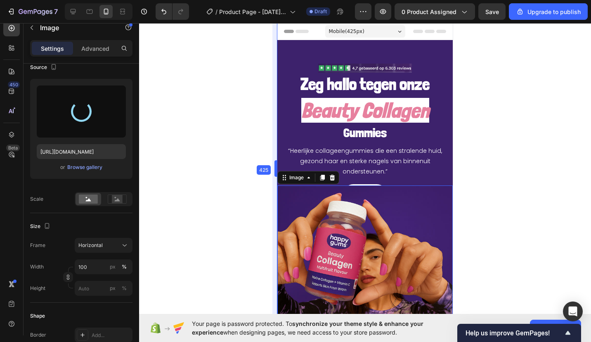
drag, startPoint x: 272, startPoint y: 172, endPoint x: 257, endPoint y: 209, distance: 40.2
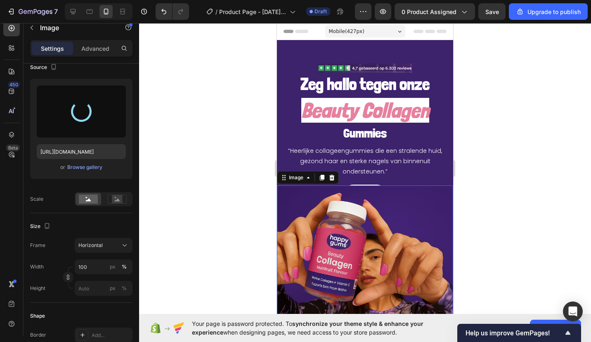
type input "[URL][DOMAIN_NAME]"
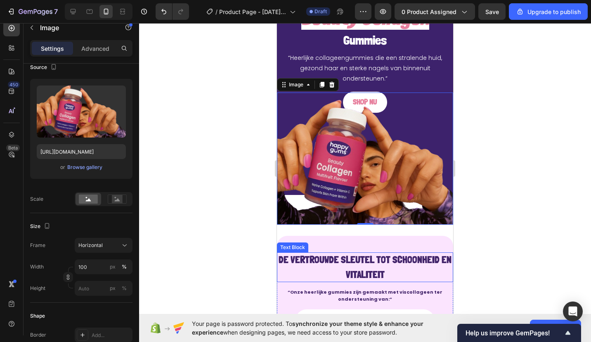
scroll to position [63, 0]
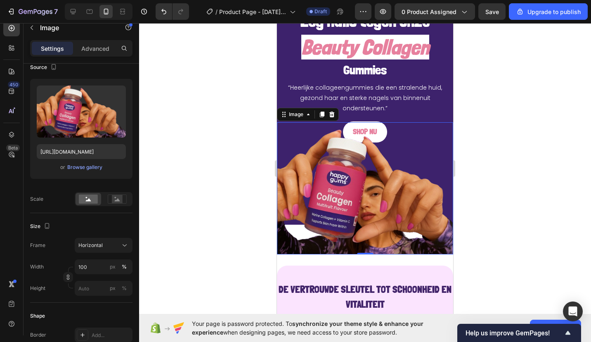
click at [100, 51] on p "Advanced" at bounding box center [95, 48] width 28 height 9
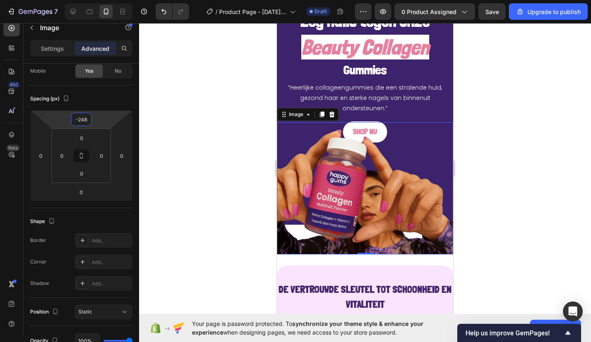
click at [85, 115] on input "-248" at bounding box center [81, 119] width 17 height 12
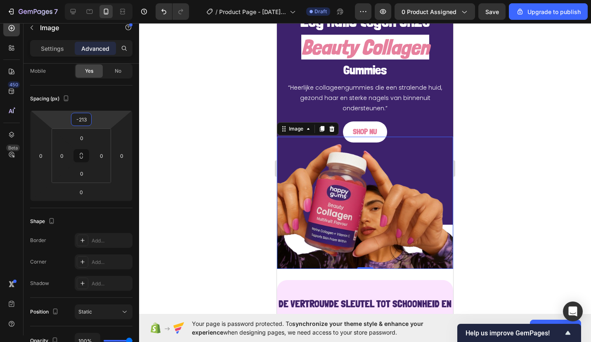
type input "-214"
click at [194, 135] on div at bounding box center [365, 182] width 452 height 319
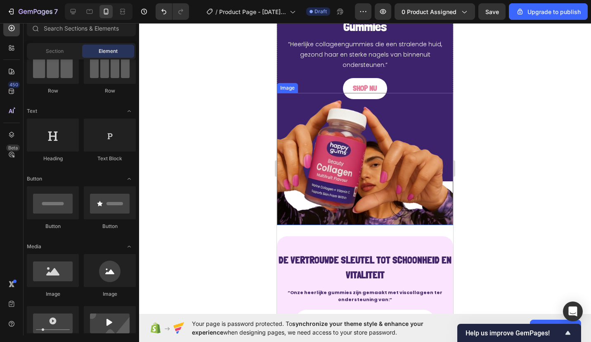
scroll to position [0, 0]
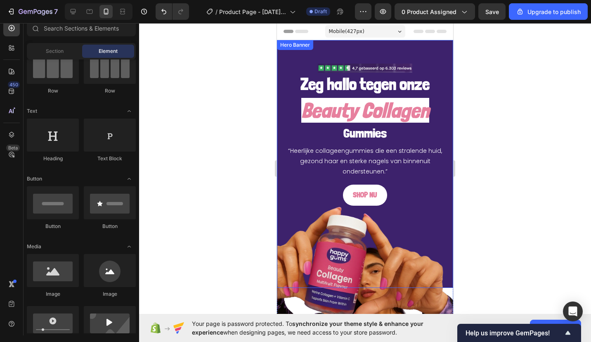
click at [431, 50] on div "Image Zeg hallo tegen onze Heading" at bounding box center [365, 71] width 163 height 49
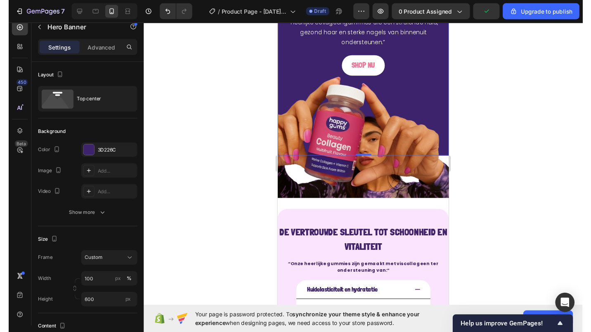
scroll to position [128, 0]
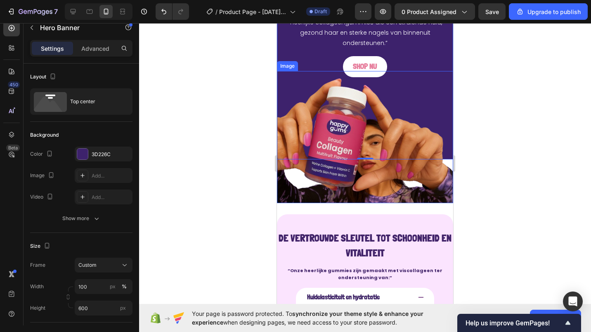
click at [299, 180] on img at bounding box center [365, 137] width 176 height 132
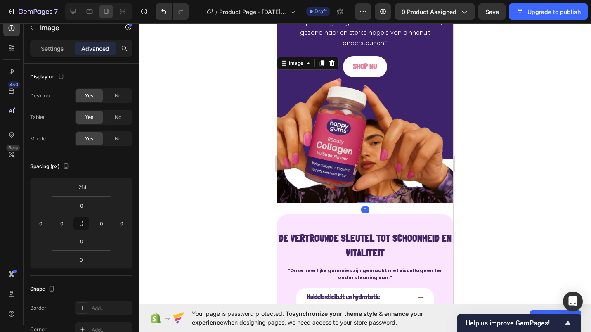
click at [59, 49] on p "Settings" at bounding box center [52, 48] width 23 height 9
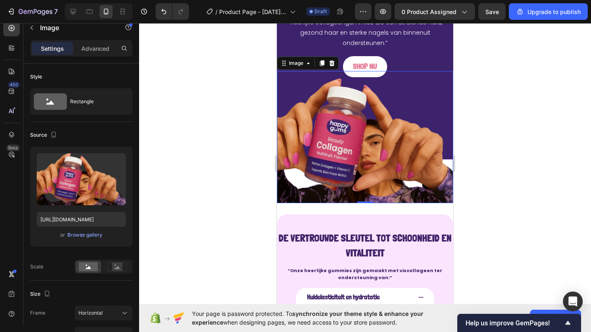
click at [88, 234] on div "Browse gallery" at bounding box center [84, 234] width 35 height 7
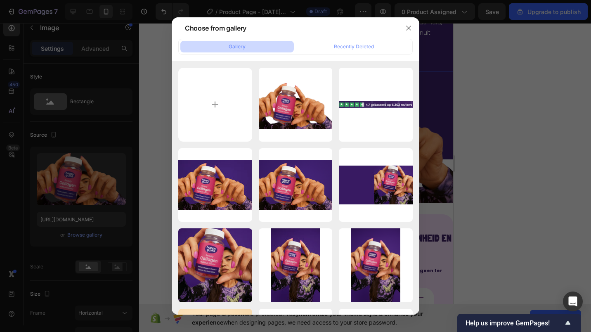
click at [0, 0] on div "261c5c67-f75c-4d61-aa...78.jpg 1645.06 kb" at bounding box center [0, 0] width 0 height 0
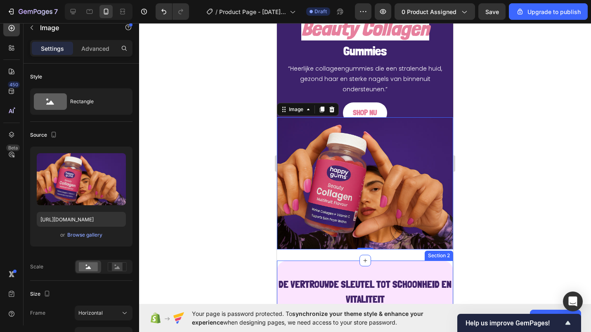
scroll to position [78, 0]
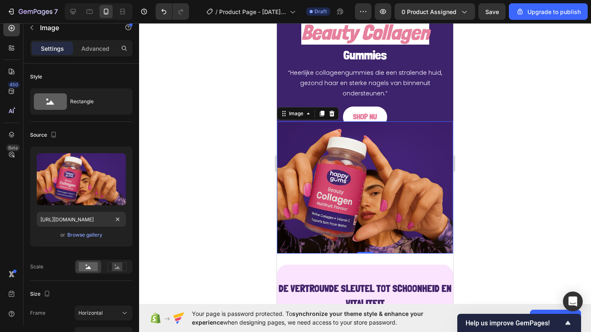
click at [103, 230] on div "or Browse gallery" at bounding box center [81, 235] width 89 height 10
click at [94, 235] on div "Browse gallery" at bounding box center [84, 234] width 35 height 7
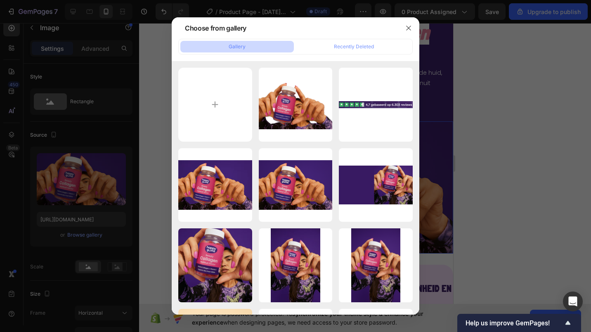
click at [0, 0] on div "Nieuw project - 2025-...49.jpg 821.10 kb" at bounding box center [0, 0] width 0 height 0
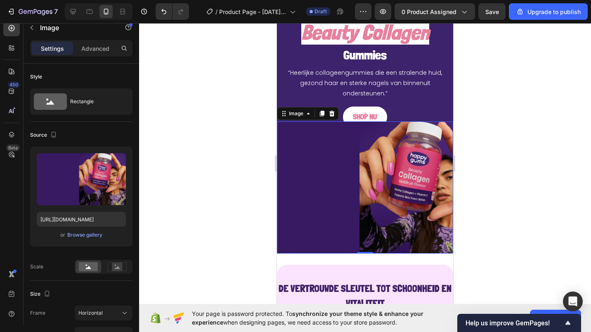
click at [86, 235] on div "Browse gallery" at bounding box center [84, 234] width 35 height 7
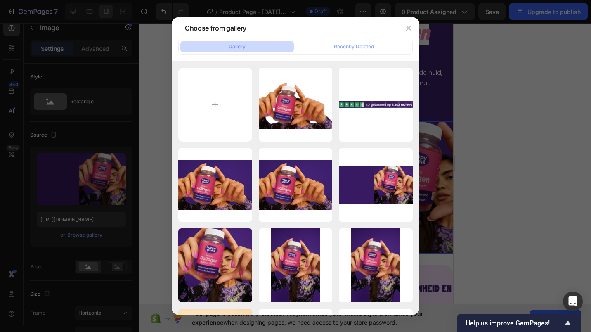
click at [0, 0] on div "Nieuw project - 2025-...89.jpg 1213.19 kb" at bounding box center [0, 0] width 0 height 0
type input "[URL][DOMAIN_NAME]"
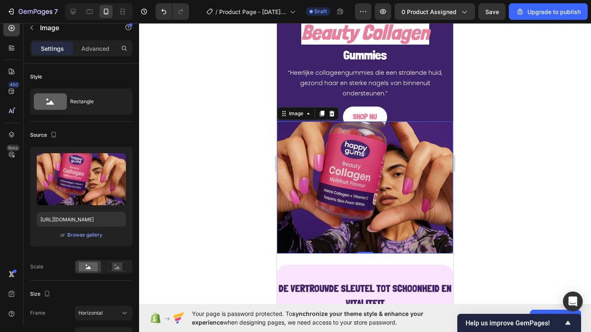
click at [102, 50] on p "Advanced" at bounding box center [95, 48] width 28 height 9
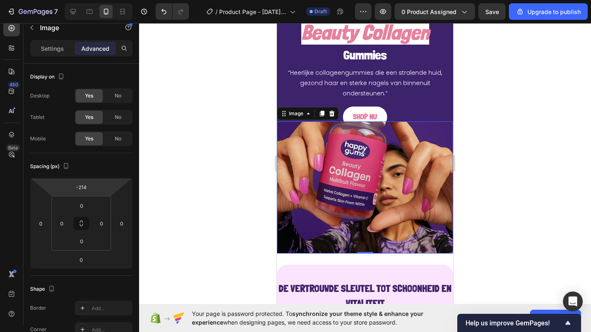
click at [79, 191] on input "-214" at bounding box center [81, 187] width 17 height 12
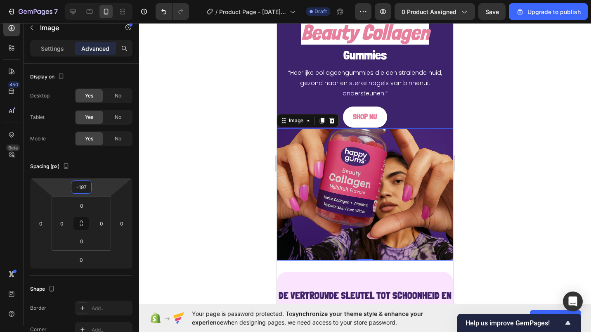
type input "-198"
click at [203, 184] on div at bounding box center [365, 177] width 452 height 309
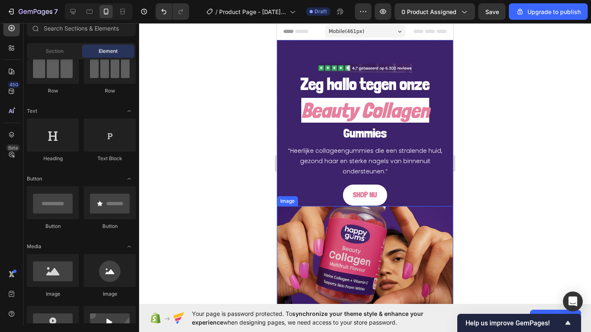
scroll to position [41, 0]
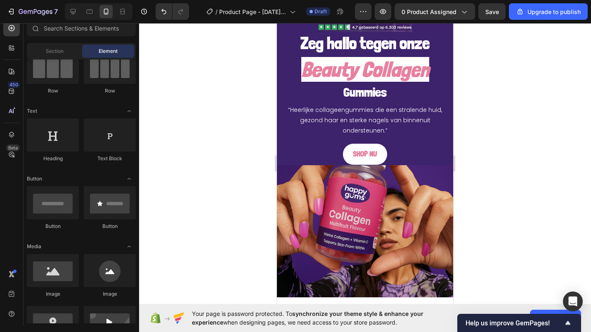
click at [236, 196] on div at bounding box center [365, 177] width 452 height 309
click at [314, 208] on img at bounding box center [365, 231] width 176 height 132
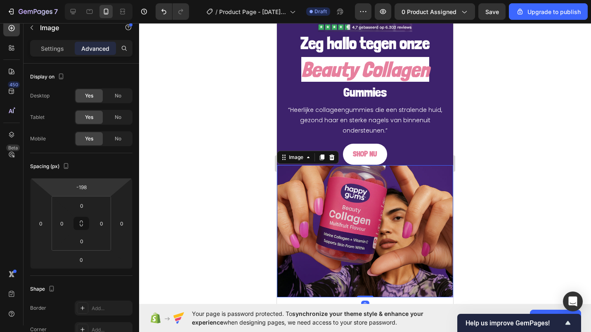
click at [58, 51] on p "Settings" at bounding box center [52, 48] width 23 height 9
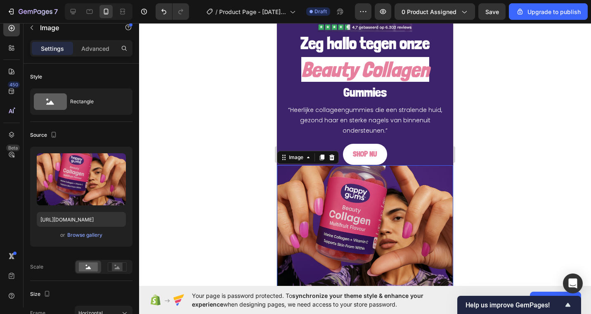
drag, startPoint x: 58, startPoint y: 51, endPoint x: 60, endPoint y: 188, distance: 137.0
click at [40, 129] on div "Settings Advanced Style Rectangle Source Upload Image [URL][DOMAIN_NAME] or Bro…" at bounding box center [82, 185] width 116 height 291
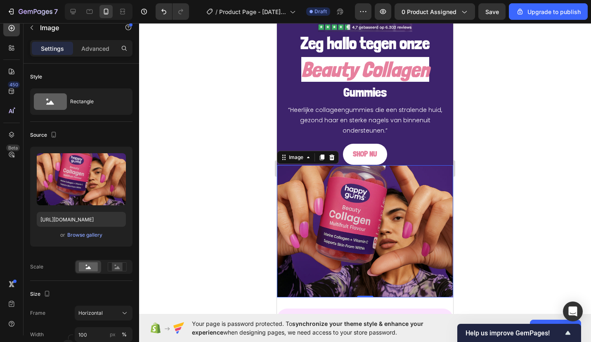
click at [84, 234] on div "Browse gallery" at bounding box center [84, 234] width 35 height 7
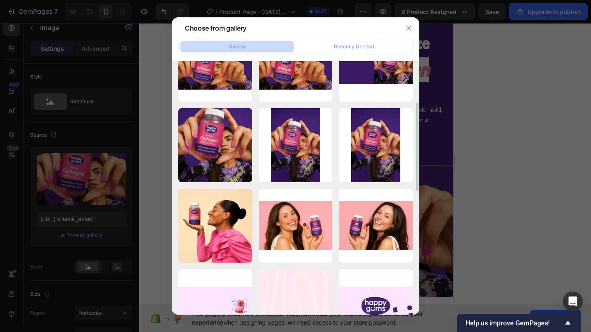
scroll to position [121, 0]
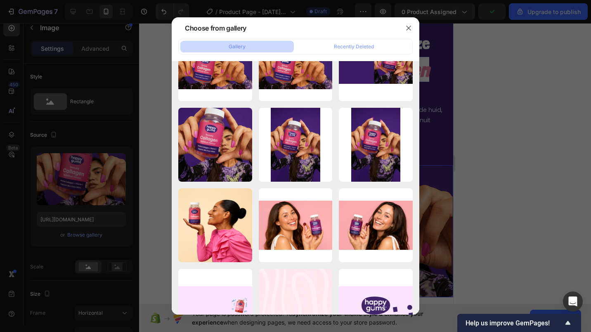
click at [0, 0] on div "981bfc16-db63-40dd-ad...cb.png 2293.69 kb" at bounding box center [0, 0] width 0 height 0
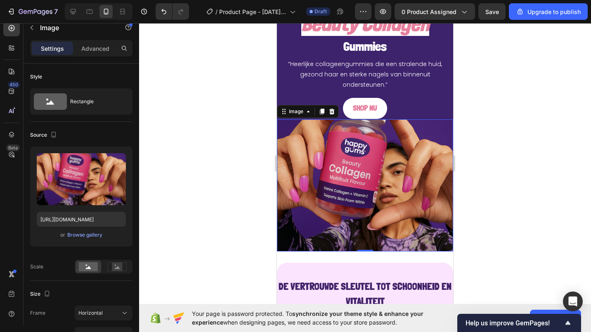
scroll to position [86, 0]
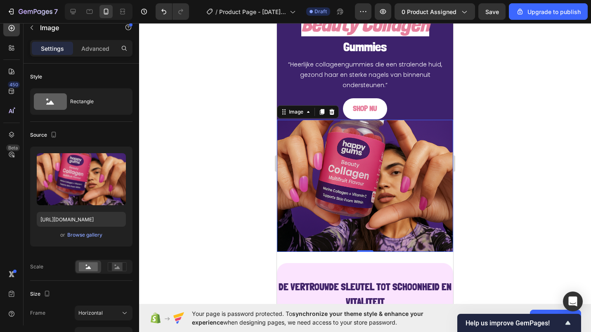
click at [91, 235] on div "Browse gallery" at bounding box center [84, 234] width 35 height 7
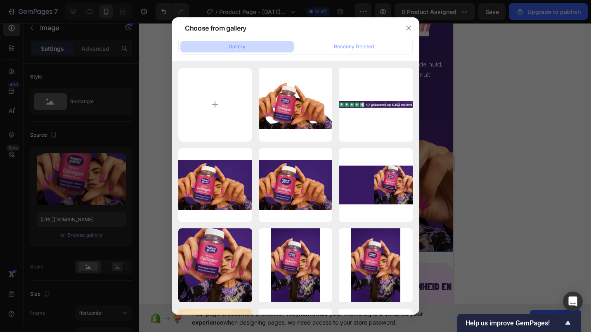
click at [0, 0] on div "261c5c67-f75c-4d61-aa...78.jpg 1645.06 kb" at bounding box center [0, 0] width 0 height 0
type input "[URL][DOMAIN_NAME]"
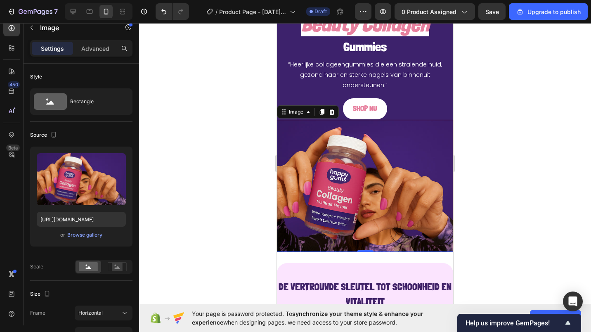
click at [239, 169] on div at bounding box center [365, 177] width 452 height 309
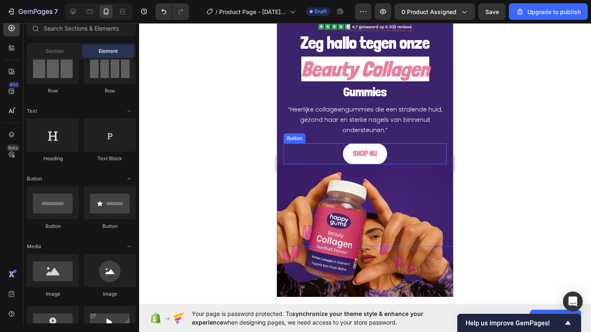
scroll to position [0, 0]
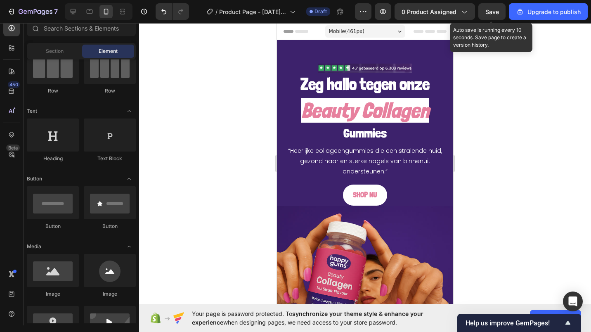
click at [501, 9] on button "Save" at bounding box center [491, 11] width 27 height 17
